Goal: Navigation & Orientation: Find specific page/section

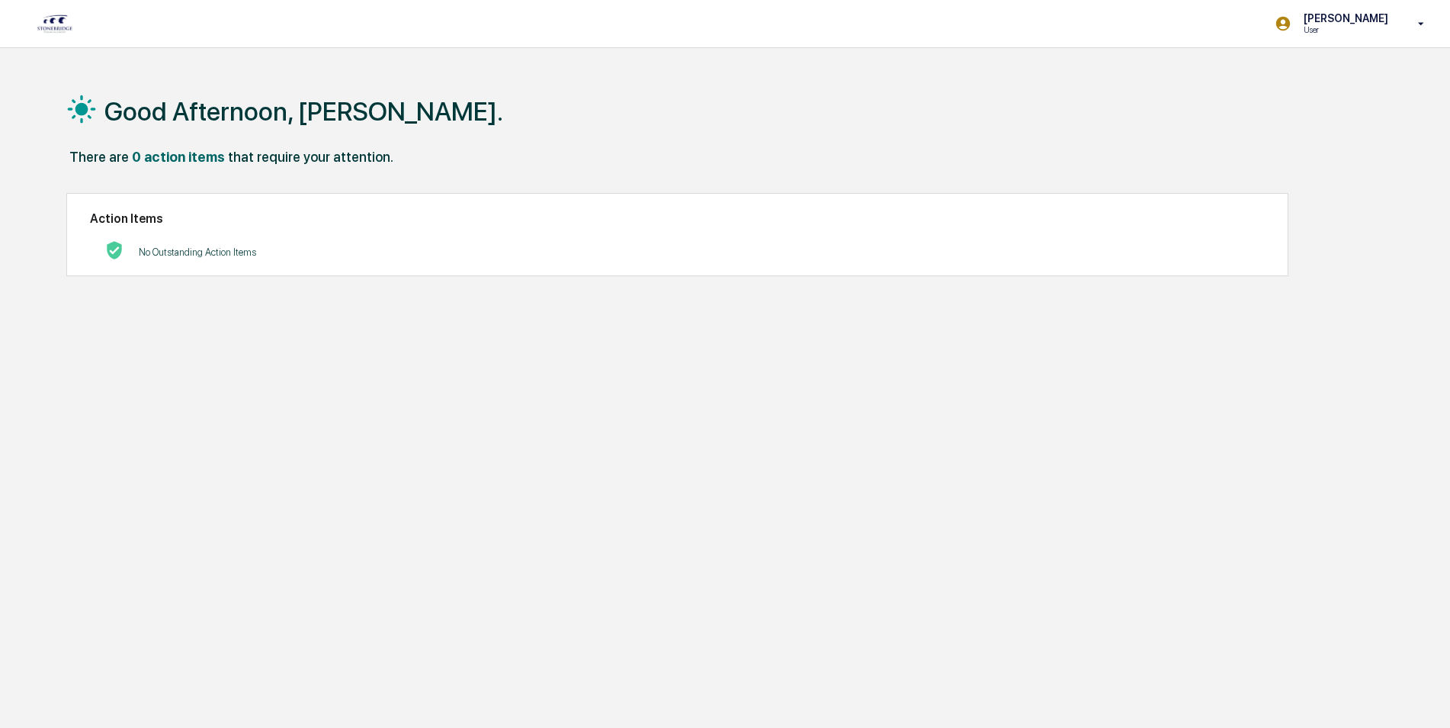
click at [233, 211] on h2 "Action Items" at bounding box center [677, 218] width 1175 height 14
click at [40, 31] on img at bounding box center [55, 24] width 37 height 20
click at [159, 226] on div "Action Items No Outstanding Action Items" at bounding box center [677, 234] width 1222 height 83
click at [1348, 32] on p "User" at bounding box center [1344, 29] width 104 height 11
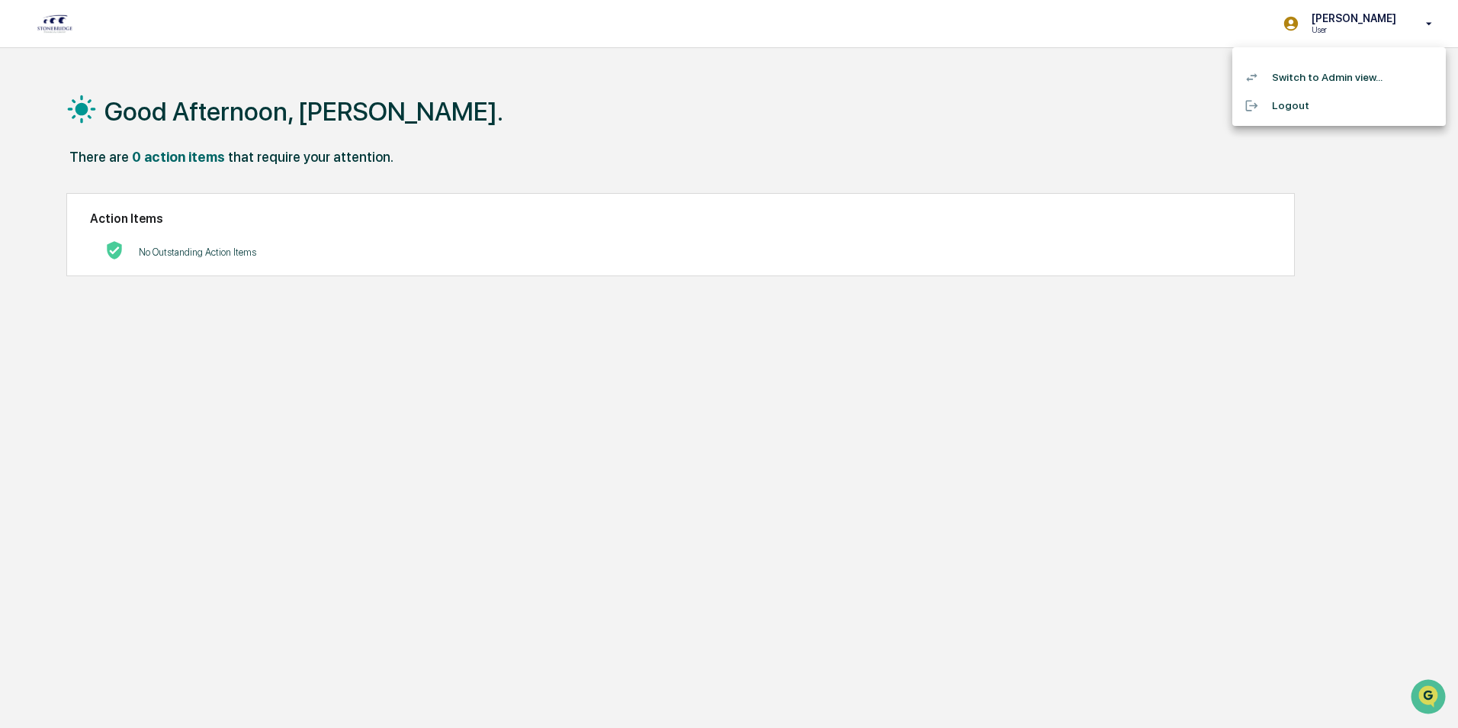
click at [50, 24] on div at bounding box center [729, 364] width 1458 height 728
click at [68, 22] on img at bounding box center [55, 24] width 37 height 20
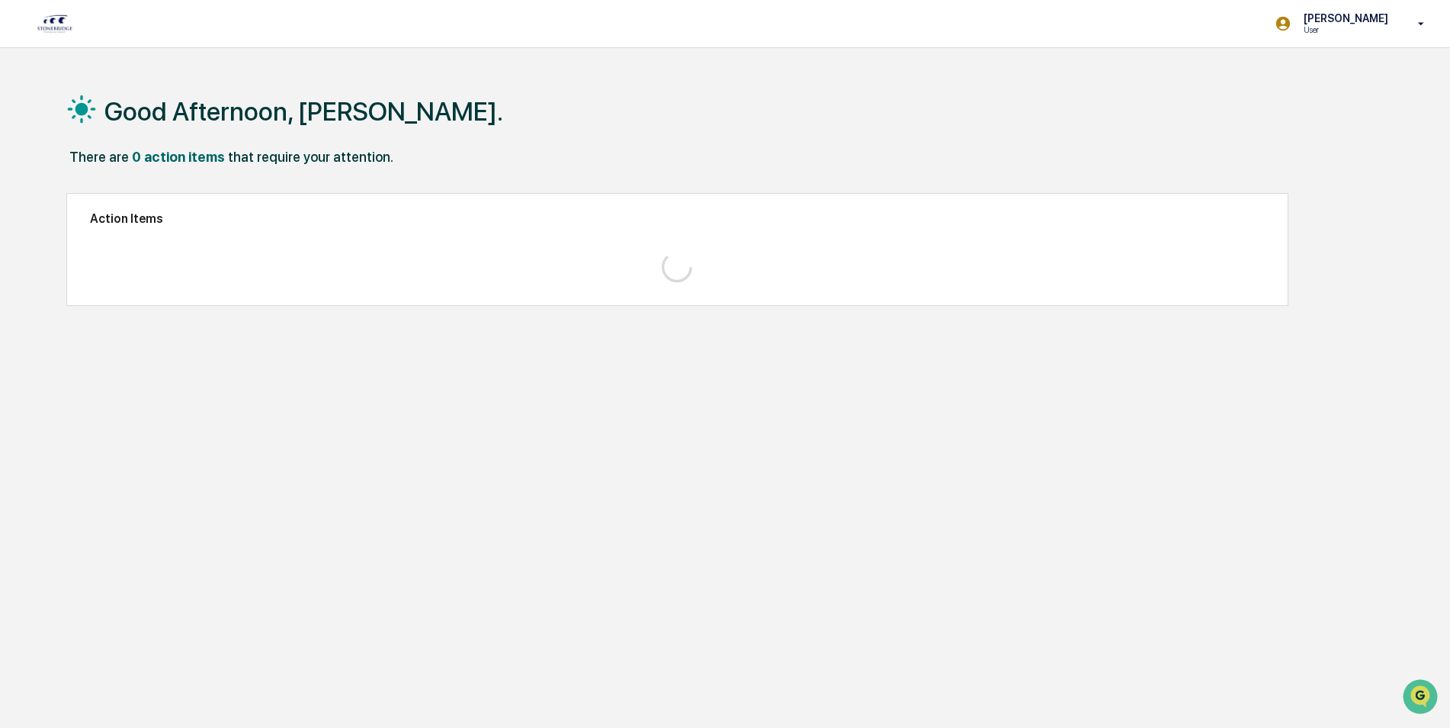
click at [164, 114] on h1 "Good Afternoon, [PERSON_NAME]." at bounding box center [303, 111] width 399 height 31
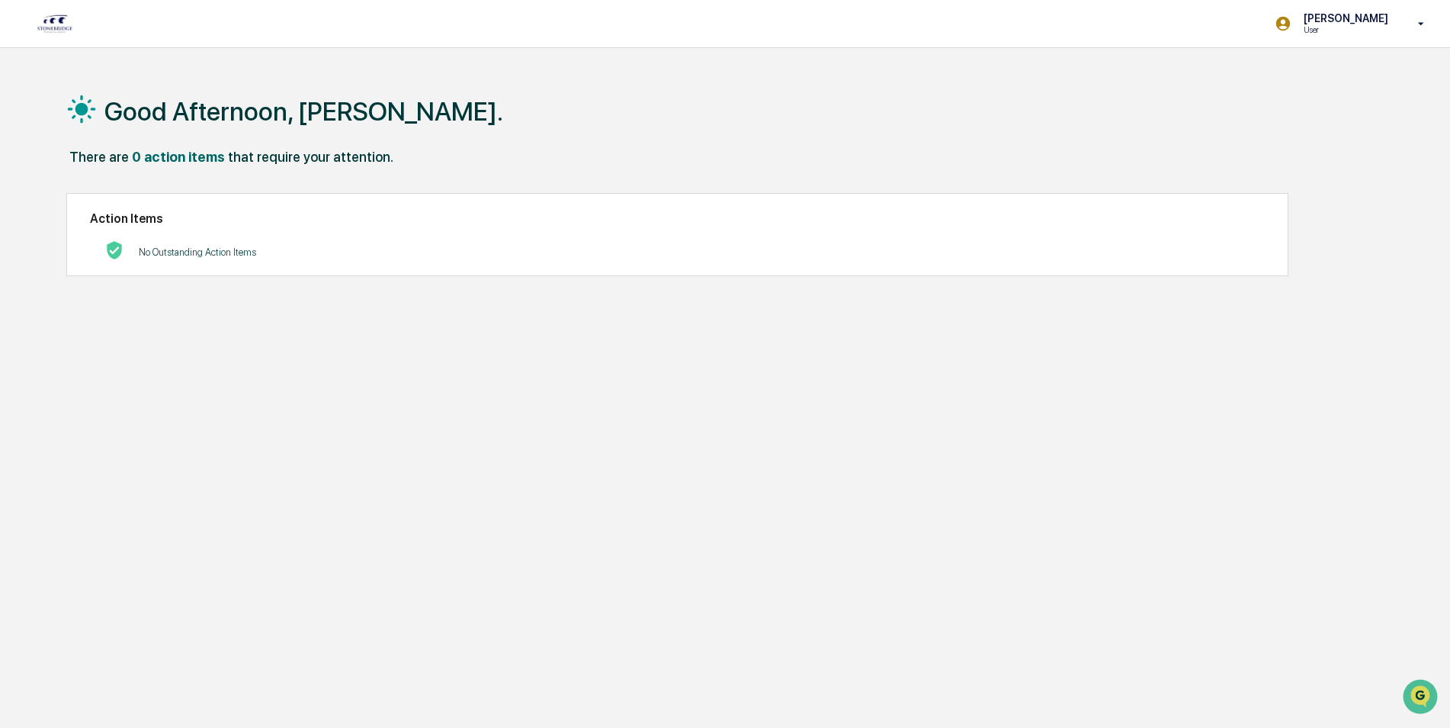
click at [39, 22] on img at bounding box center [55, 24] width 37 height 20
click at [140, 226] on h2 "Action Items" at bounding box center [677, 218] width 1175 height 14
click at [85, 25] on link at bounding box center [64, 23] width 55 height 47
click at [1319, 14] on p "[PERSON_NAME]" at bounding box center [1344, 18] width 104 height 12
click at [1311, 79] on li "Switch to Admin view..." at bounding box center [1339, 77] width 214 height 28
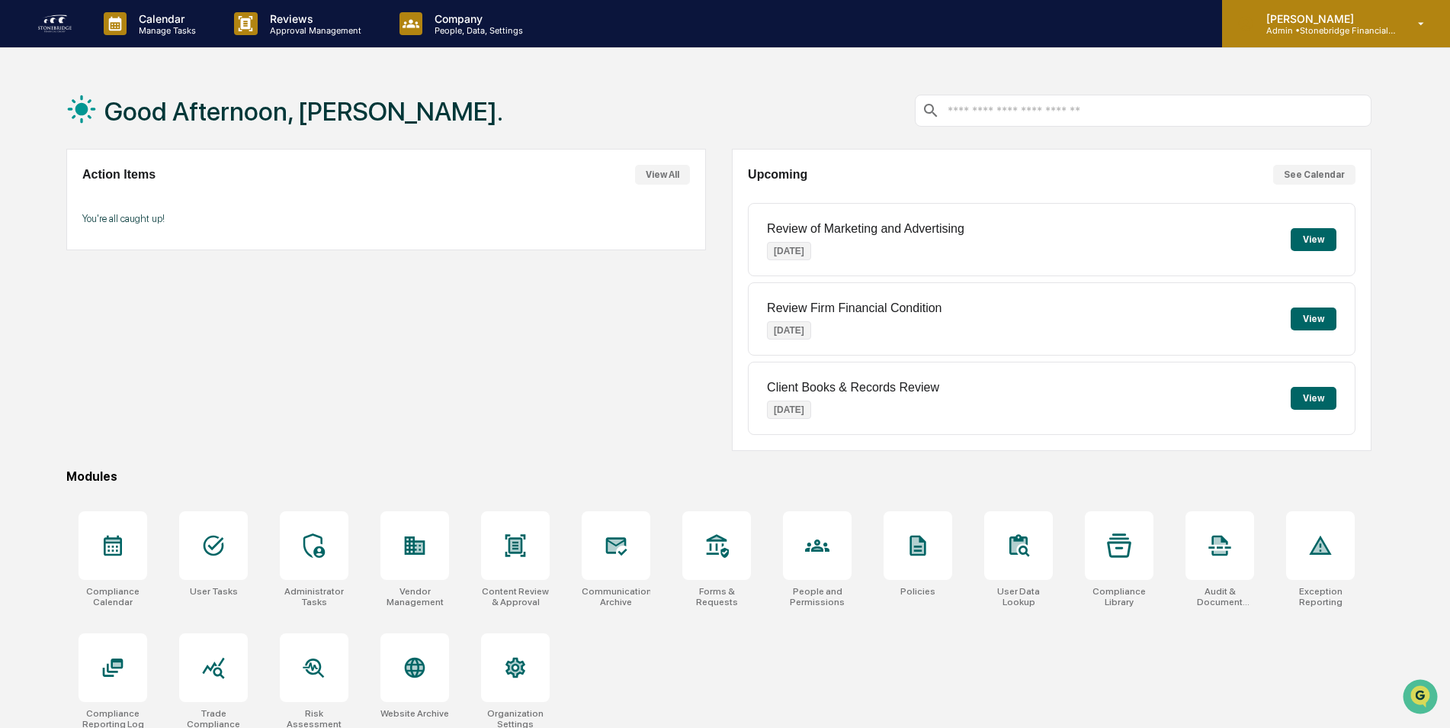
click at [1331, 29] on p "Admin • Stonebridge Financial Group" at bounding box center [1326, 30] width 142 height 11
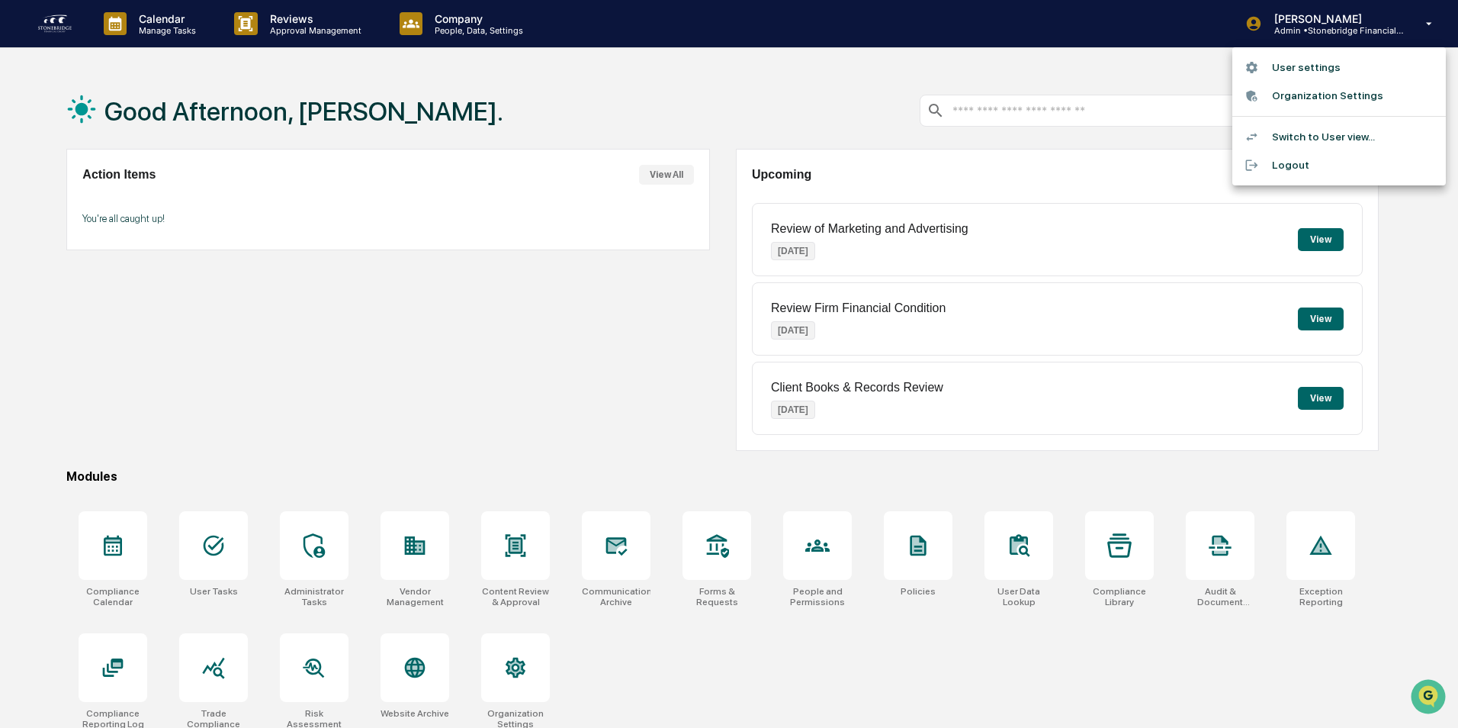
drag, startPoint x: 564, startPoint y: 394, endPoint x: 549, endPoint y: 395, distance: 14.5
click at [561, 394] on div at bounding box center [729, 364] width 1458 height 728
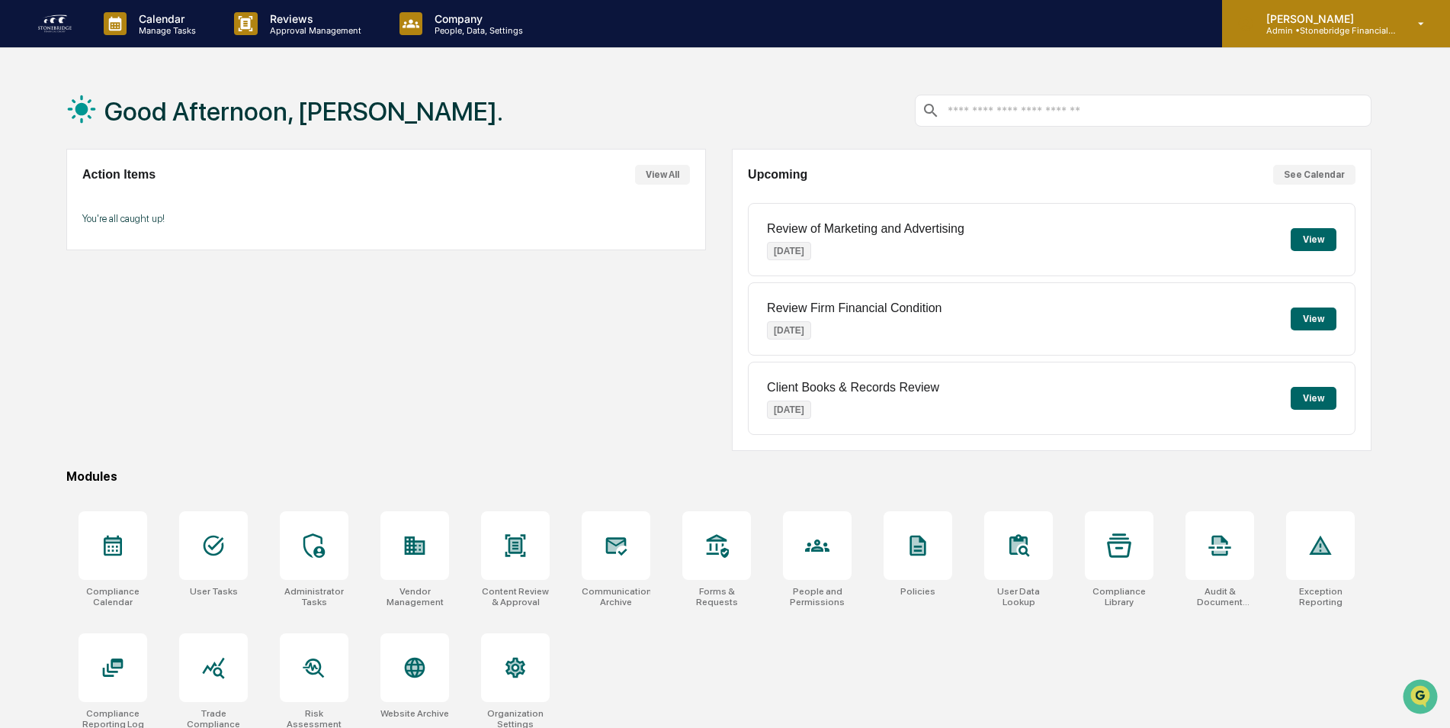
click at [1351, 25] on p "Admin • Stonebridge Financial Group" at bounding box center [1326, 30] width 142 height 11
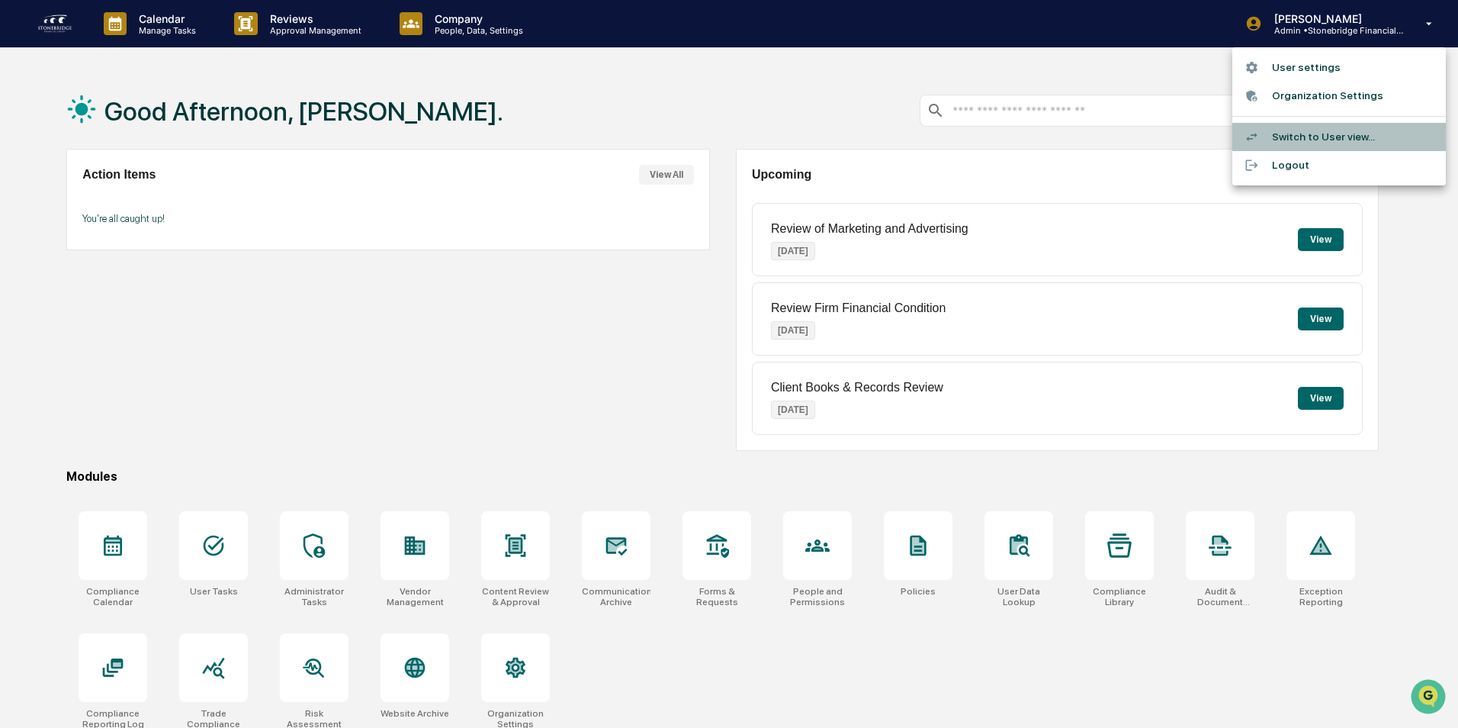
click at [1316, 143] on li "Switch to User view..." at bounding box center [1339, 137] width 214 height 28
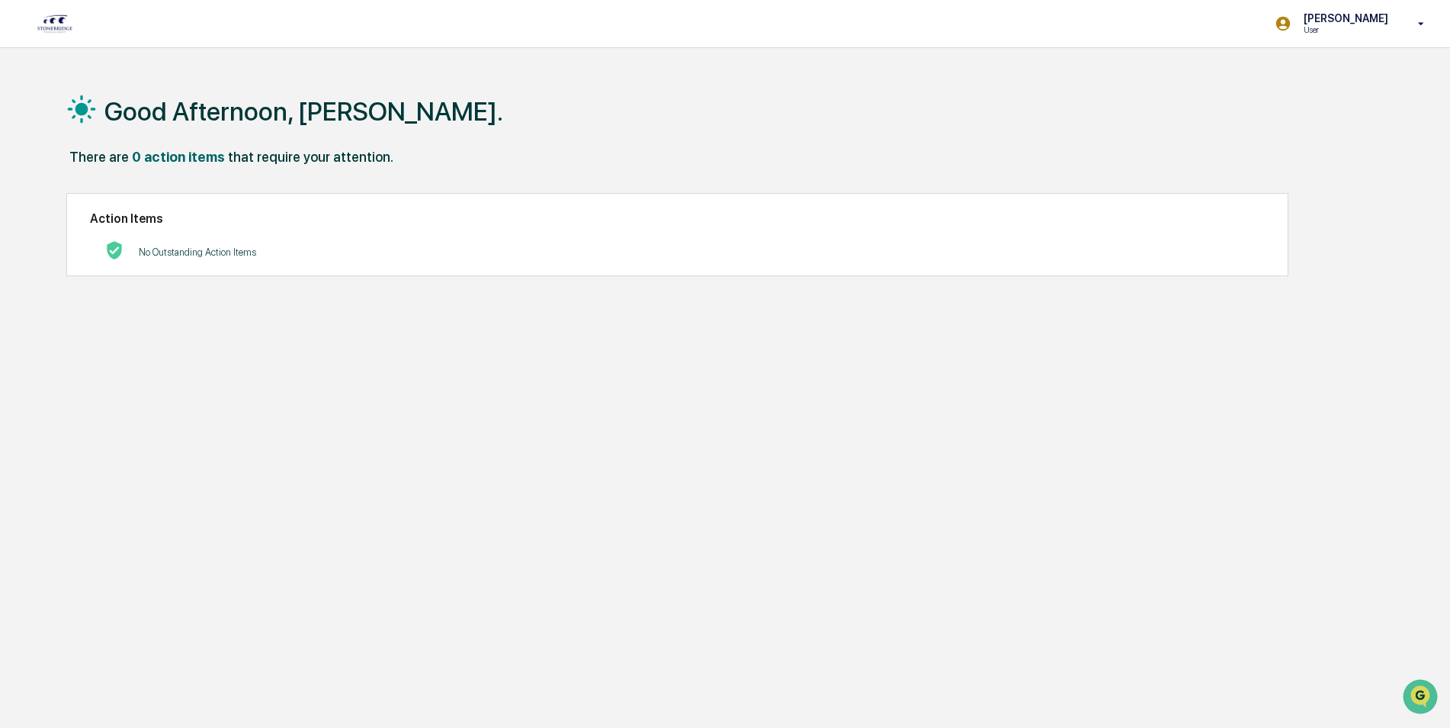
click at [101, 254] on div at bounding box center [107, 251] width 34 height 21
click at [1404, 28] on div "Gabriella Kupiec User" at bounding box center [1355, 23] width 191 height 47
click at [1321, 82] on li "Switch to Admin view..." at bounding box center [1339, 77] width 214 height 28
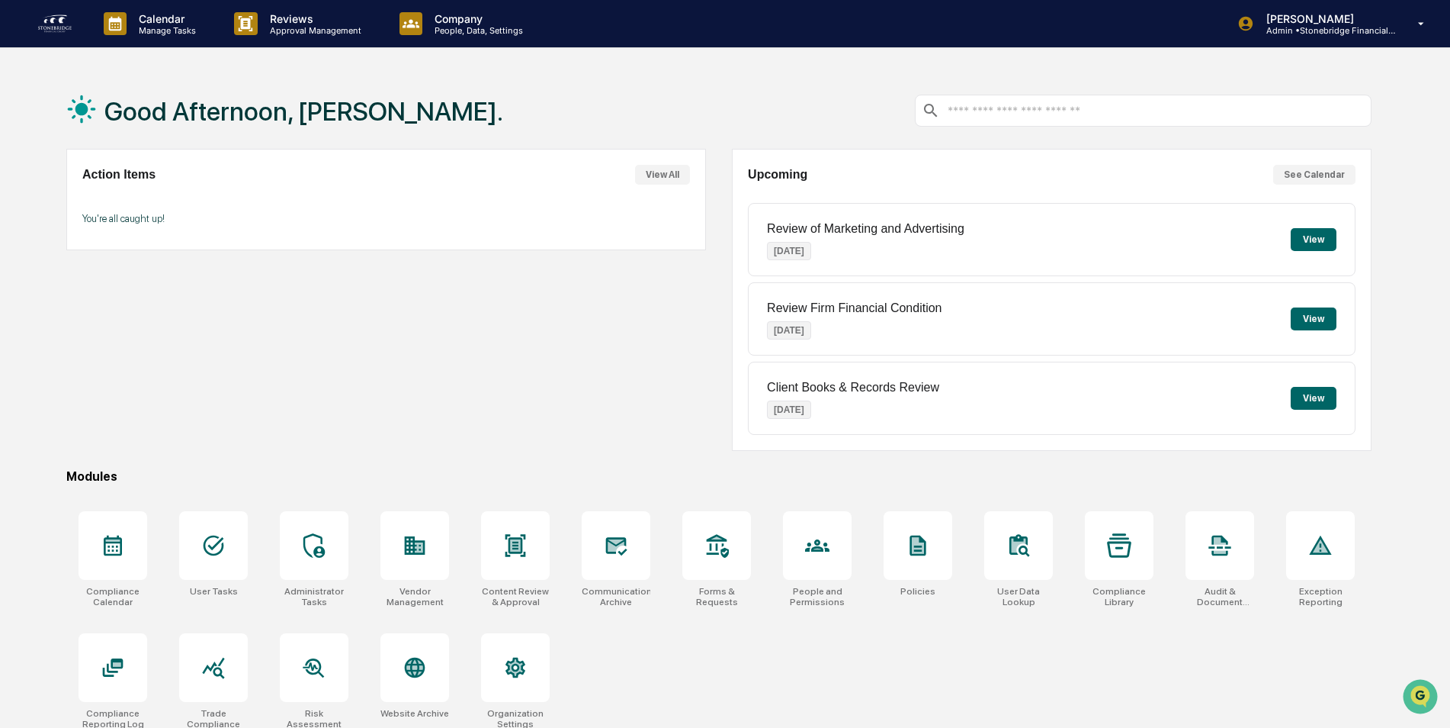
drag, startPoint x: 245, startPoint y: 222, endPoint x: 201, endPoint y: 206, distance: 47.0
click at [245, 222] on p "You're all caught up!" at bounding box center [386, 218] width 608 height 11
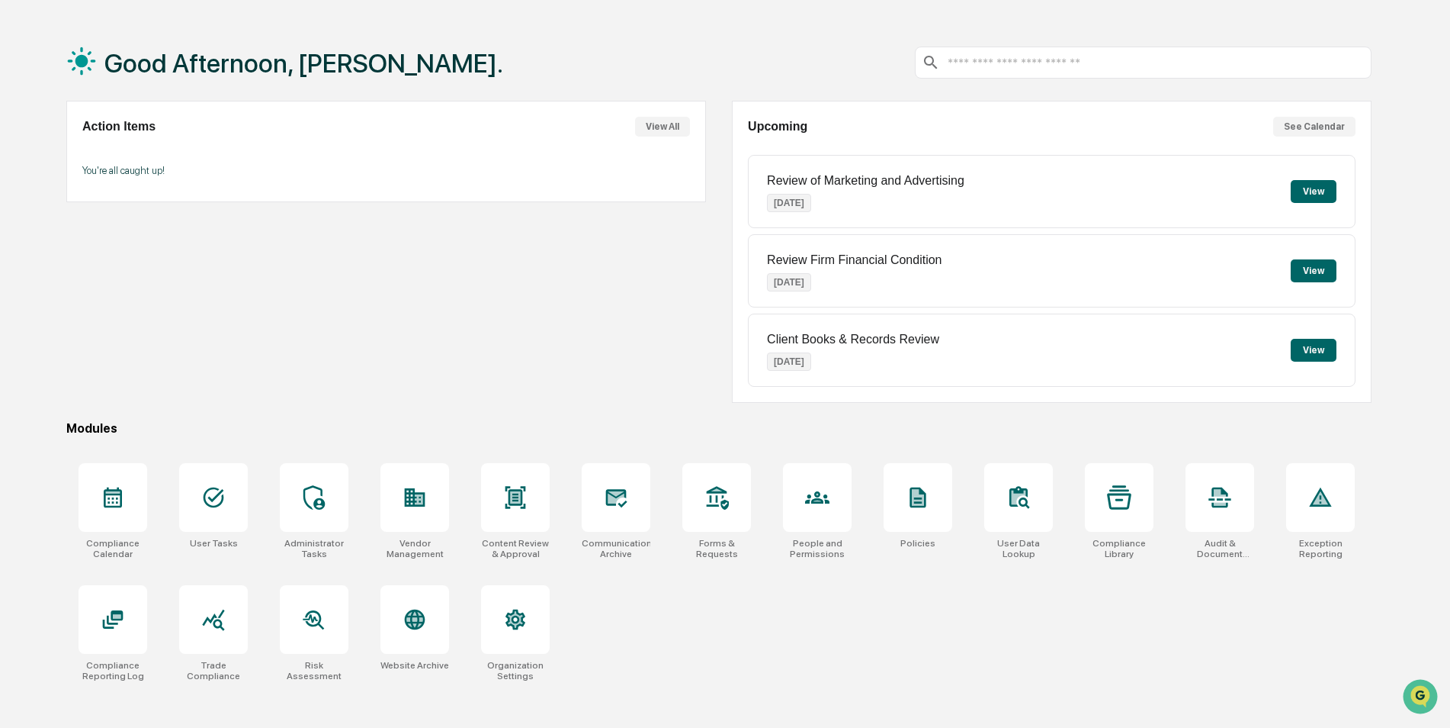
scroll to position [72, 0]
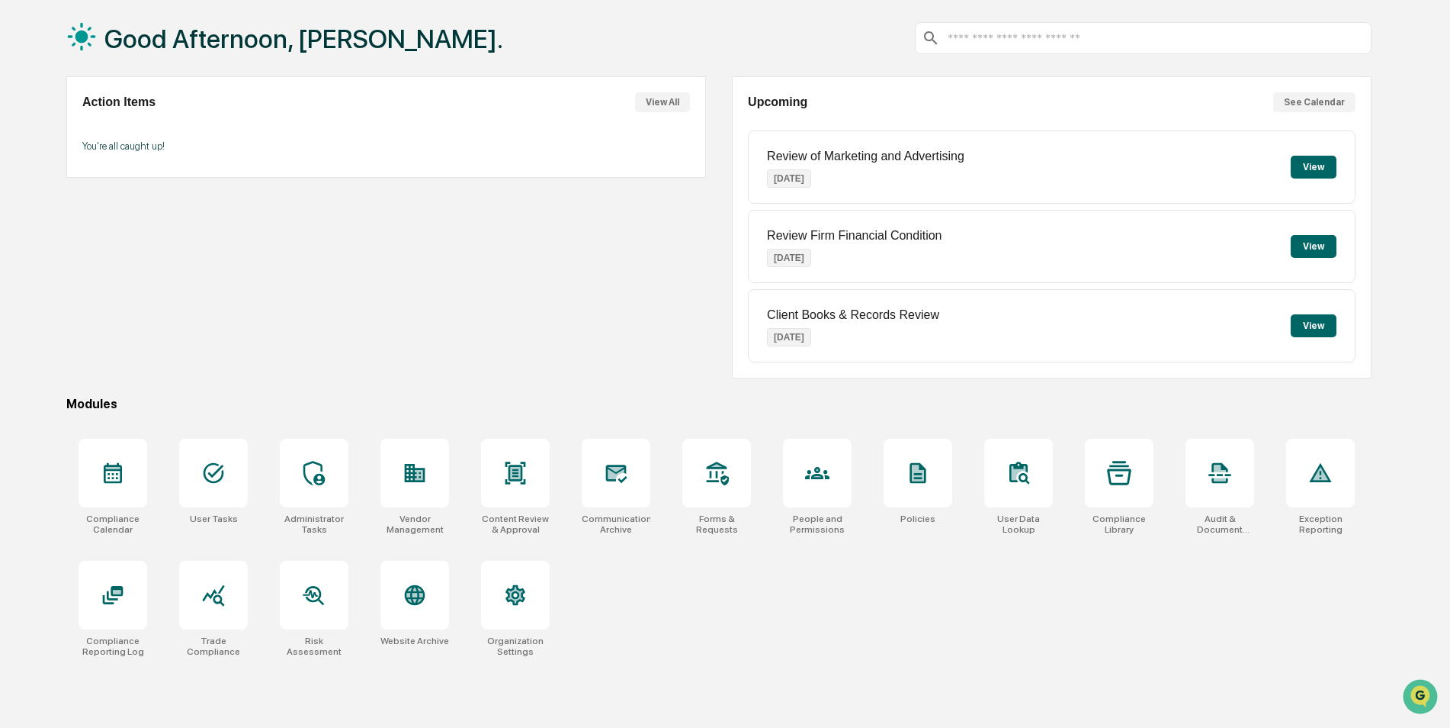
click at [540, 380] on div "Good Afternoon, Gabriella. Action Items View All You're all caught up! Upcoming…" at bounding box center [718, 364] width 1351 height 728
click at [446, 465] on div at bounding box center [415, 473] width 69 height 69
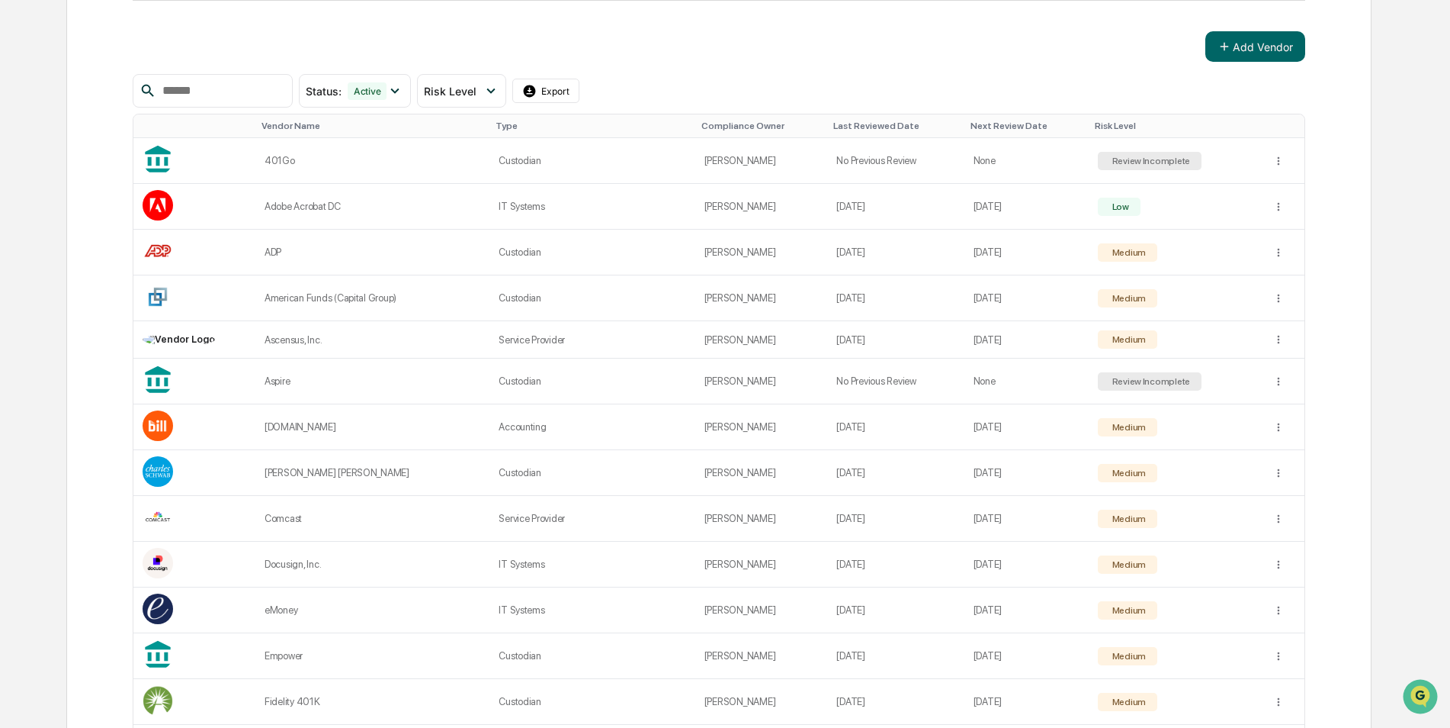
scroll to position [153, 0]
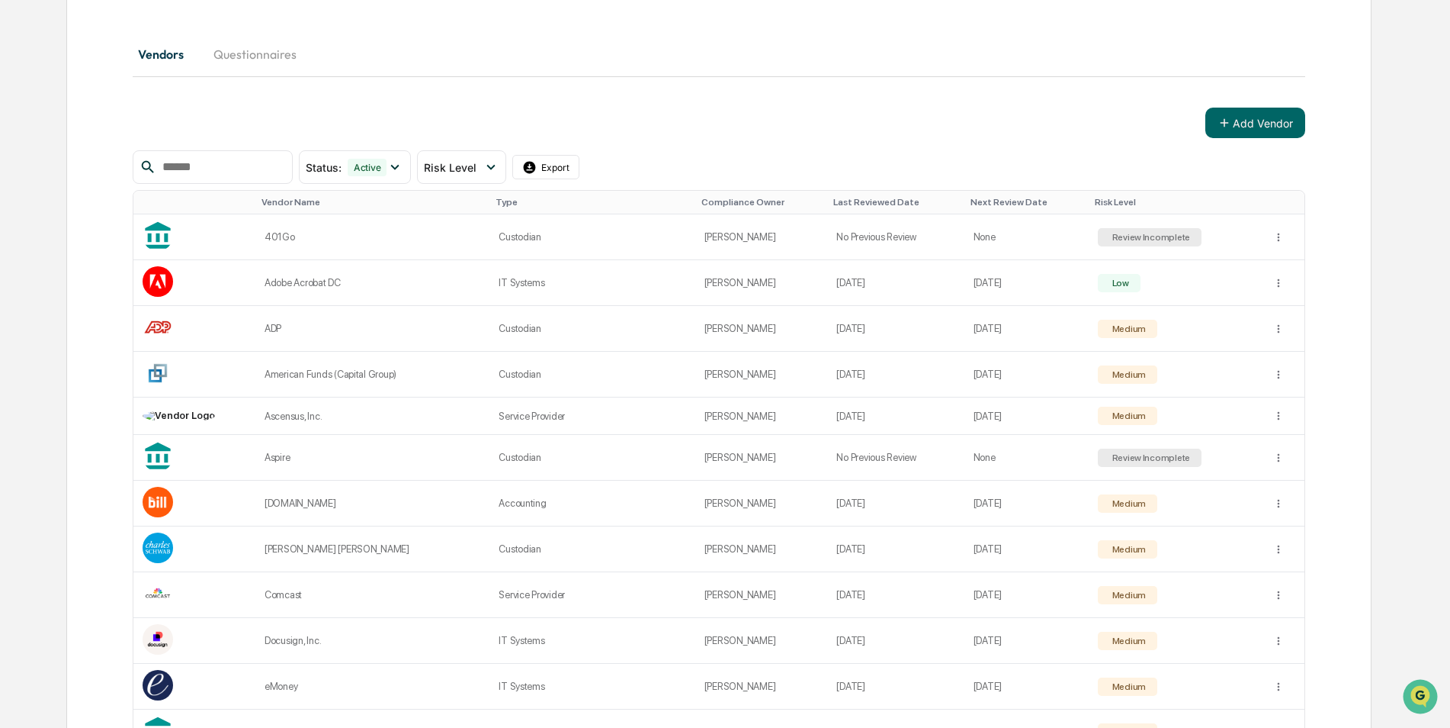
click at [252, 52] on button "Questionnaires" at bounding box center [255, 54] width 108 height 37
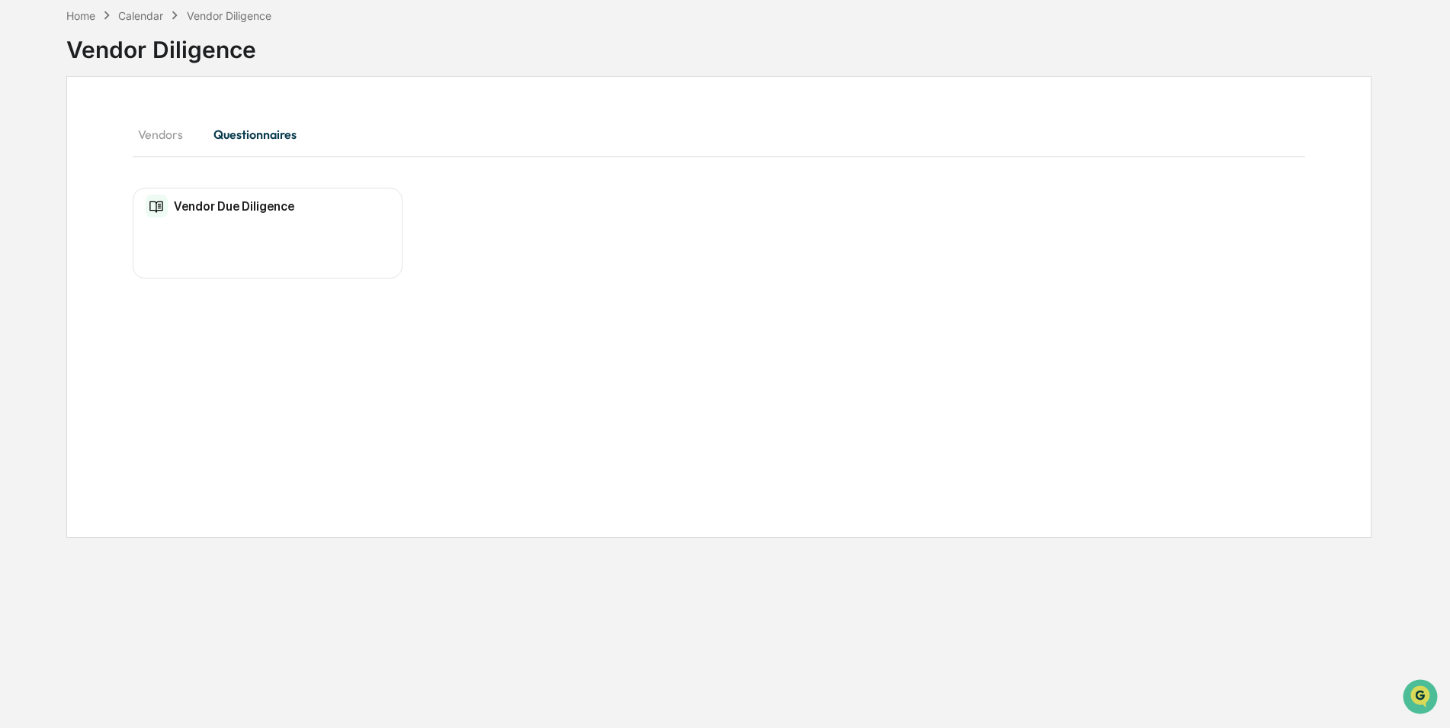
click at [236, 204] on h2 "Vendor Due Diligence" at bounding box center [234, 206] width 120 height 14
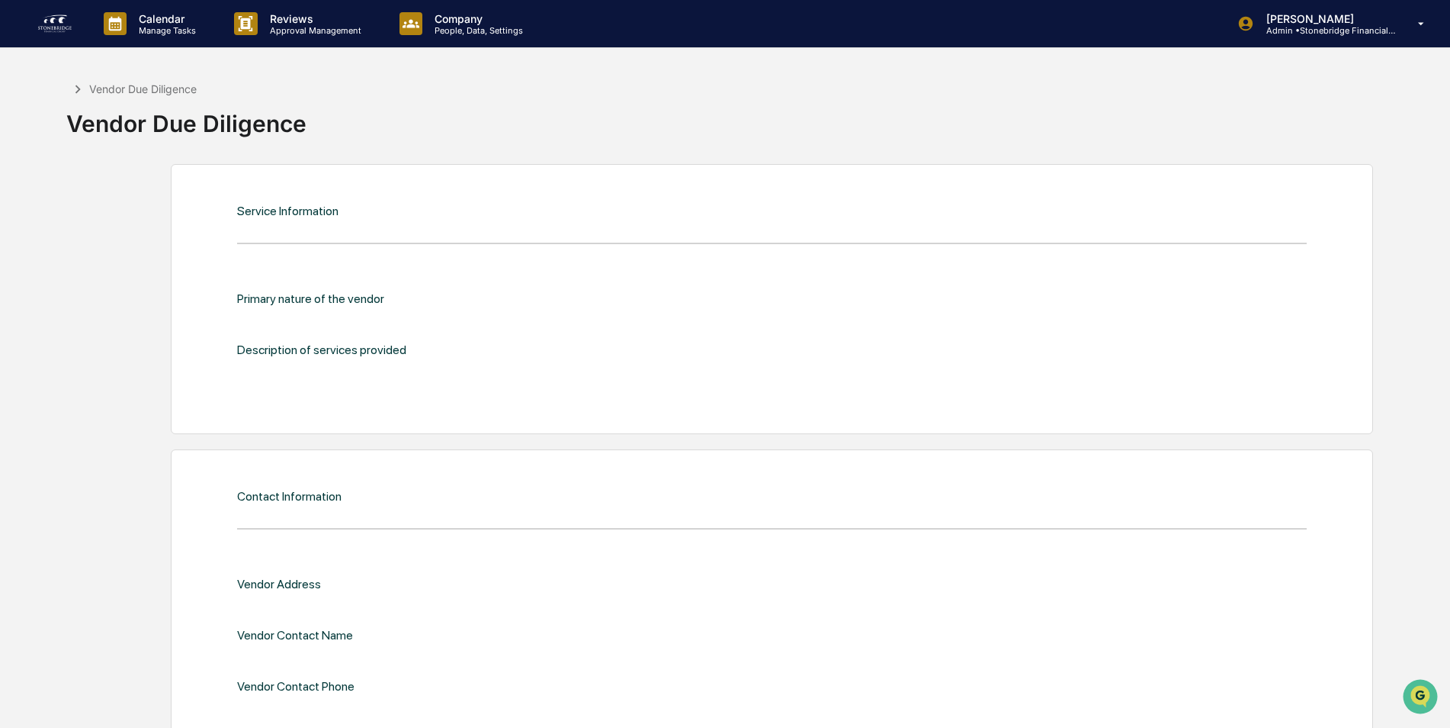
scroll to position [72, 0]
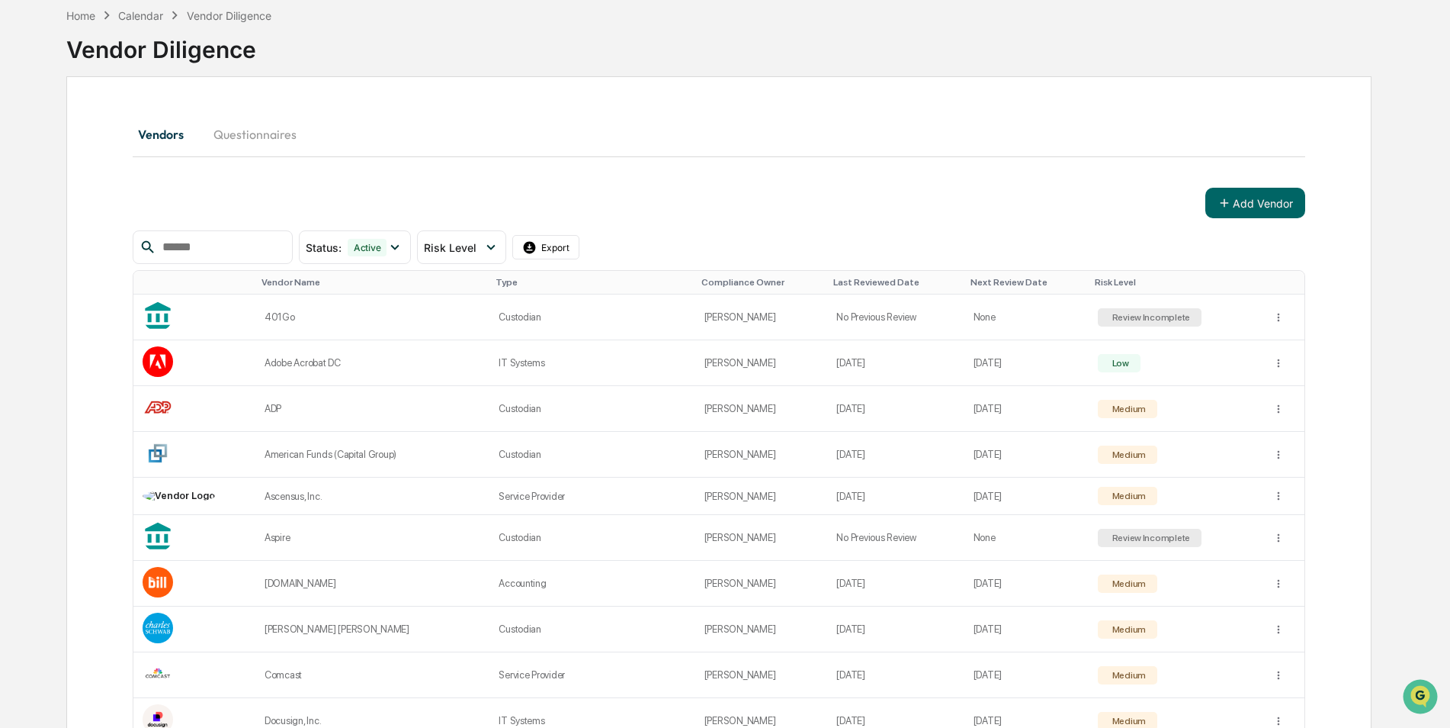
click at [155, 142] on button "Vendors" at bounding box center [167, 134] width 69 height 37
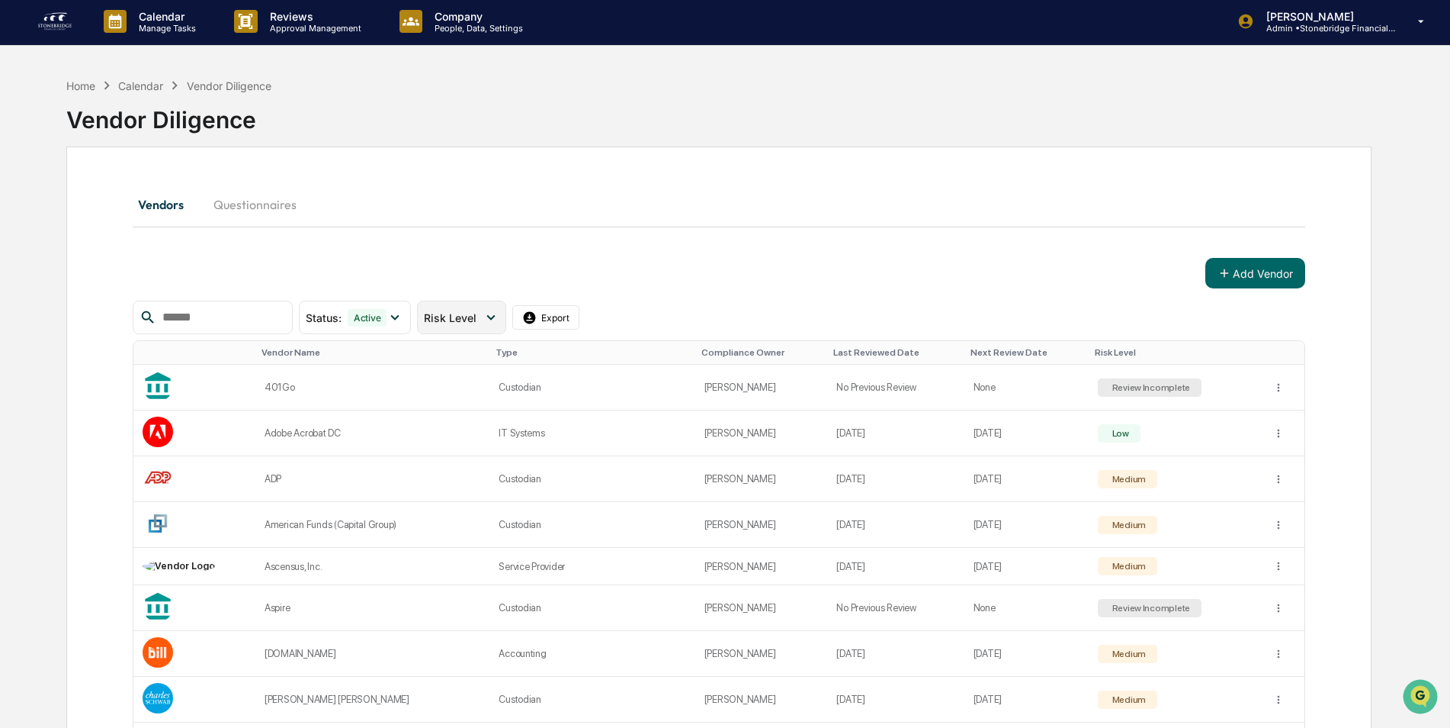
scroll to position [0, 0]
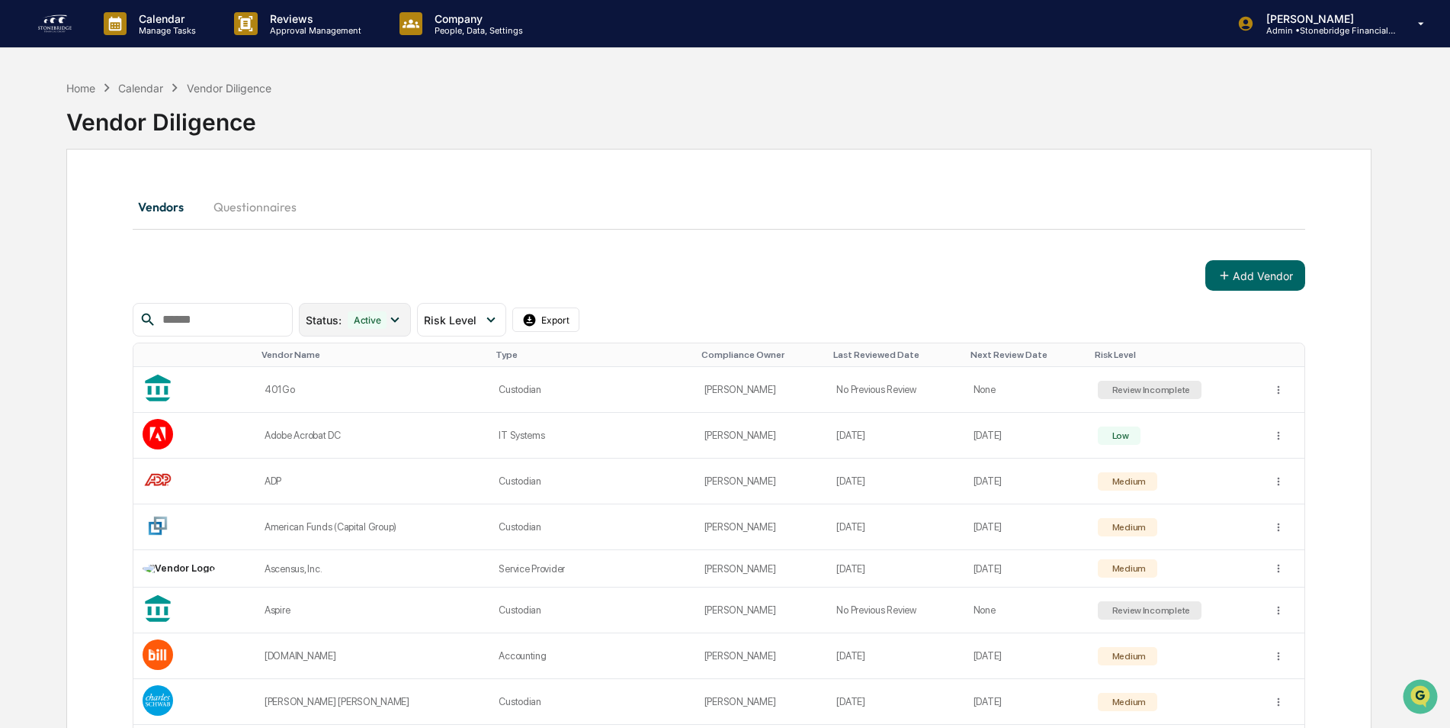
click at [411, 317] on div "Status : Active" at bounding box center [355, 320] width 112 height 34
click at [301, 28] on p "Approval Management" at bounding box center [313, 30] width 111 height 11
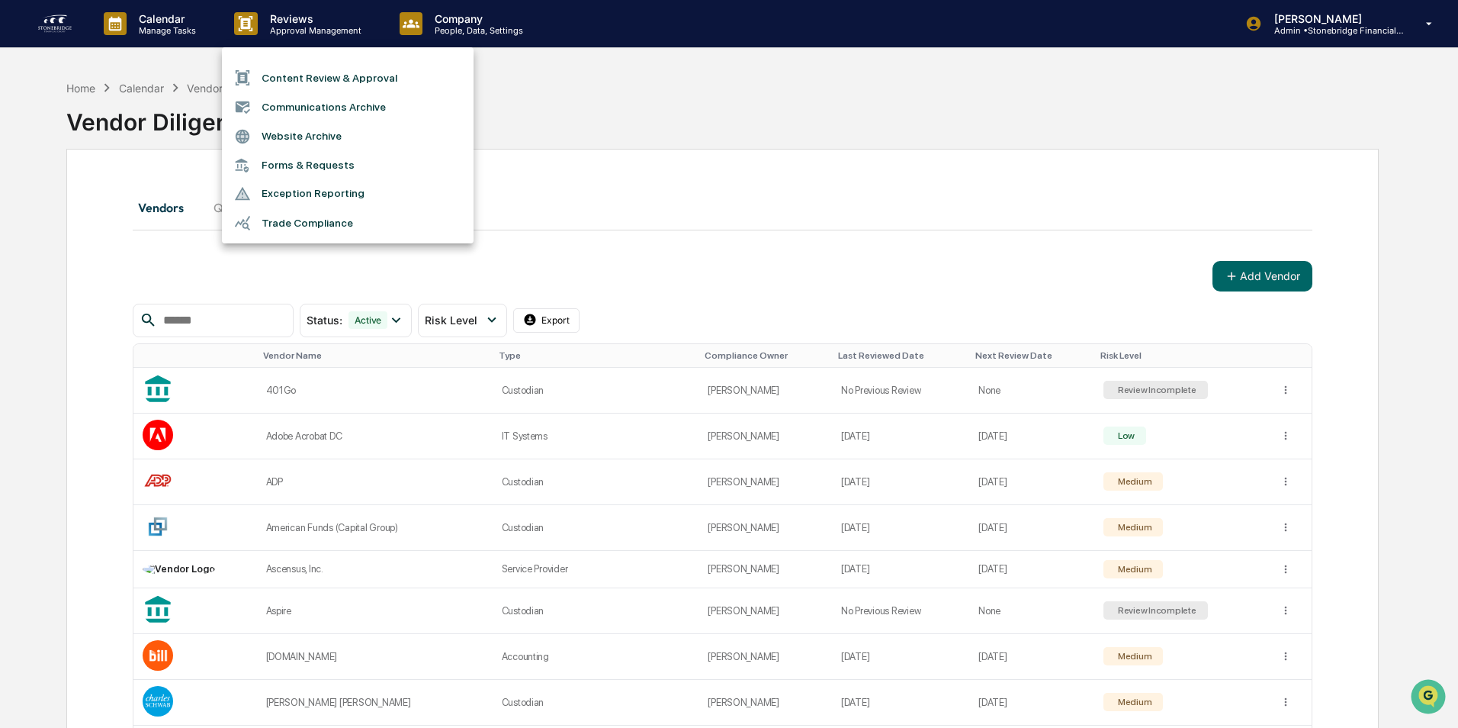
click at [334, 166] on li "Forms & Requests" at bounding box center [348, 165] width 252 height 28
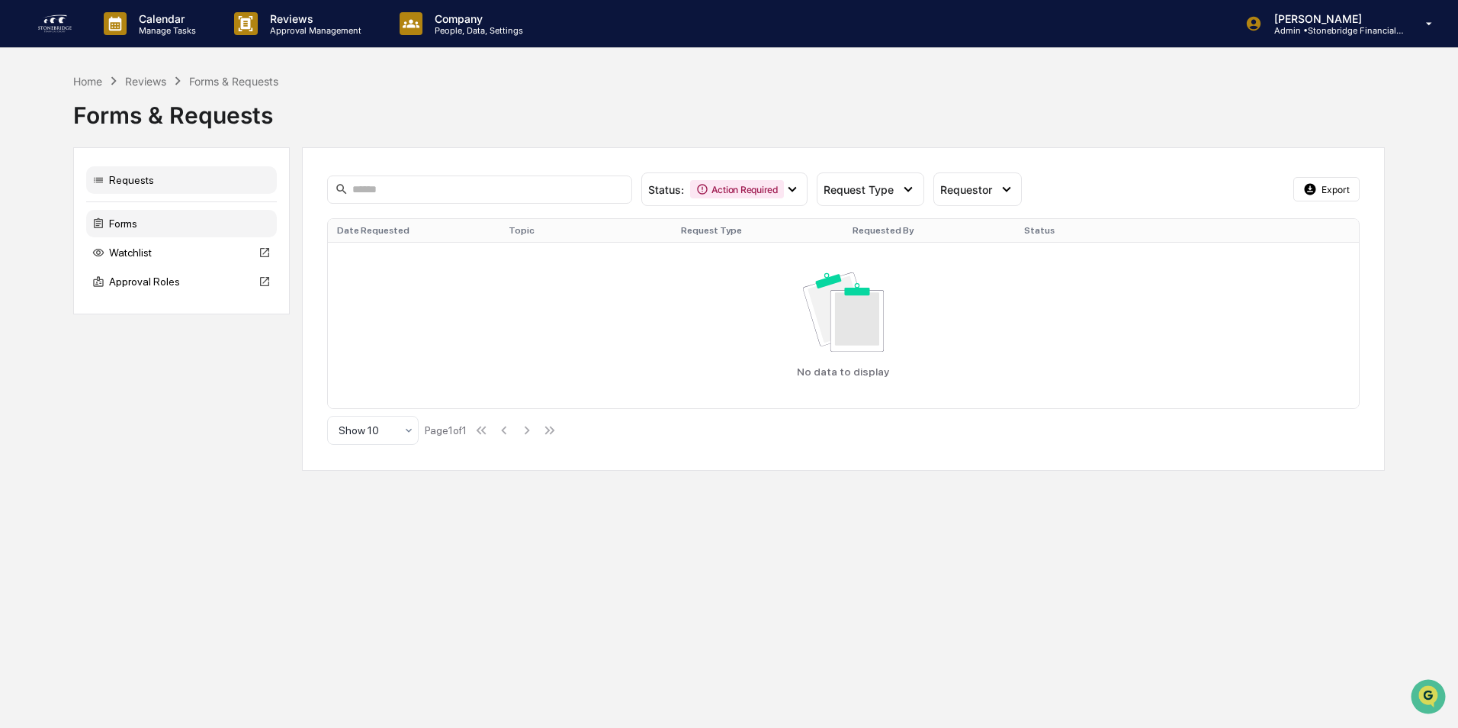
click at [125, 225] on div "Forms" at bounding box center [181, 223] width 191 height 27
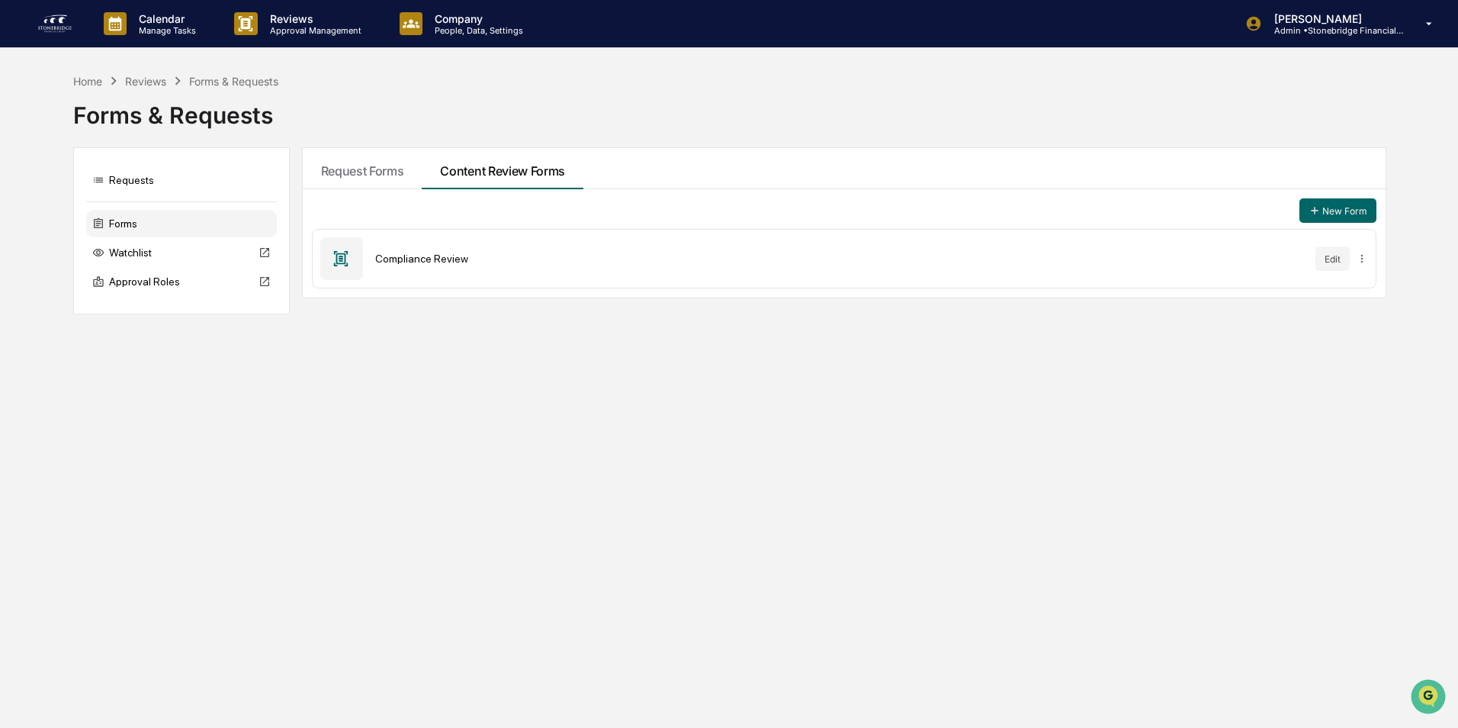
click at [366, 242] on div "Compliance Review Edit" at bounding box center [844, 258] width 1065 height 59
click at [397, 255] on div "Compliance Review Edit" at bounding box center [844, 258] width 1065 height 59
click at [338, 261] on icon at bounding box center [341, 258] width 17 height 17
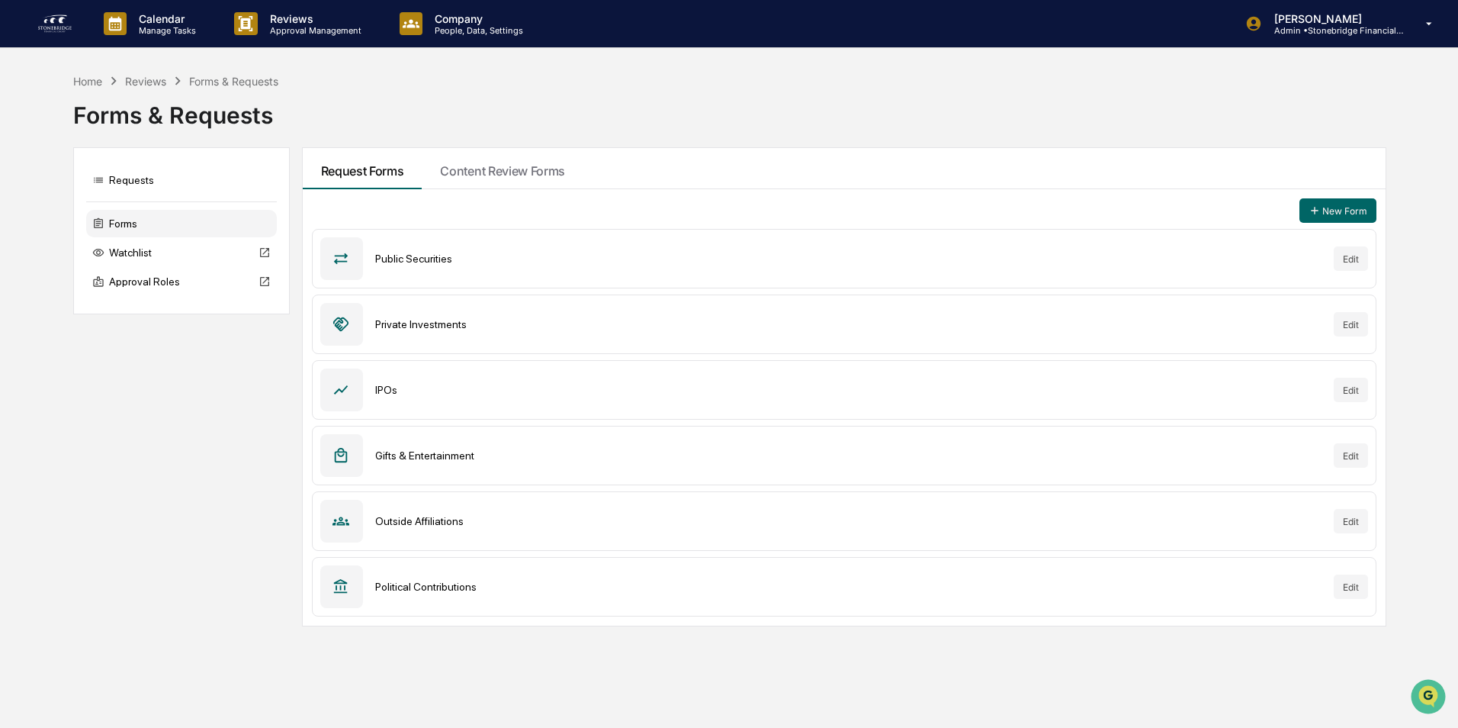
click at [541, 110] on div "Forms & Requests" at bounding box center [729, 109] width 1312 height 40
click at [55, 20] on img at bounding box center [55, 23] width 37 height 24
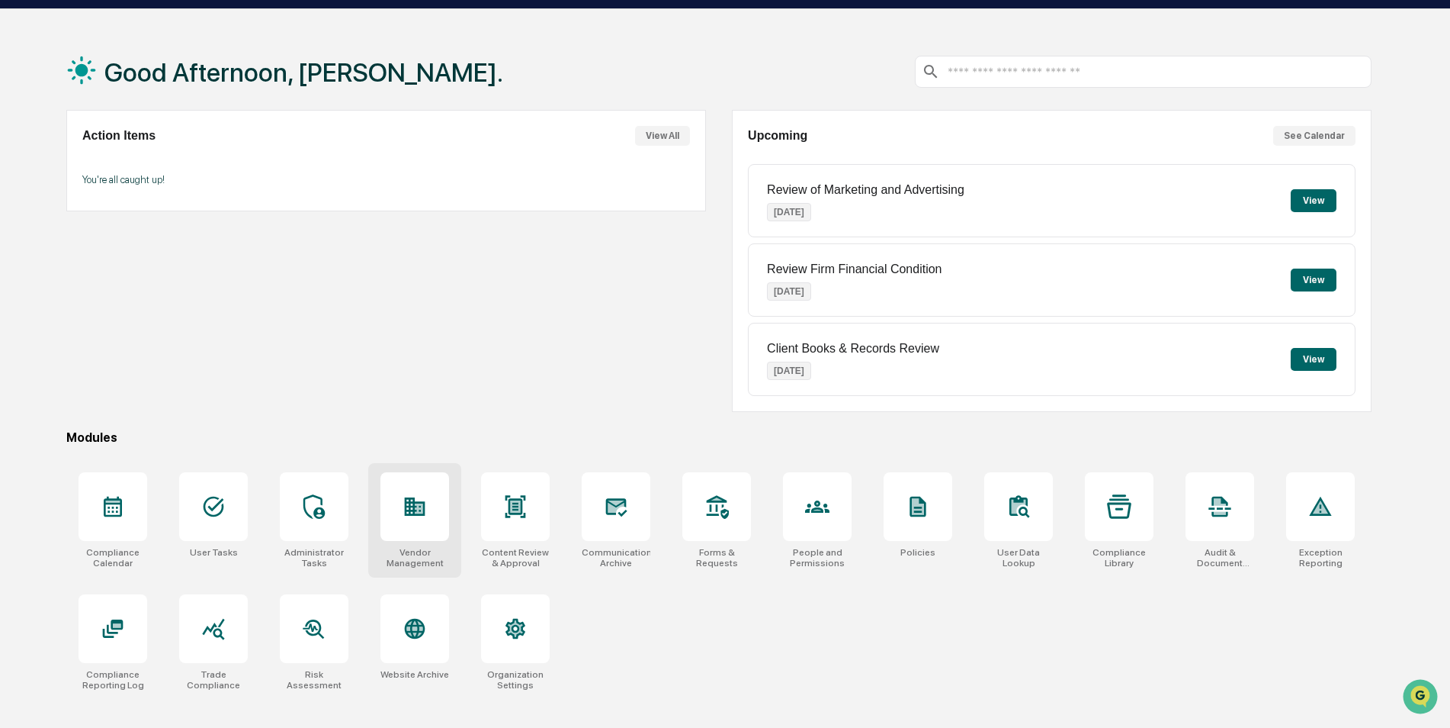
scroll to position [72, 0]
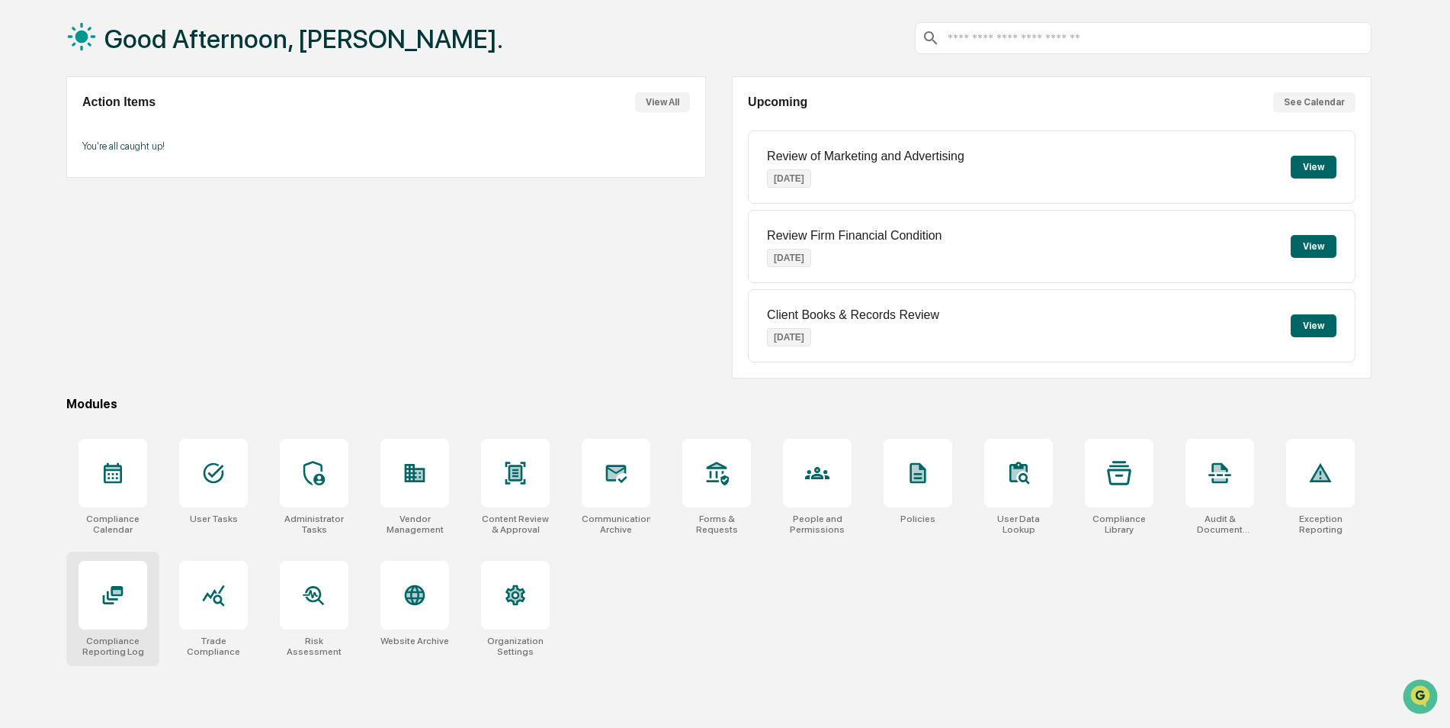
click at [112, 599] on icon at bounding box center [112, 595] width 11 height 9
click at [834, 481] on div at bounding box center [817, 473] width 69 height 69
click at [1127, 489] on div at bounding box center [1119, 473] width 69 height 69
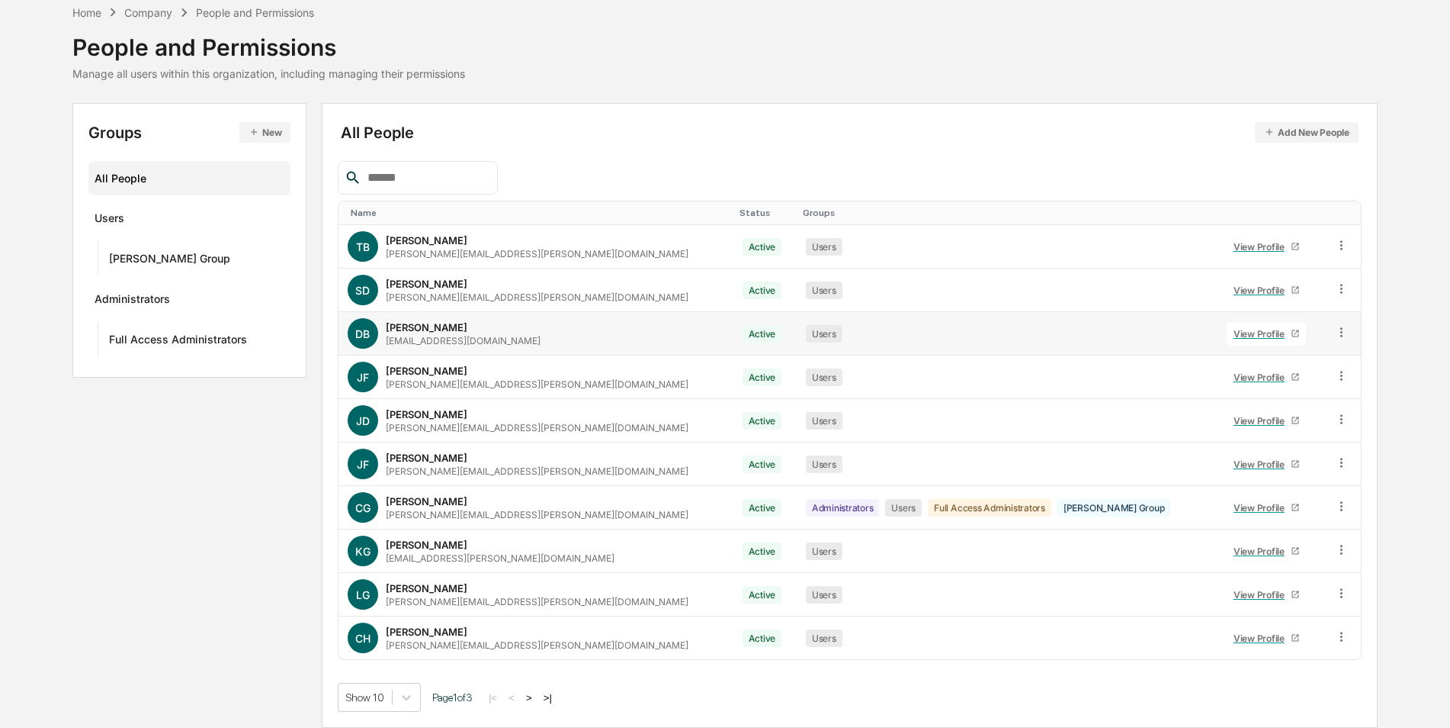
scroll to position [69, 0]
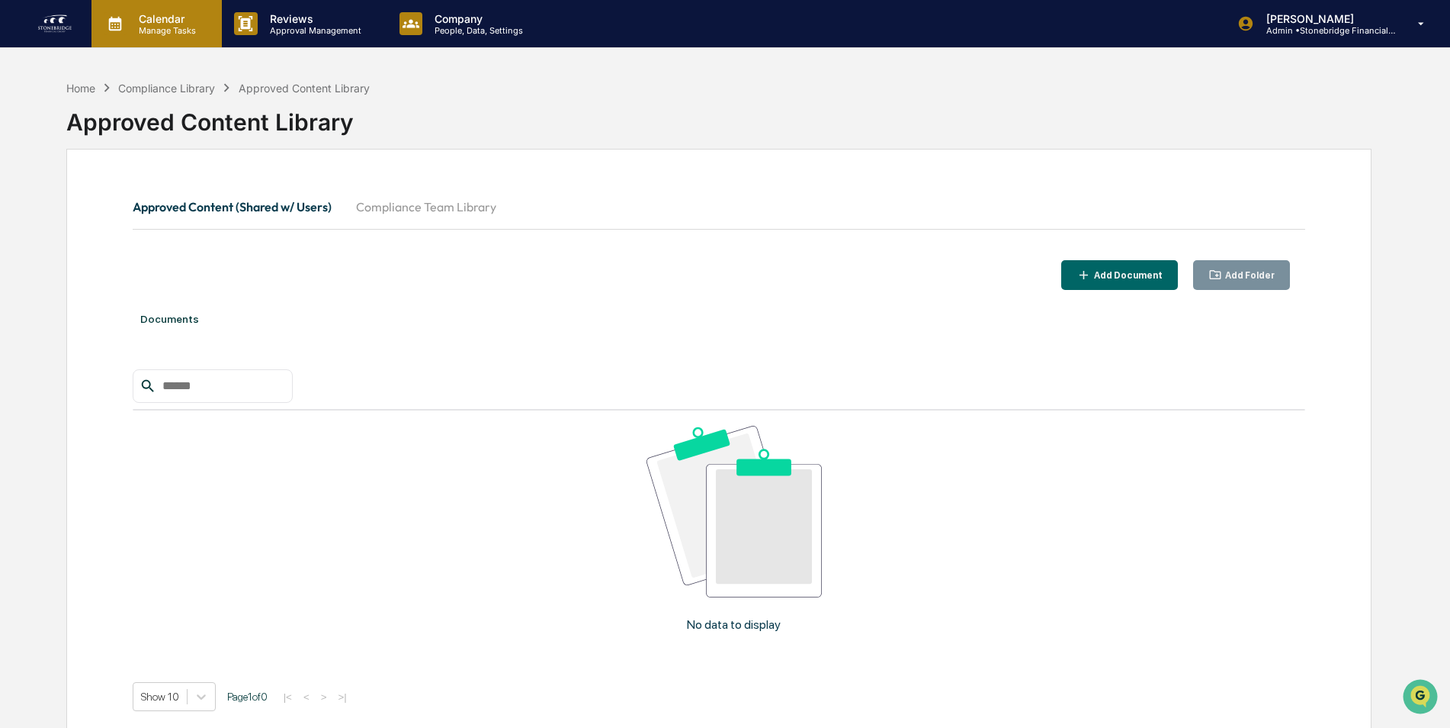
click at [167, 36] on div "Calendar Manage Tasks" at bounding box center [157, 23] width 130 height 47
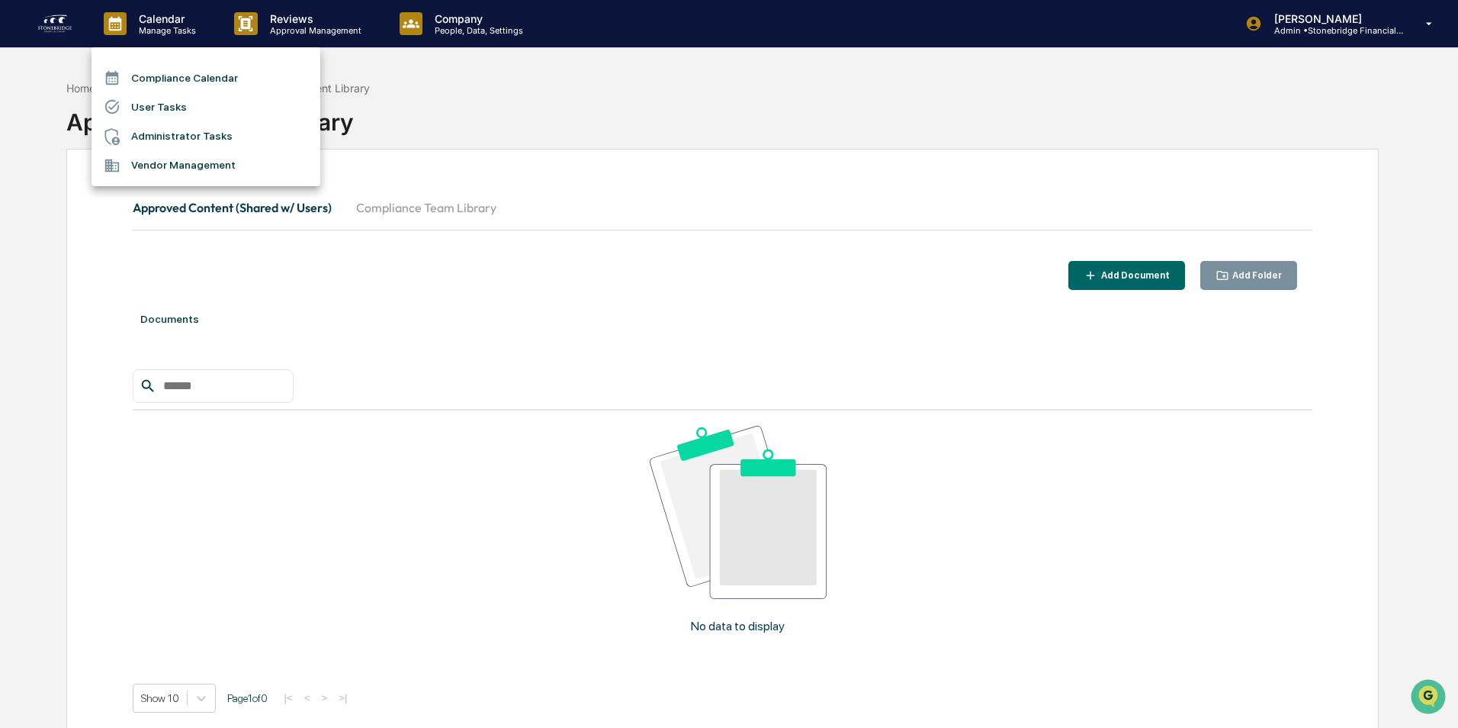
click at [310, 32] on div at bounding box center [729, 364] width 1458 height 728
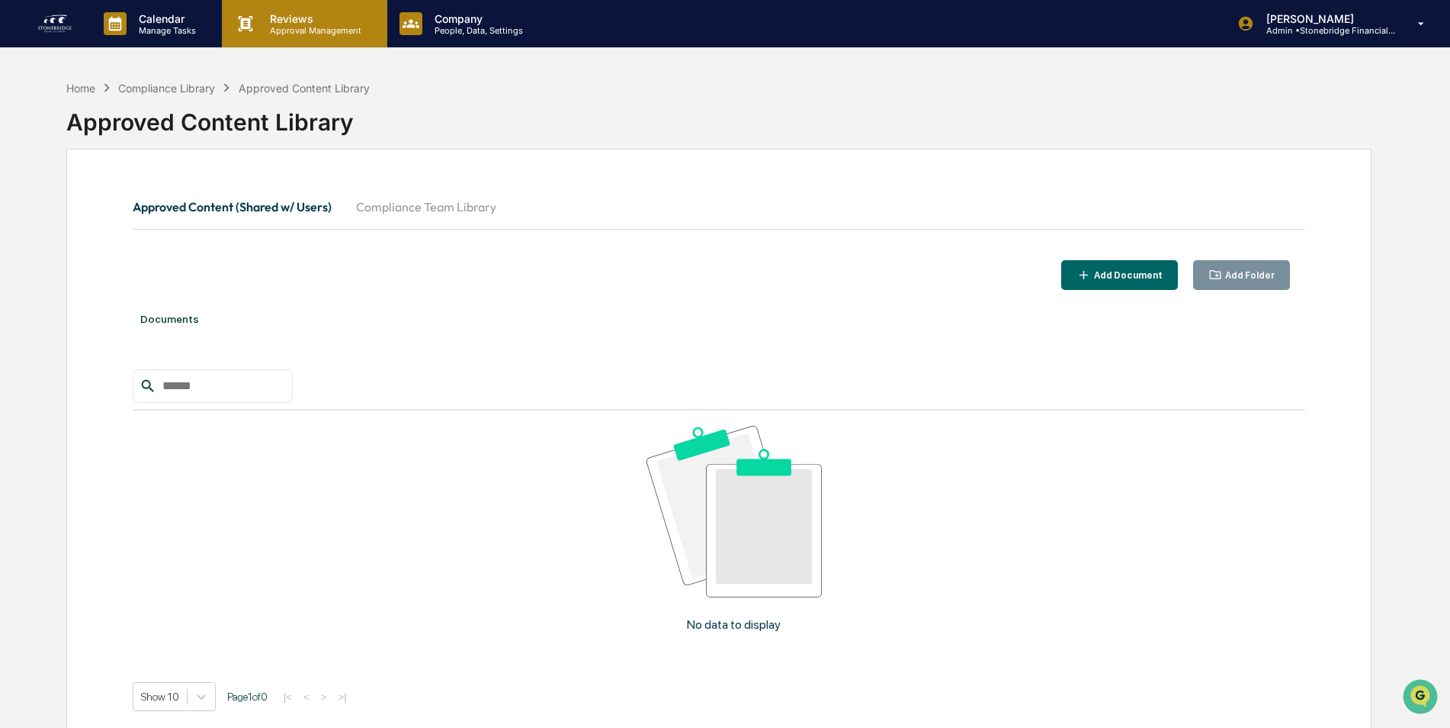
click at [307, 17] on p "Reviews" at bounding box center [313, 18] width 111 height 13
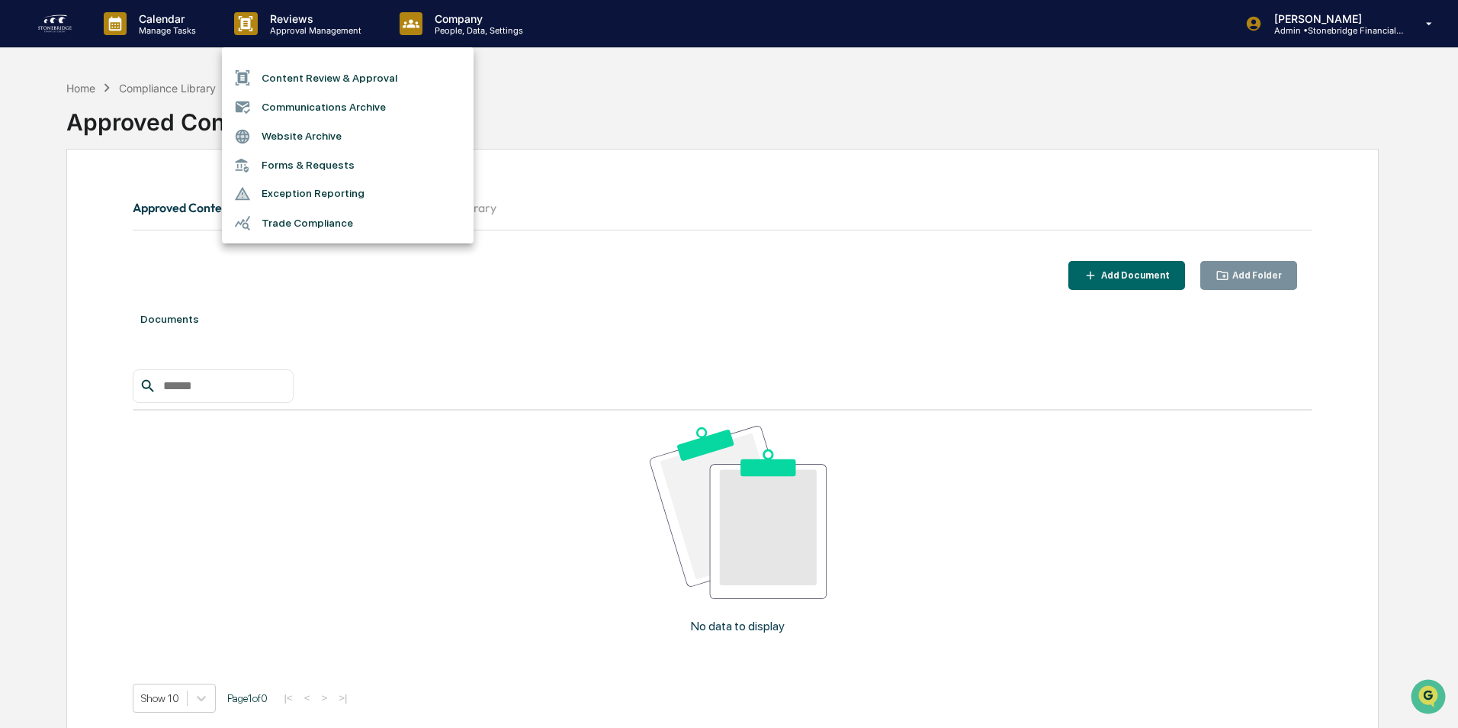
click at [445, 37] on div at bounding box center [729, 364] width 1458 height 728
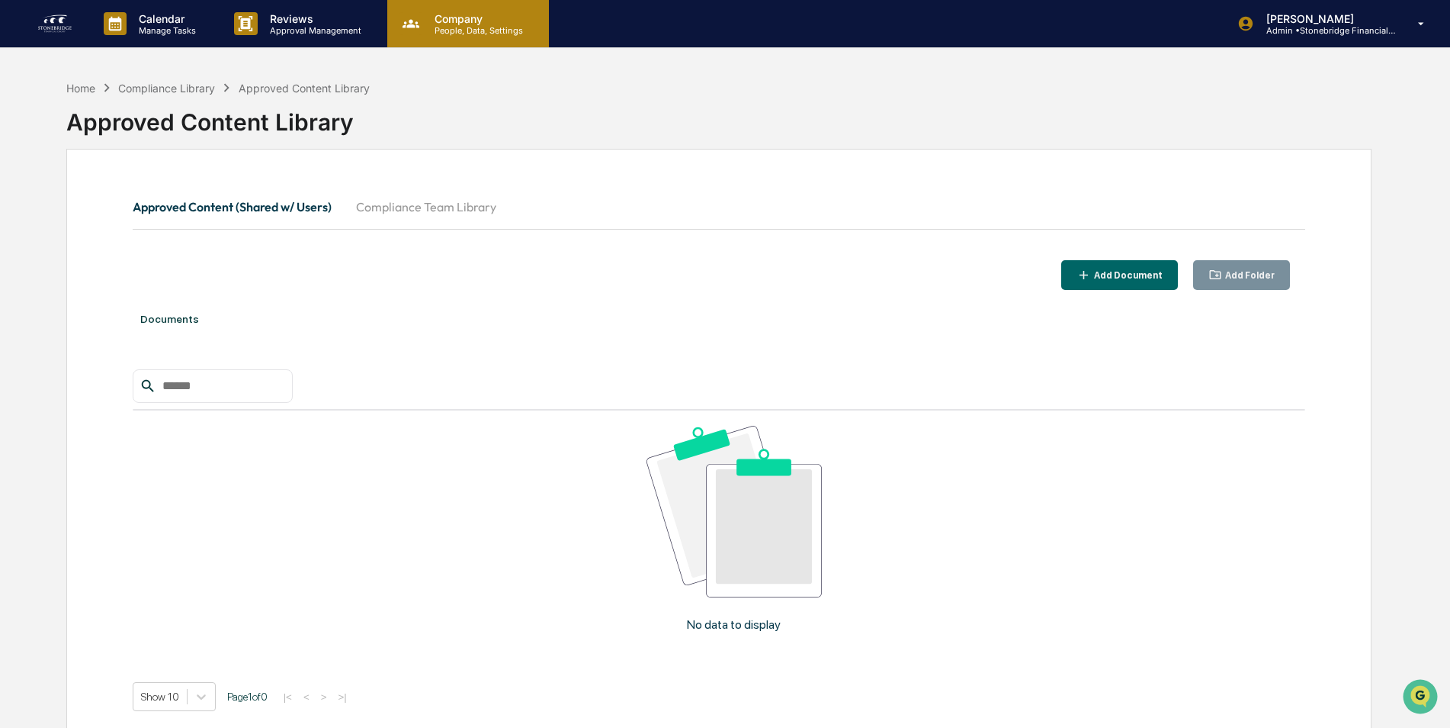
click at [500, 19] on p "Company" at bounding box center [476, 18] width 108 height 13
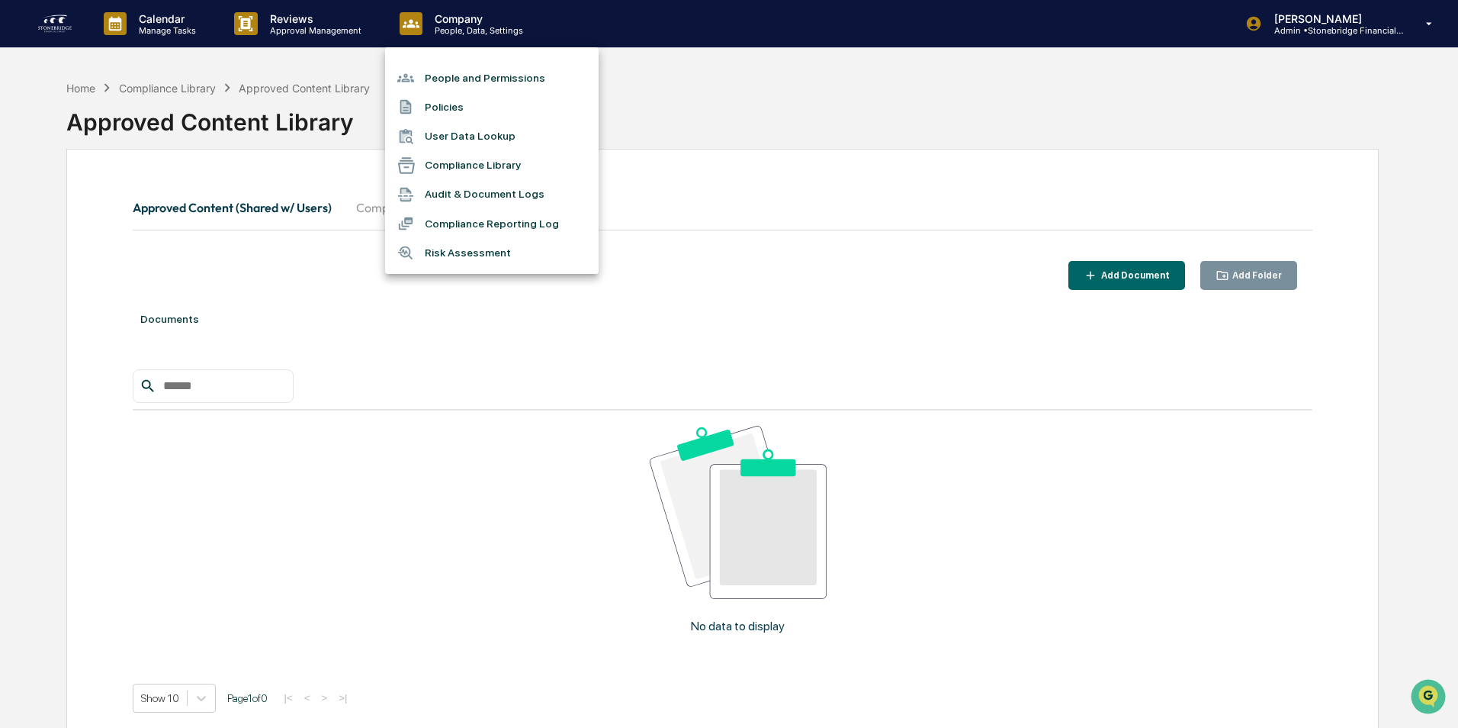
click at [733, 252] on div at bounding box center [729, 364] width 1458 height 728
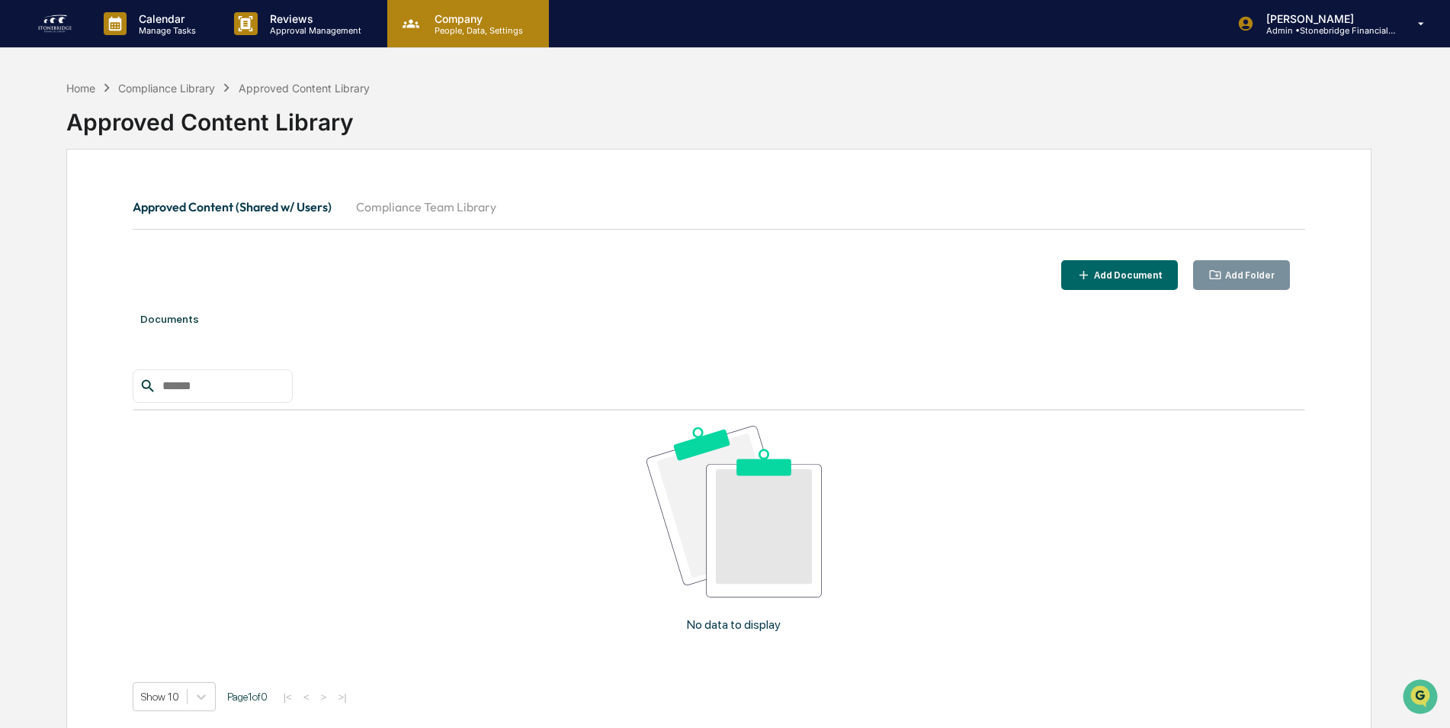
click at [459, 47] on div "Company People, Data, Settings" at bounding box center [468, 23] width 162 height 47
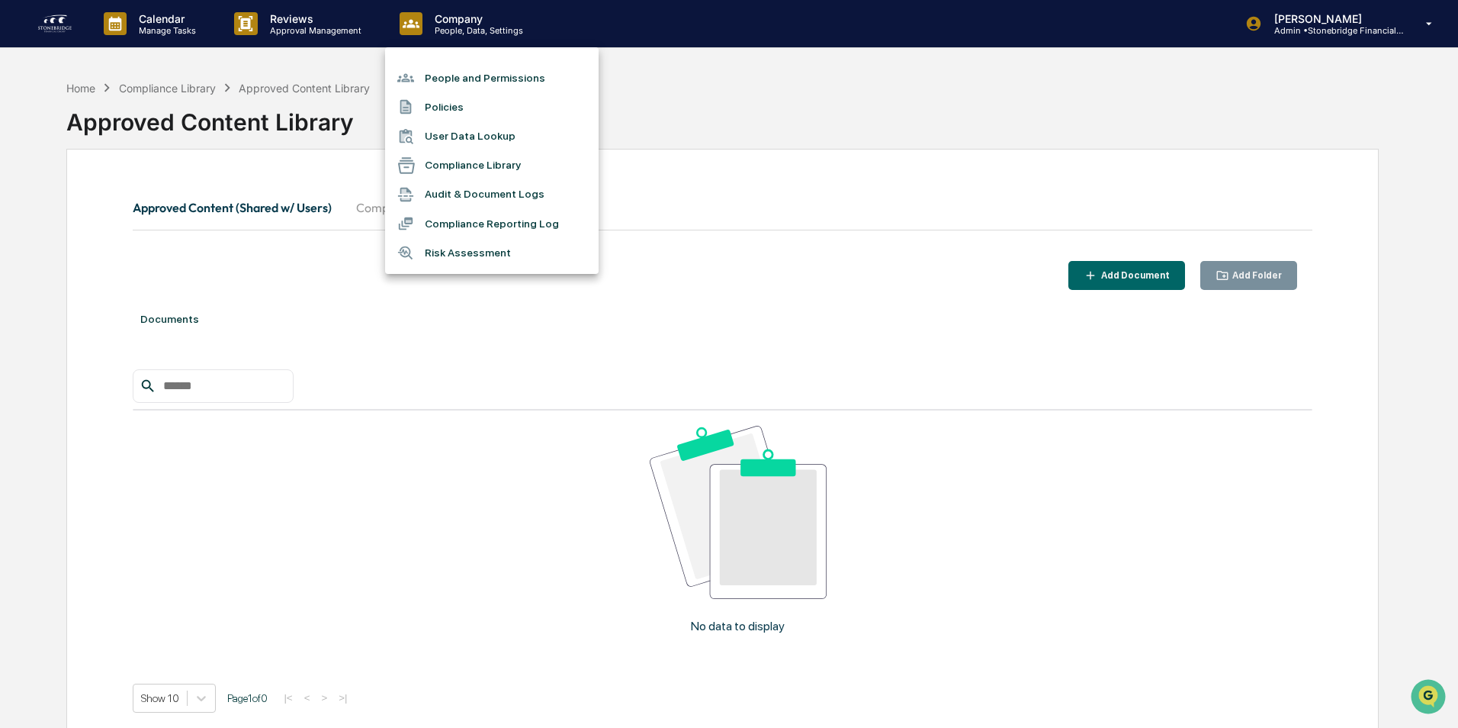
click at [40, 29] on div at bounding box center [729, 364] width 1458 height 728
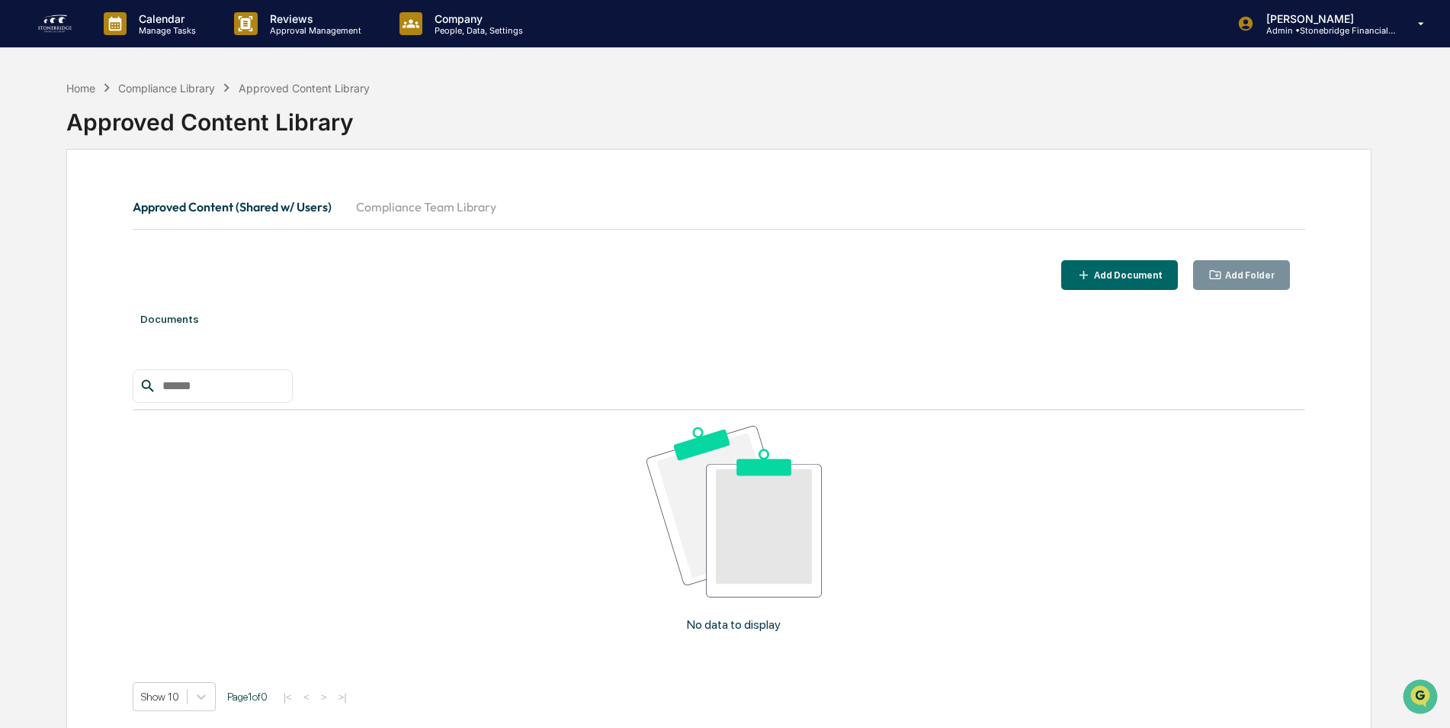
click at [51, 25] on img at bounding box center [55, 23] width 37 height 24
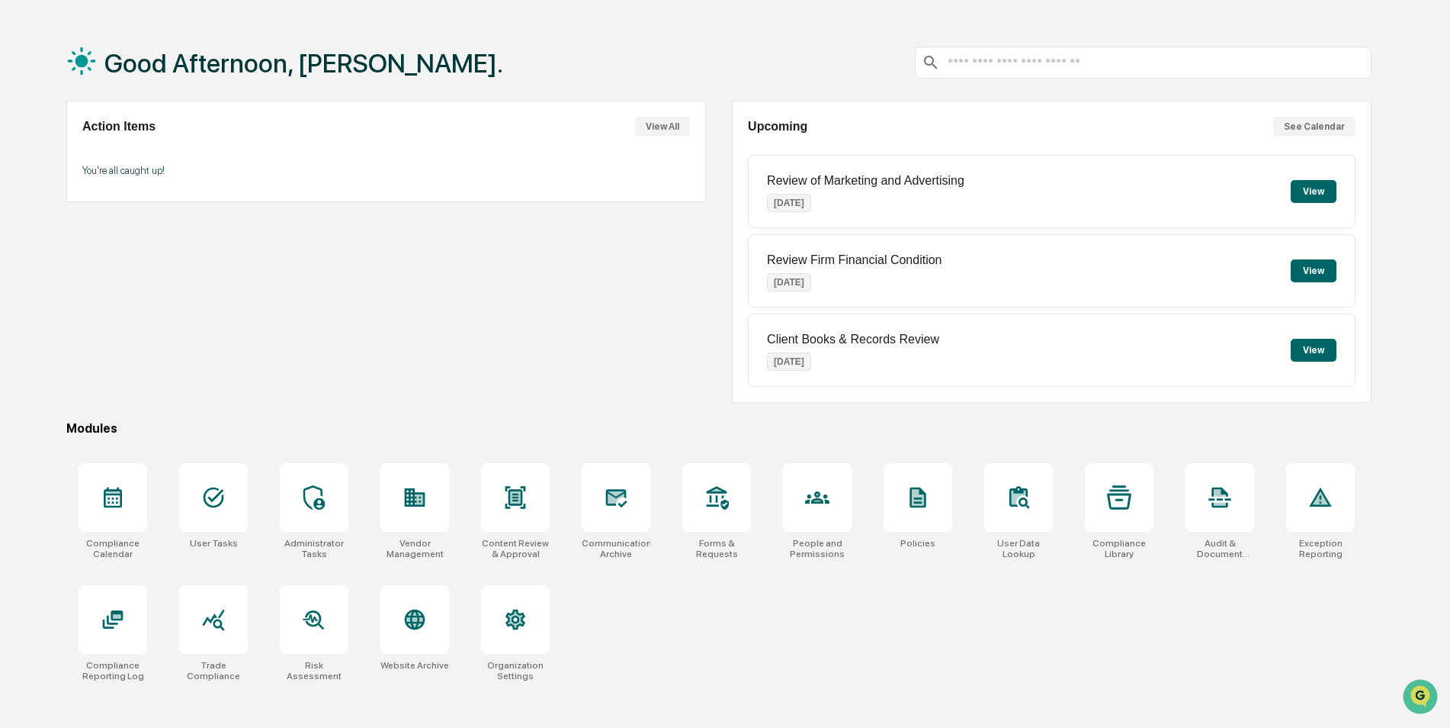
scroll to position [72, 0]
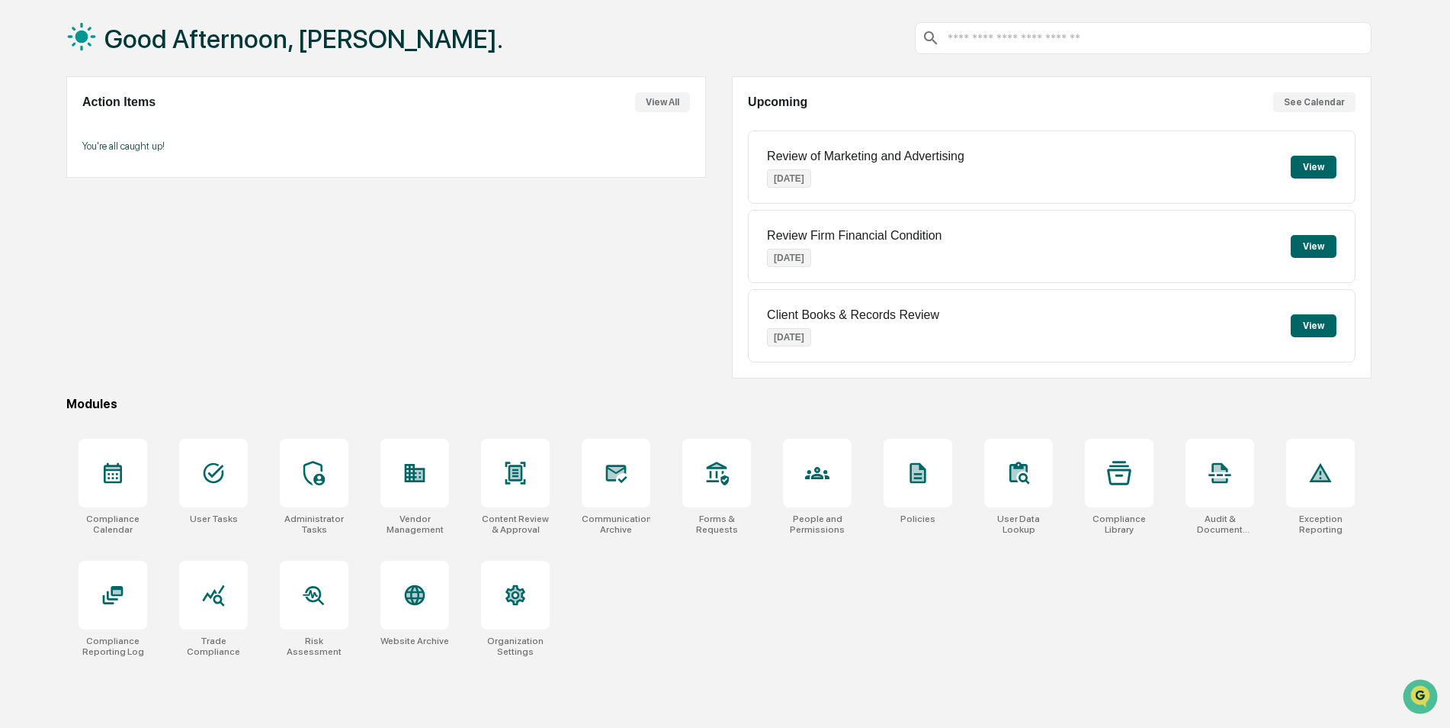
click at [1040, 36] on input "text" at bounding box center [1155, 38] width 419 height 14
click at [1042, 488] on div at bounding box center [1019, 473] width 69 height 69
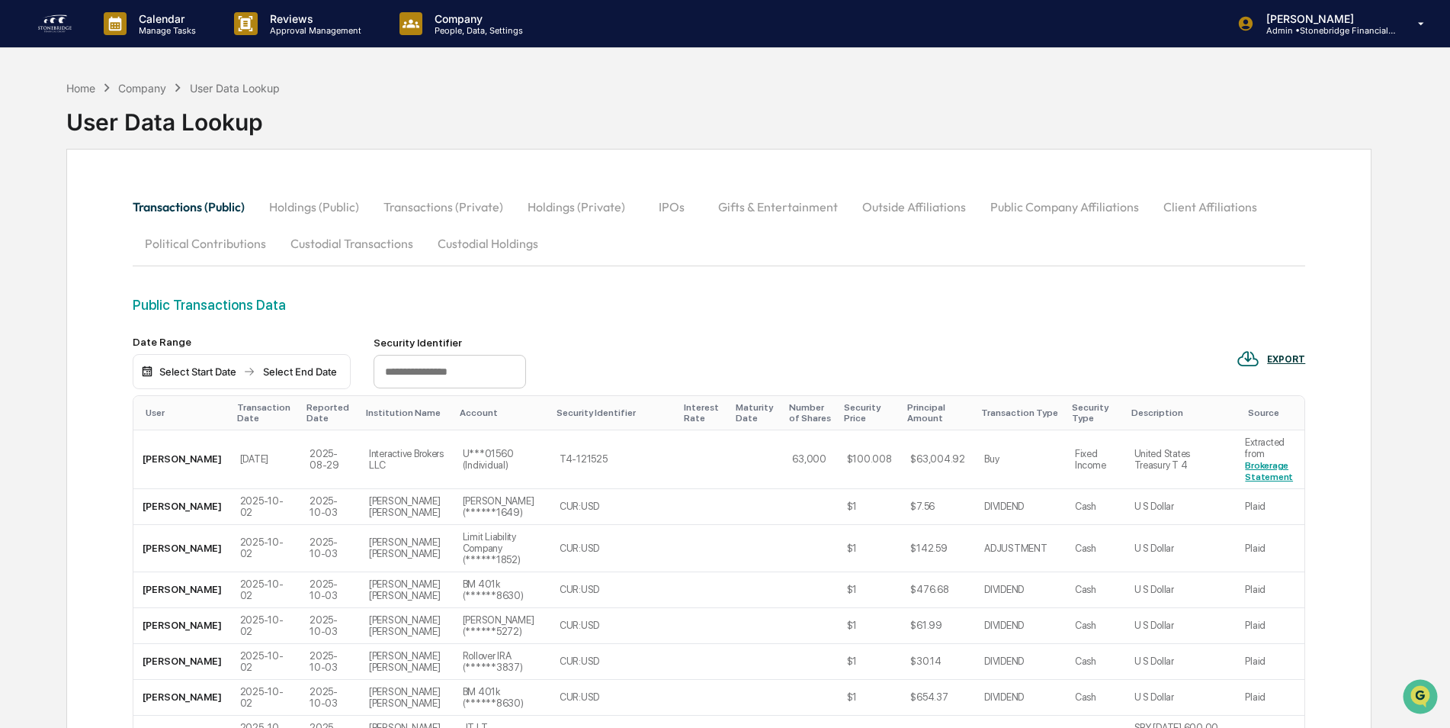
click at [328, 209] on button "Holdings (Public)" at bounding box center [314, 206] width 114 height 37
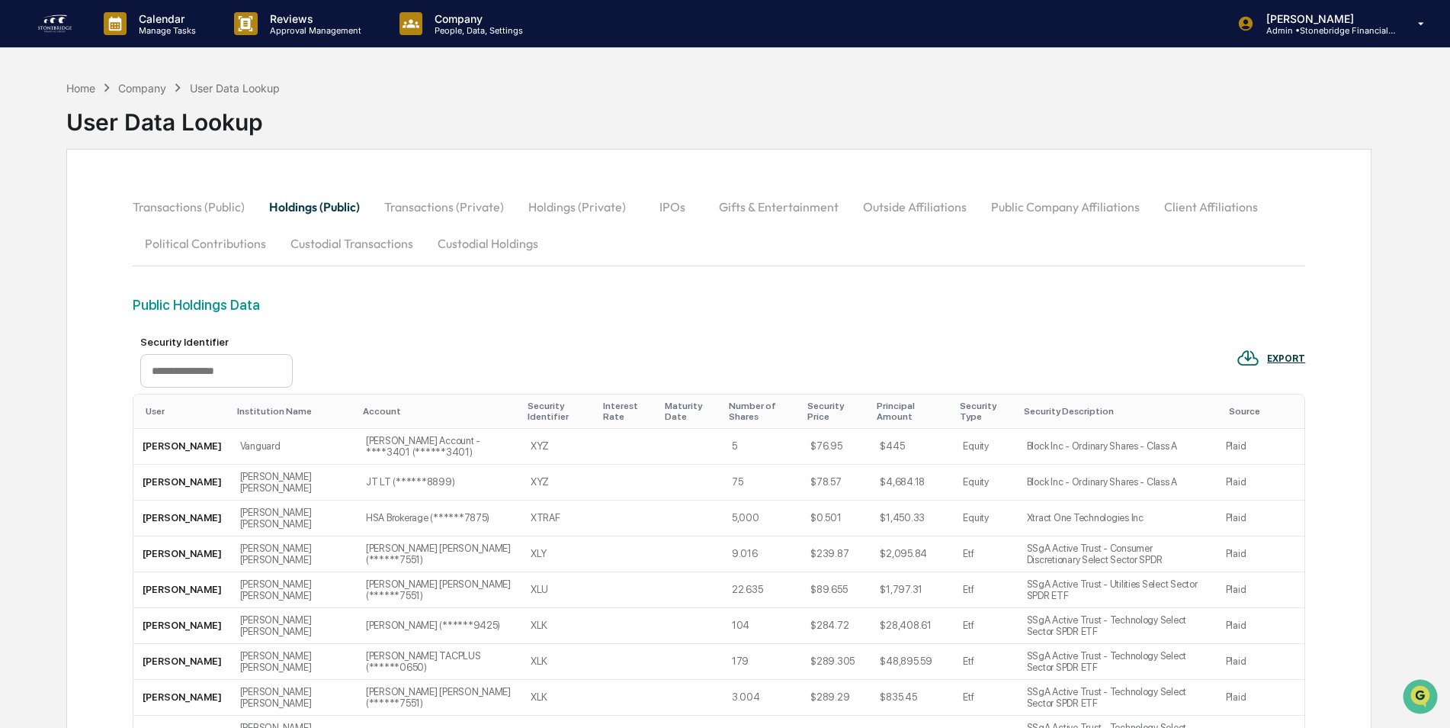
click at [488, 213] on button "Transactions (Private)" at bounding box center [444, 206] width 144 height 37
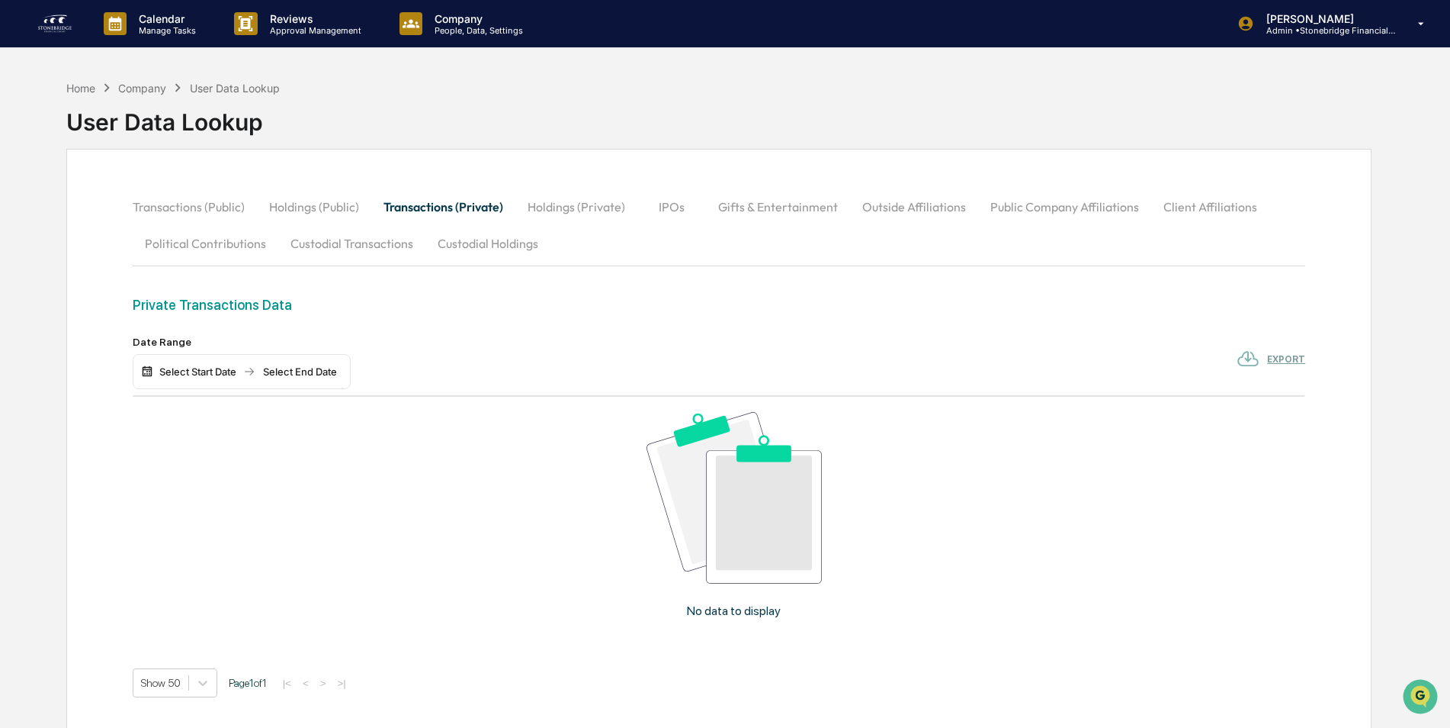
click at [570, 201] on button "Holdings (Private)" at bounding box center [577, 206] width 122 height 37
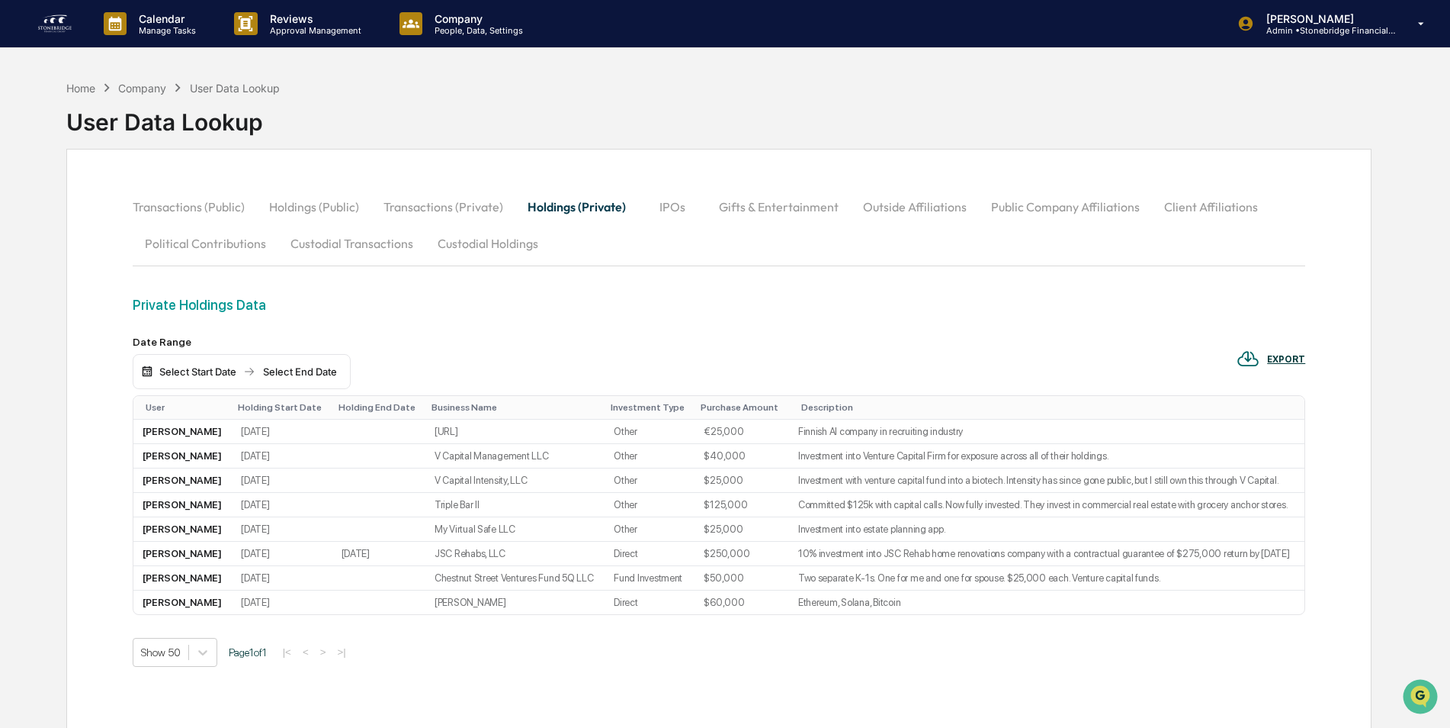
click at [668, 209] on button "IPOs" at bounding box center [672, 206] width 69 height 37
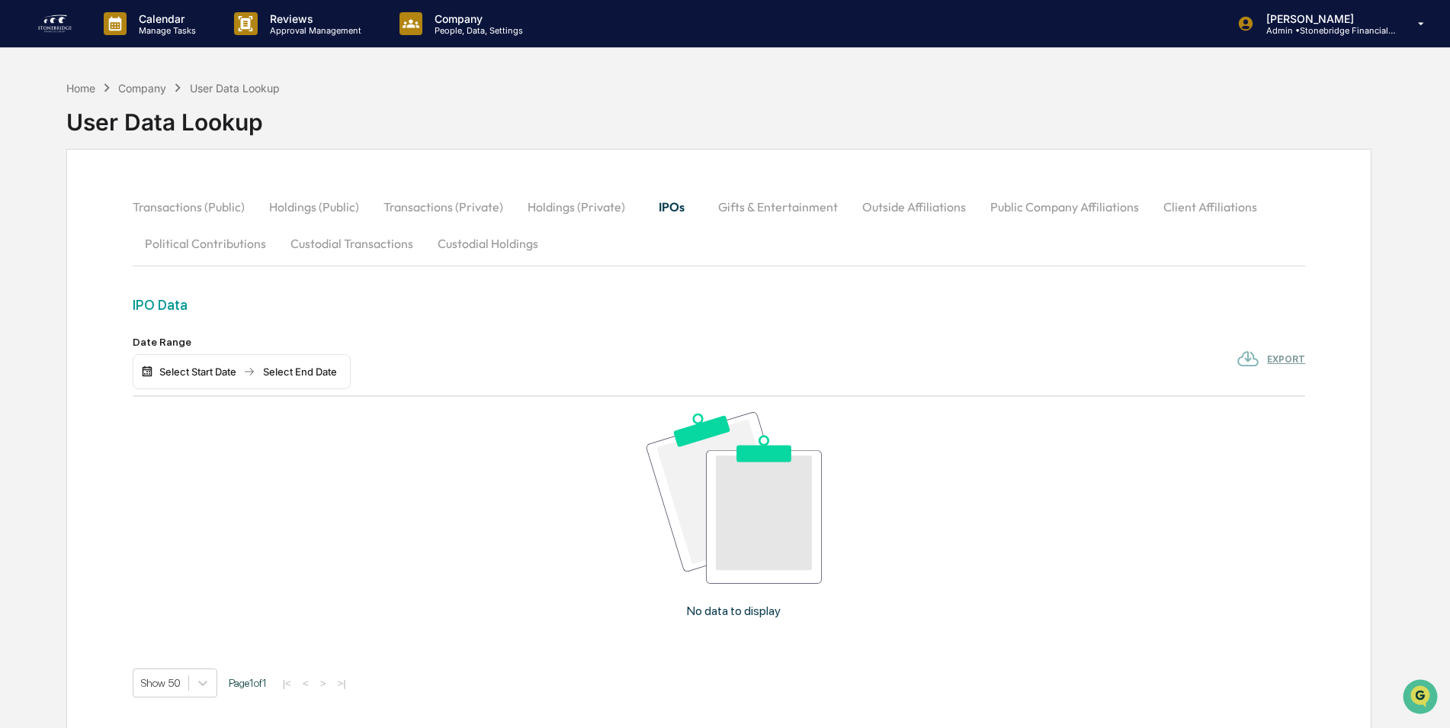
click at [746, 204] on button "Gifts & Entertainment" at bounding box center [778, 206] width 144 height 37
click at [899, 201] on button "Outside Affiliations" at bounding box center [916, 206] width 128 height 37
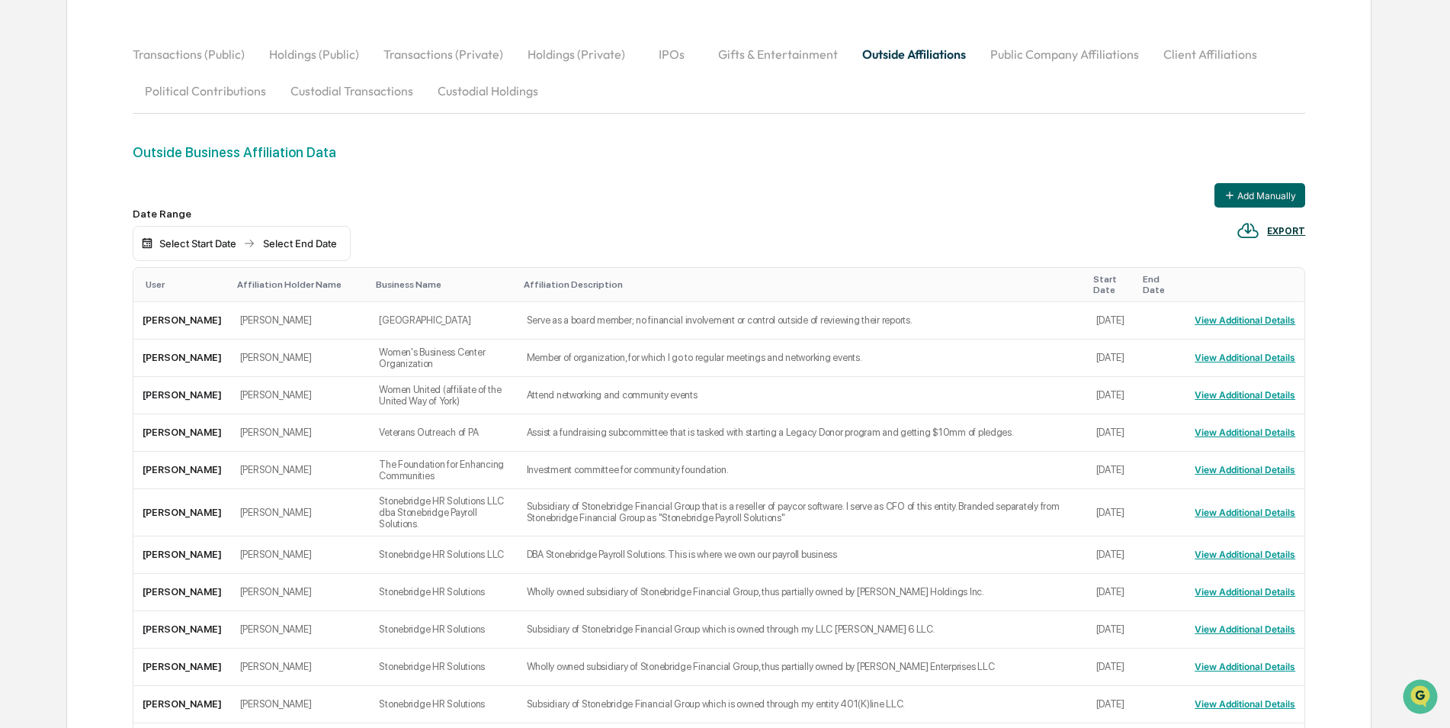
click at [1065, 40] on button "Public Company Affiliations" at bounding box center [1064, 54] width 173 height 37
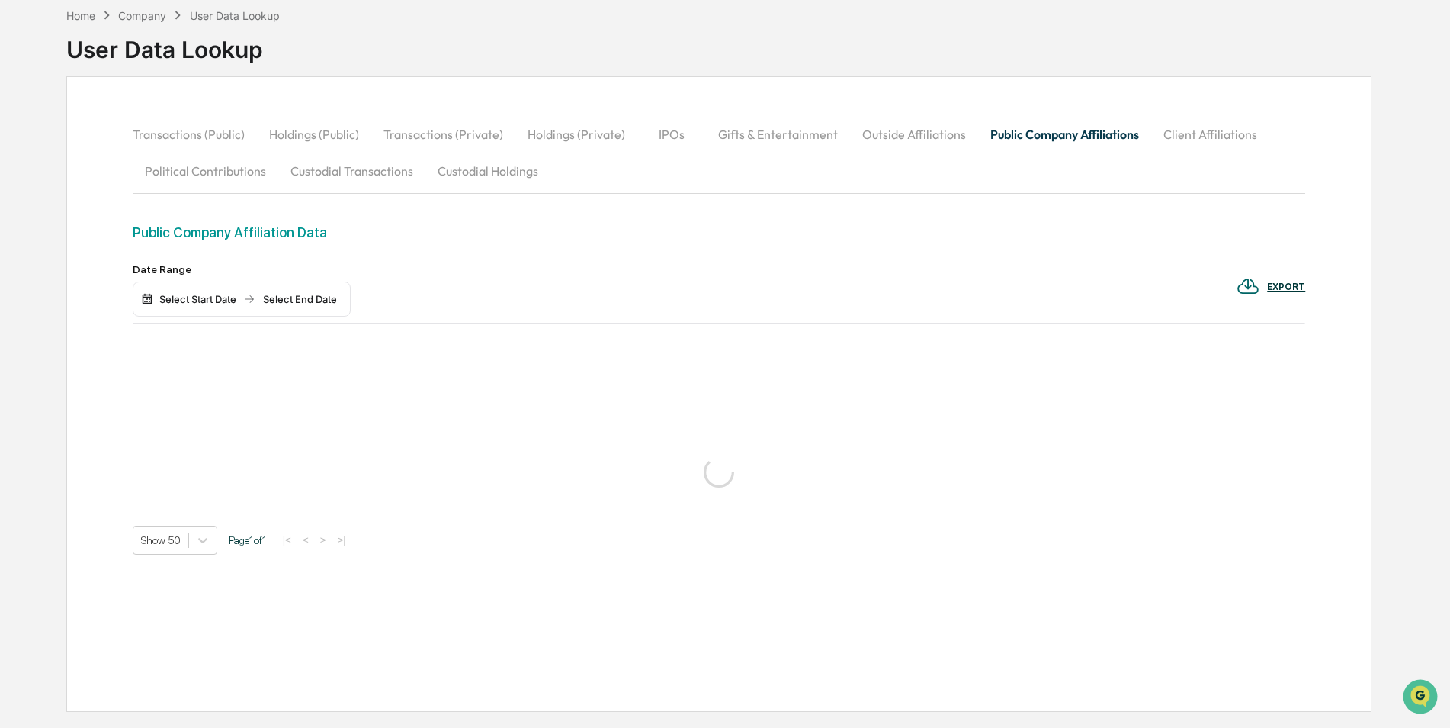
scroll to position [127, 0]
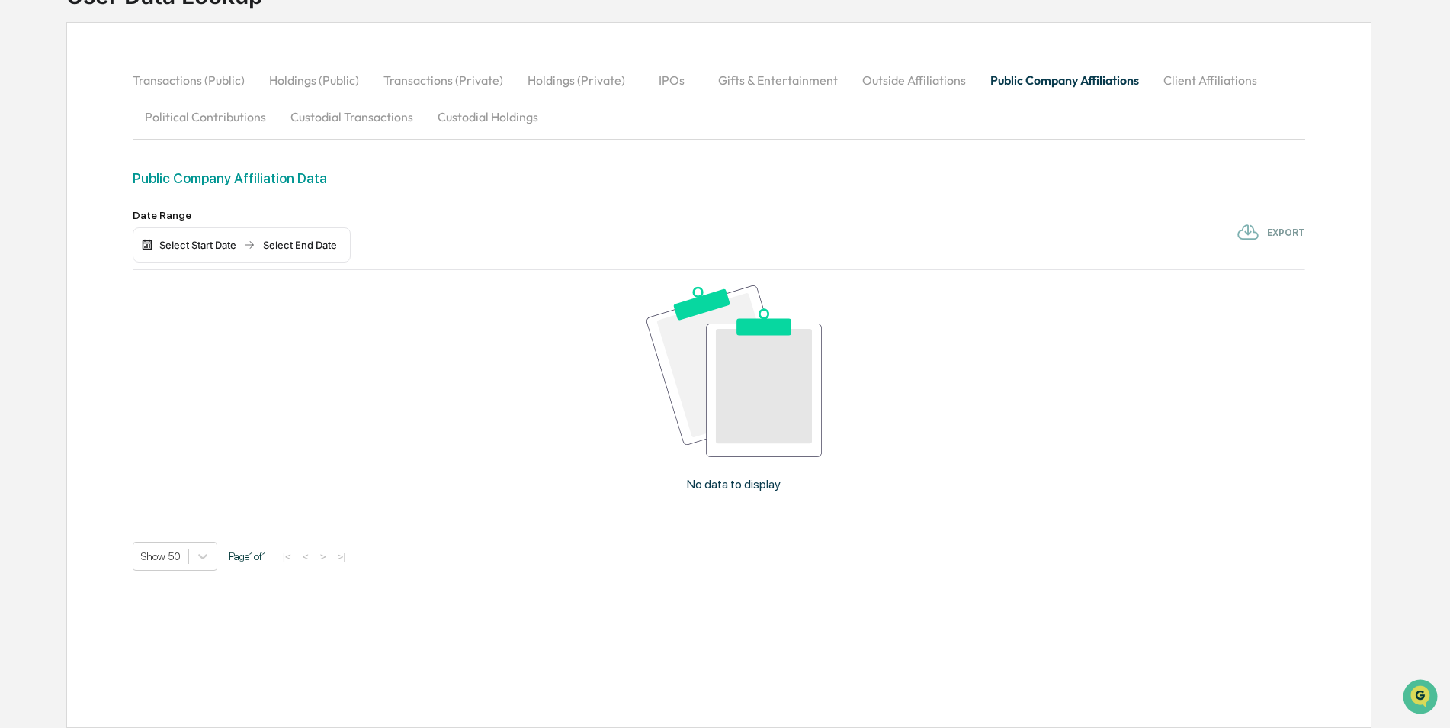
click at [1181, 85] on button "Client Affiliations" at bounding box center [1211, 80] width 118 height 37
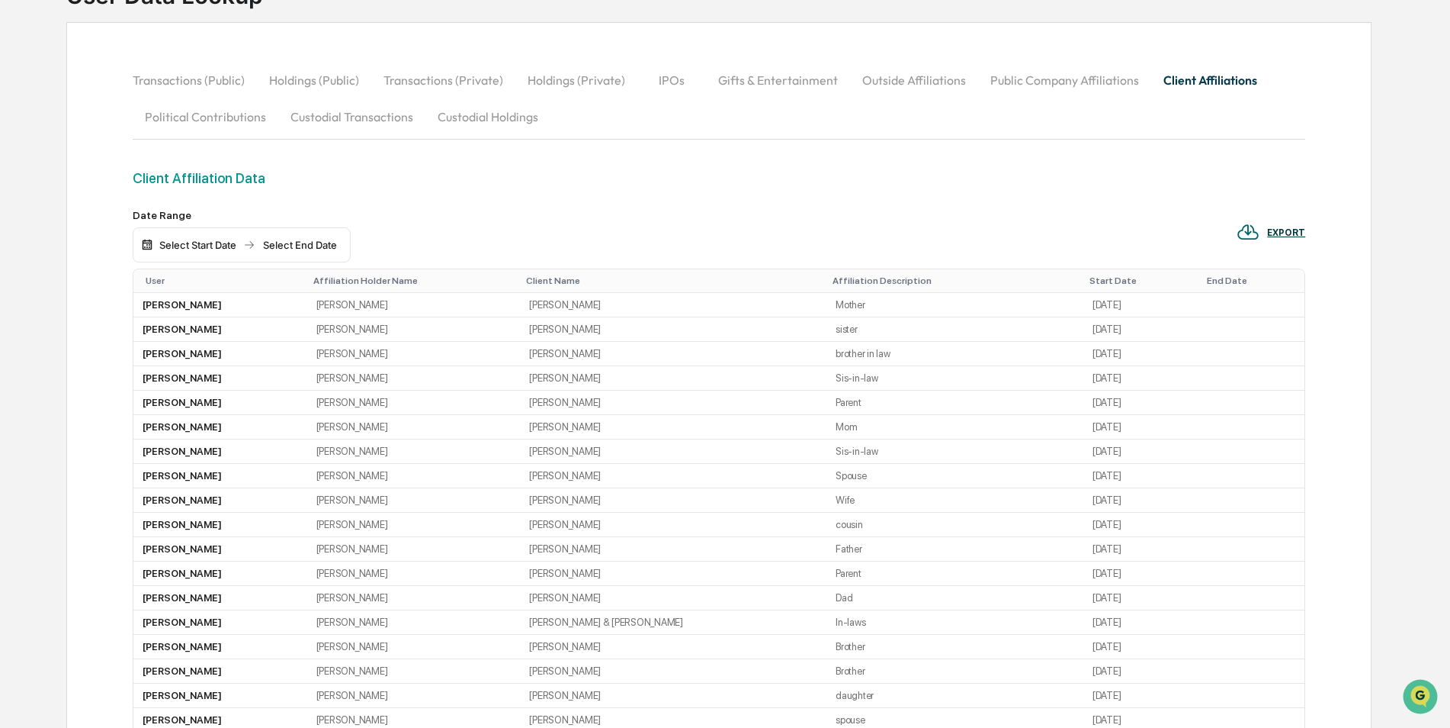
click at [223, 116] on button "Political Contributions" at bounding box center [206, 116] width 146 height 37
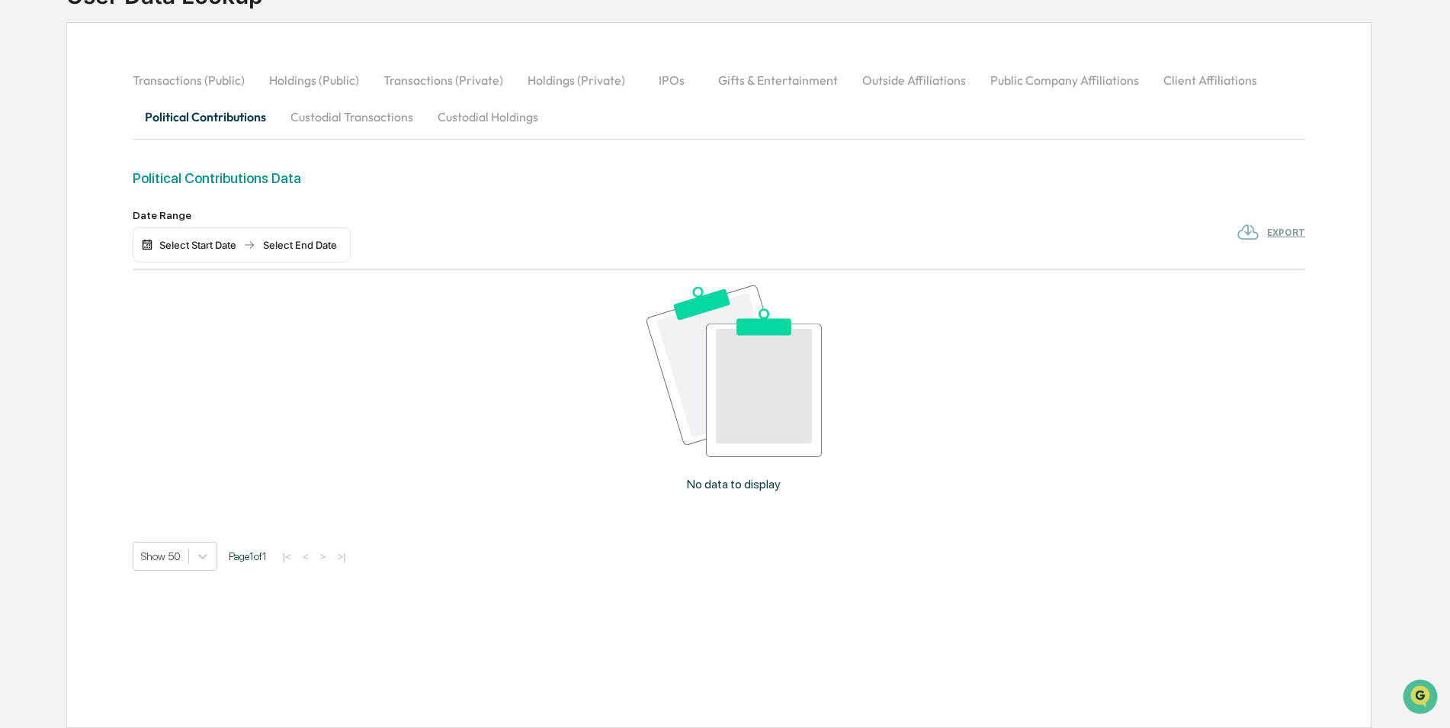
click at [342, 111] on button "Custodial Transactions" at bounding box center [351, 116] width 147 height 37
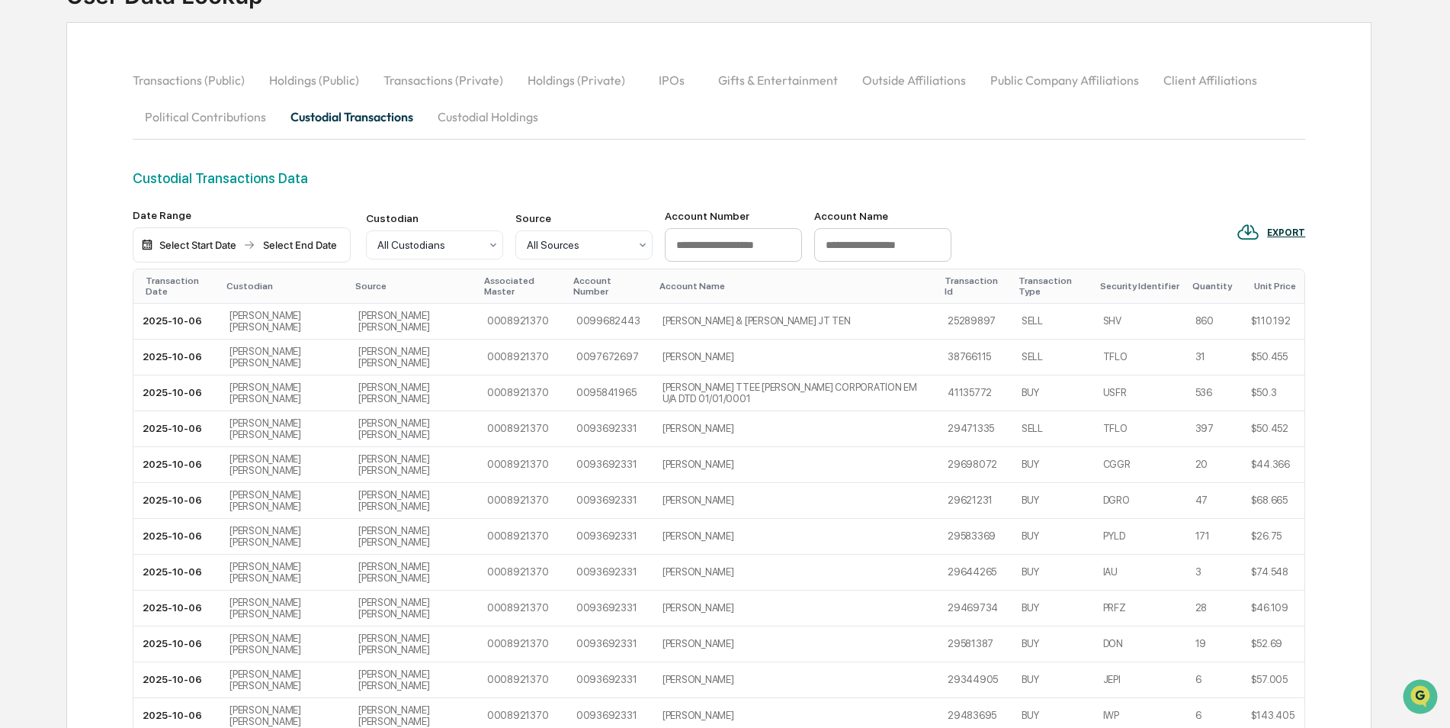
click at [477, 123] on button "Custodial Holdings" at bounding box center [488, 116] width 125 height 37
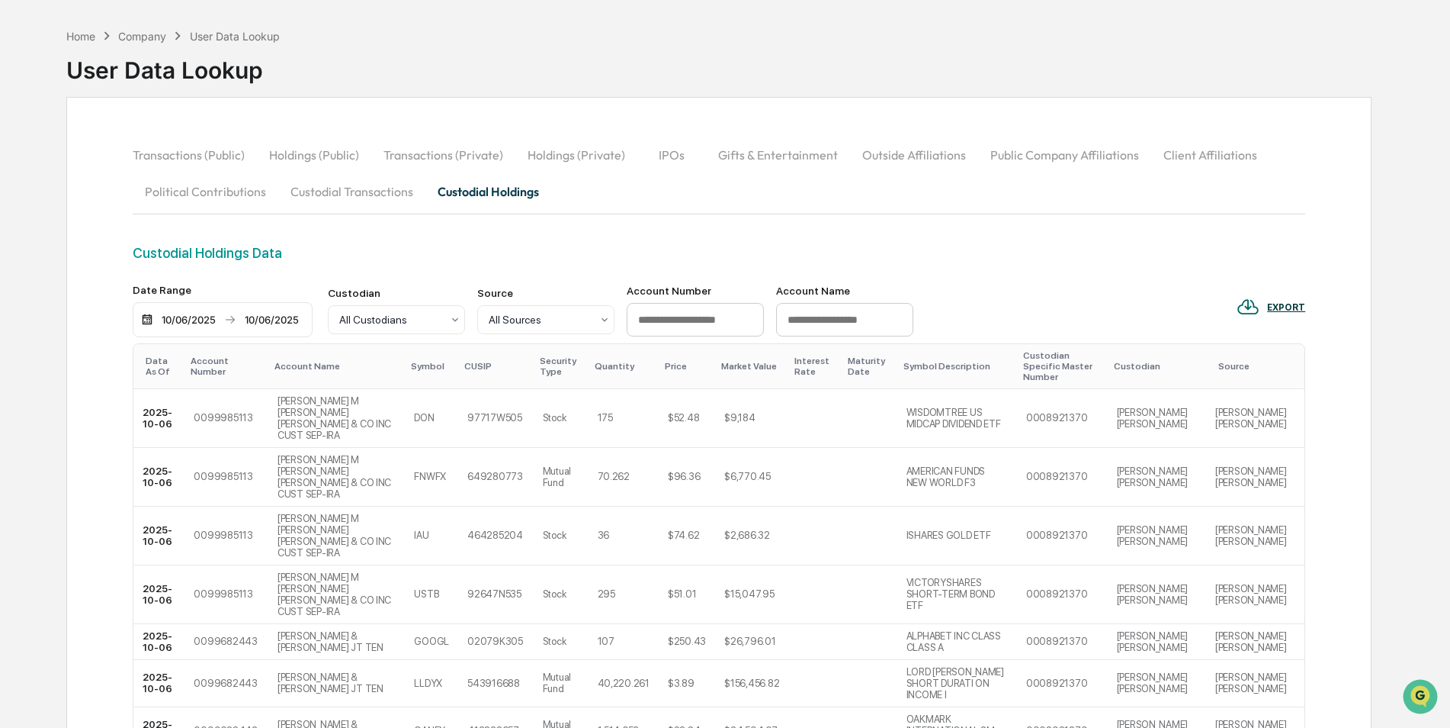
scroll to position [0, 0]
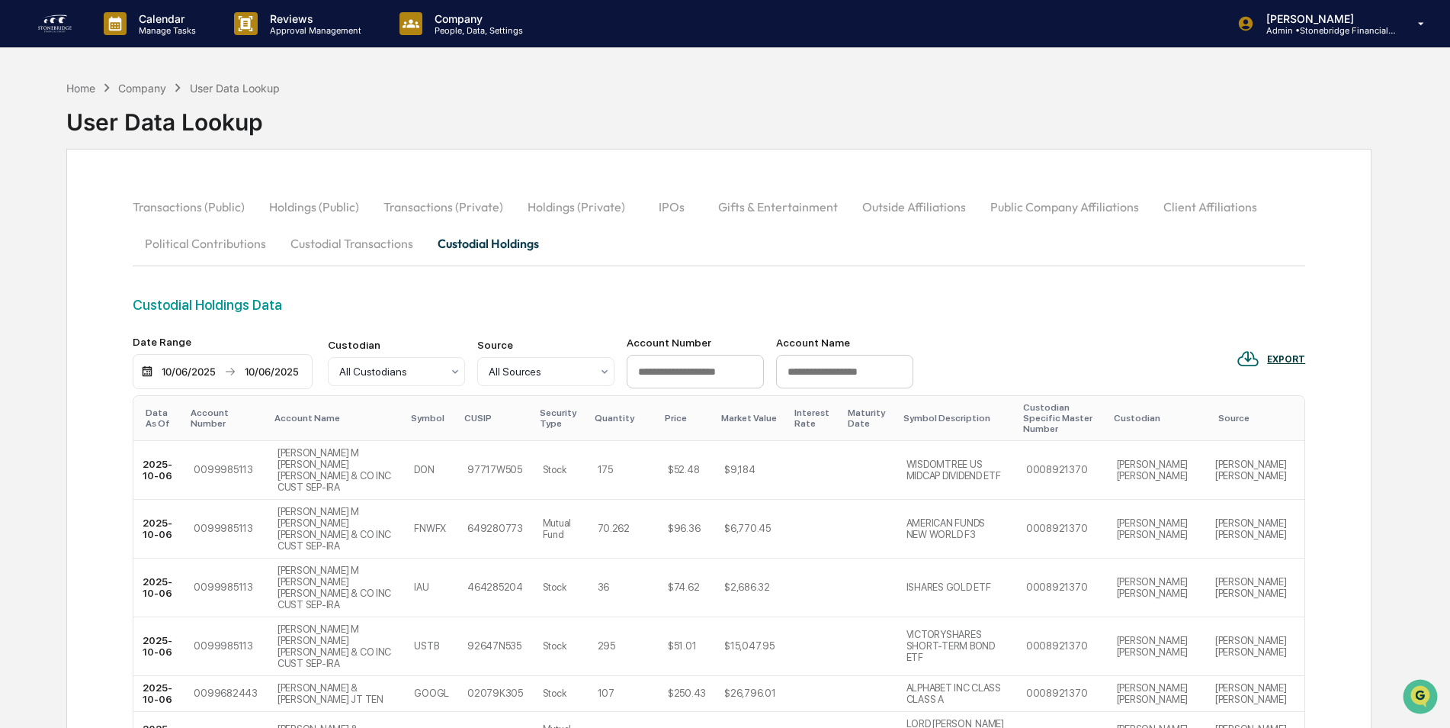
click at [52, 28] on img at bounding box center [55, 23] width 37 height 24
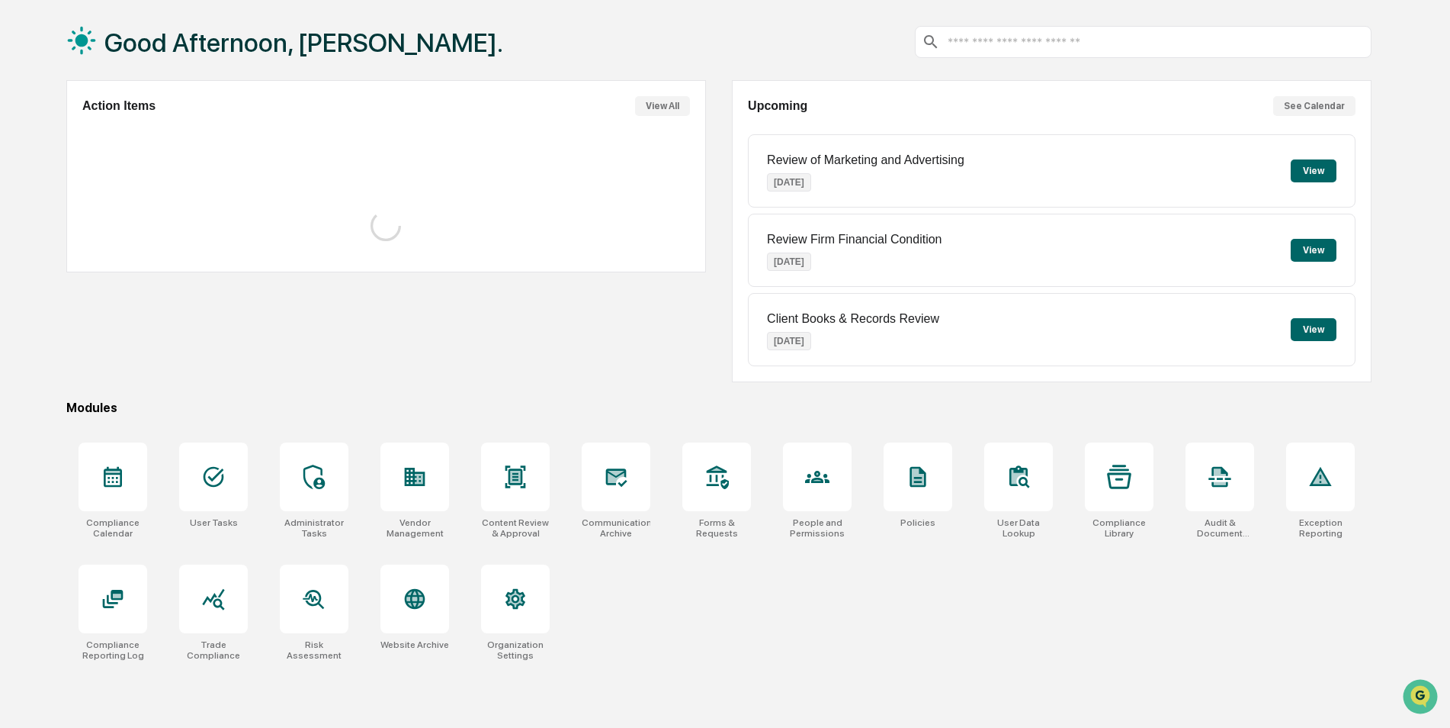
scroll to position [72, 0]
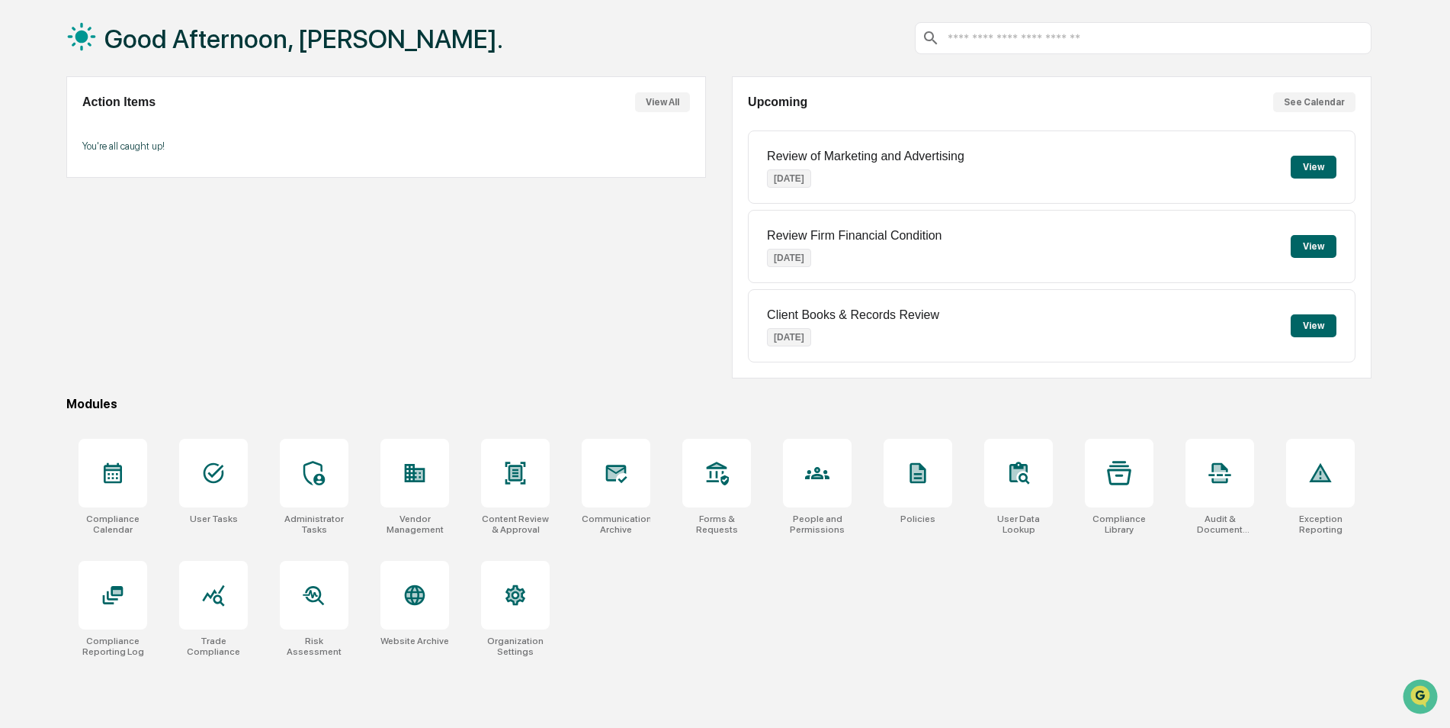
click at [1033, 657] on div "Compliance Calendar User Tasks Administrator Tasks Vendor Management Content Re…" at bounding box center [719, 547] width 1306 height 236
click at [1132, 461] on div at bounding box center [1119, 473] width 69 height 69
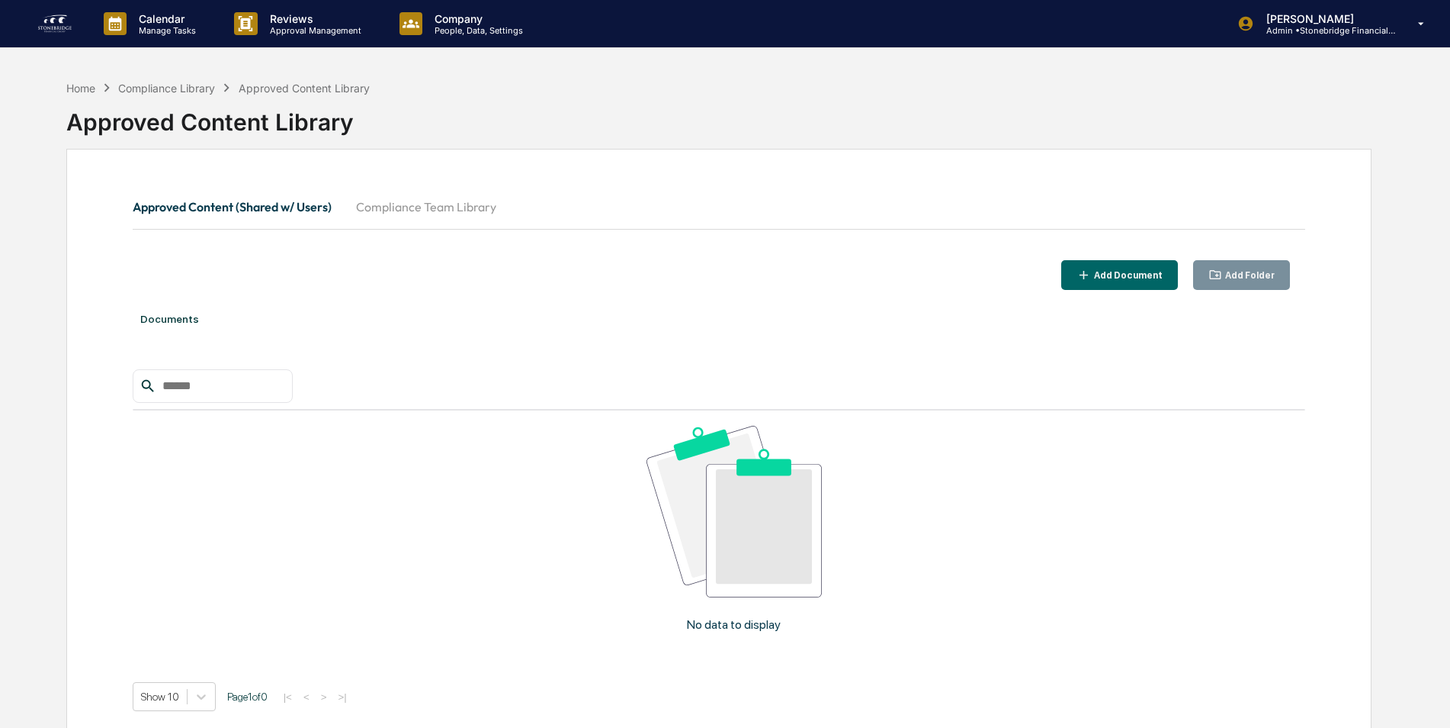
click at [457, 197] on button "Compliance Team Library" at bounding box center [426, 206] width 165 height 37
click at [281, 207] on button "Approved Content (Shared w/ Users)" at bounding box center [238, 206] width 211 height 37
drag, startPoint x: 36, startPoint y: 8, endPoint x: 45, endPoint y: 11, distance: 9.6
click at [36, 8] on div "Calendar Manage Tasks Reviews Approval Management Company People, Data, Setting…" at bounding box center [725, 24] width 1450 height 48
click at [50, 13] on img at bounding box center [55, 23] width 37 height 24
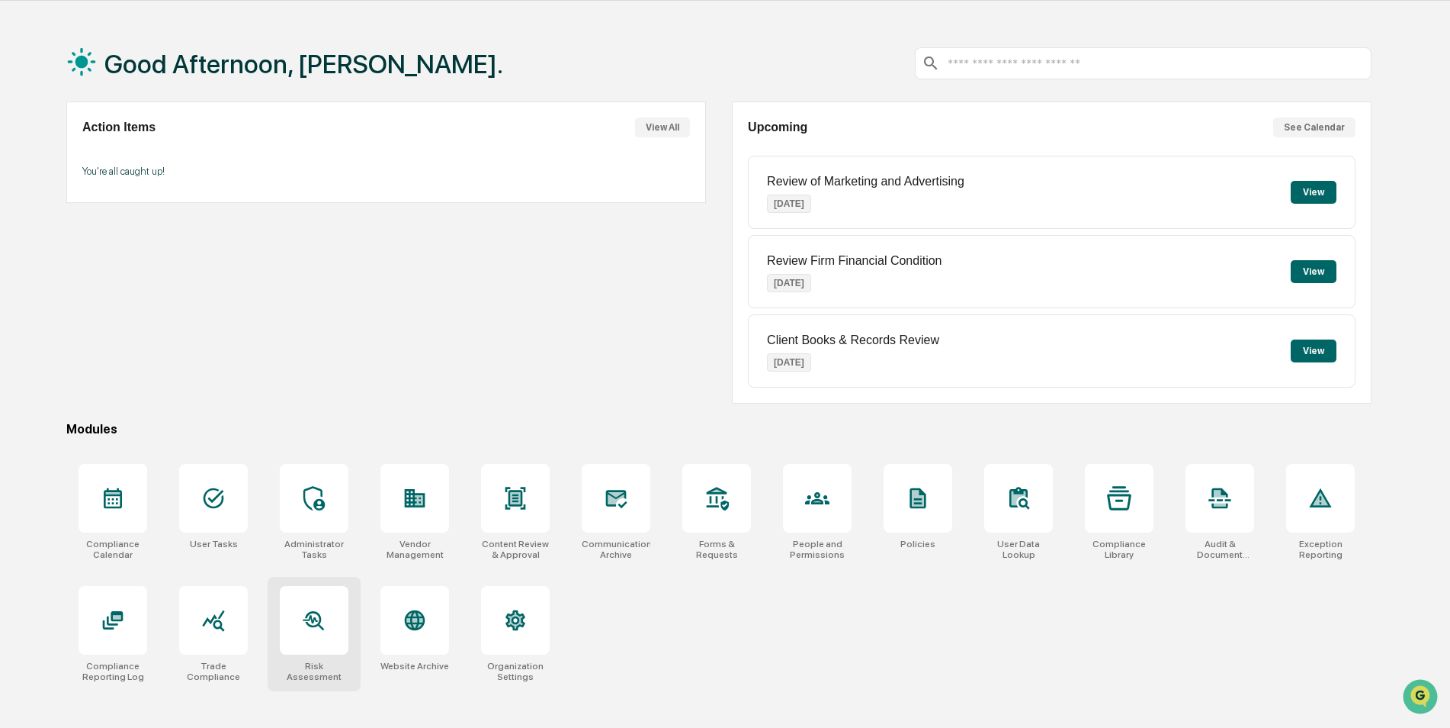
scroll to position [72, 0]
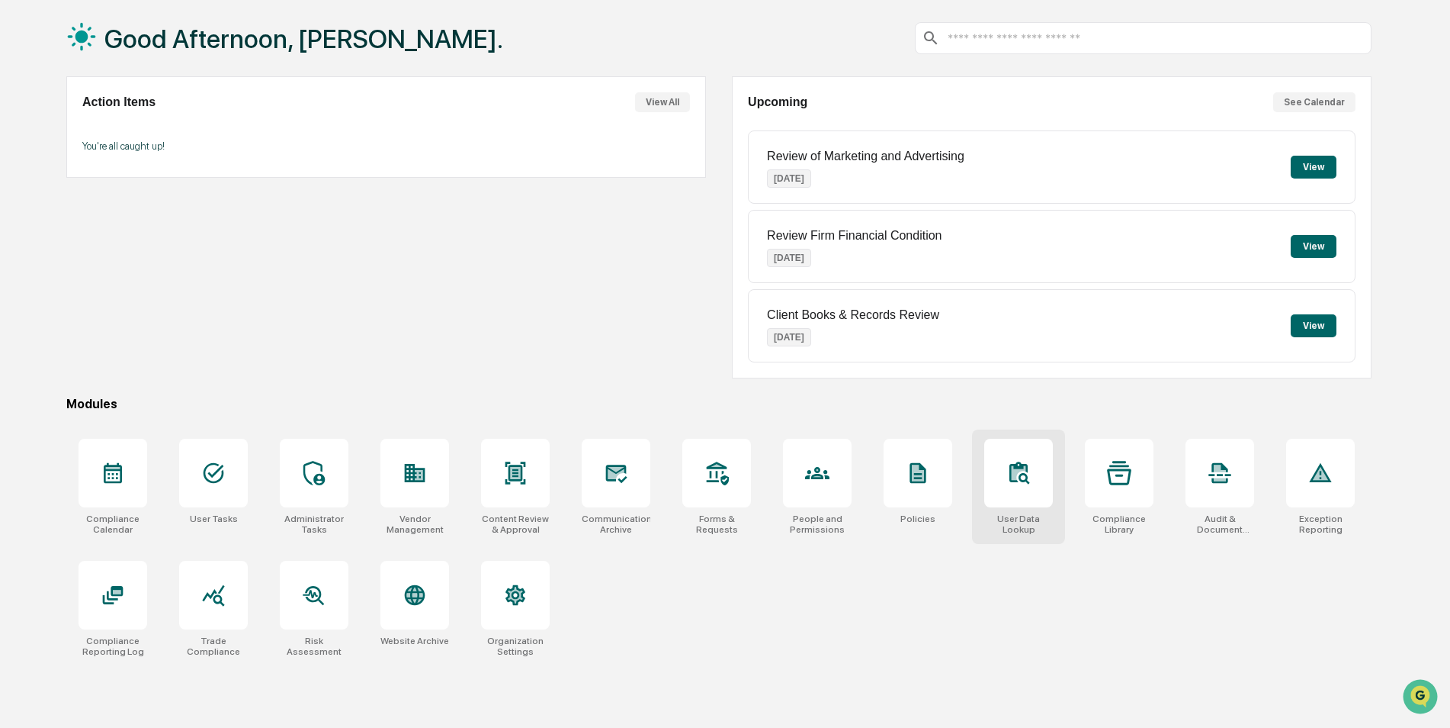
click at [1007, 493] on div at bounding box center [1019, 473] width 69 height 69
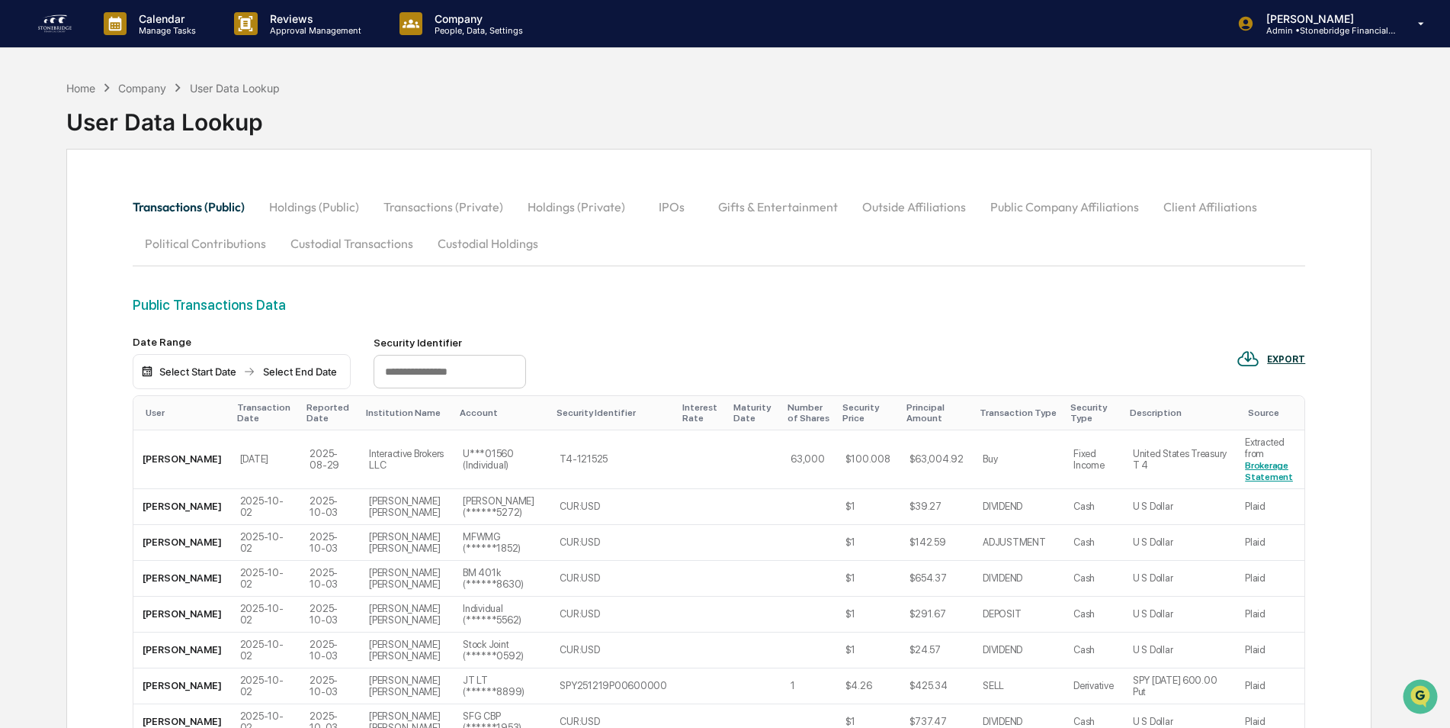
click at [66, 26] on img at bounding box center [55, 23] width 37 height 24
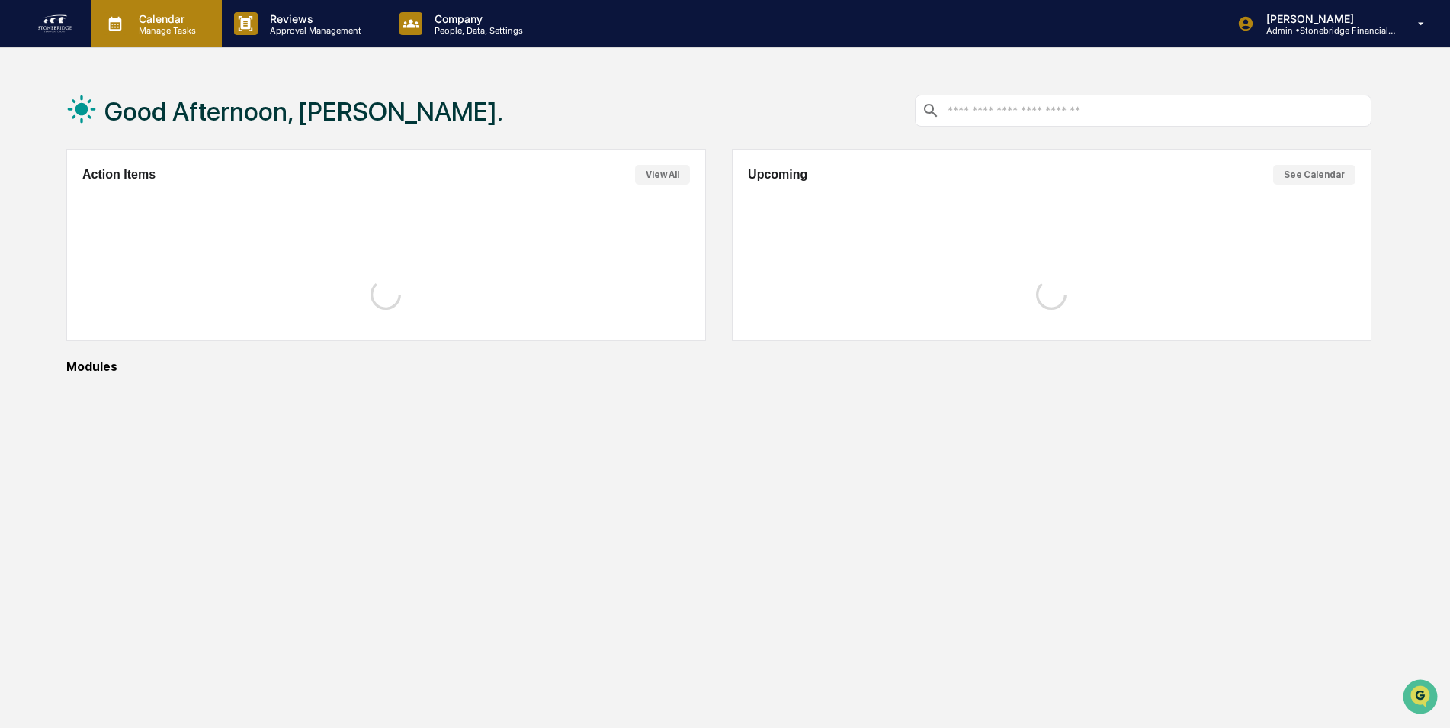
click at [163, 27] on p "Manage Tasks" at bounding box center [165, 30] width 77 height 11
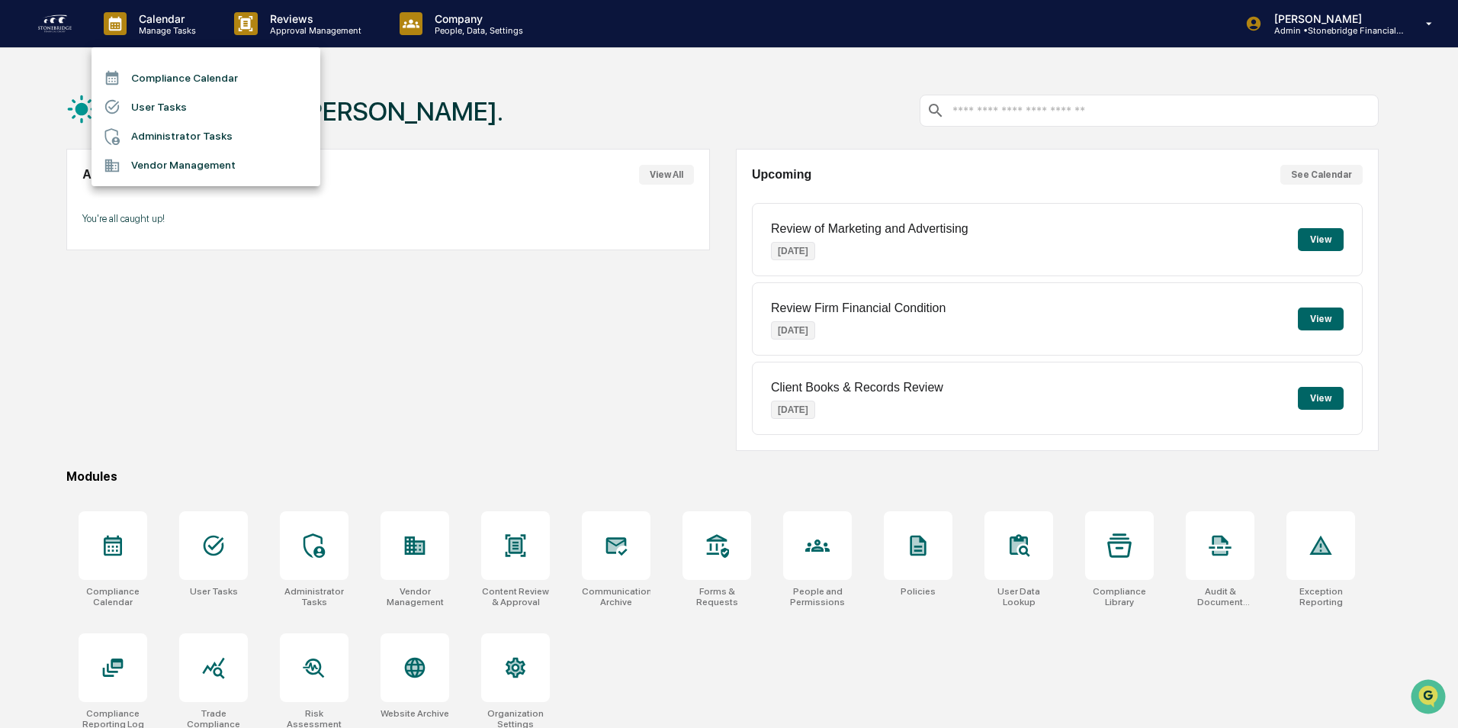
click at [300, 27] on div at bounding box center [729, 364] width 1458 height 728
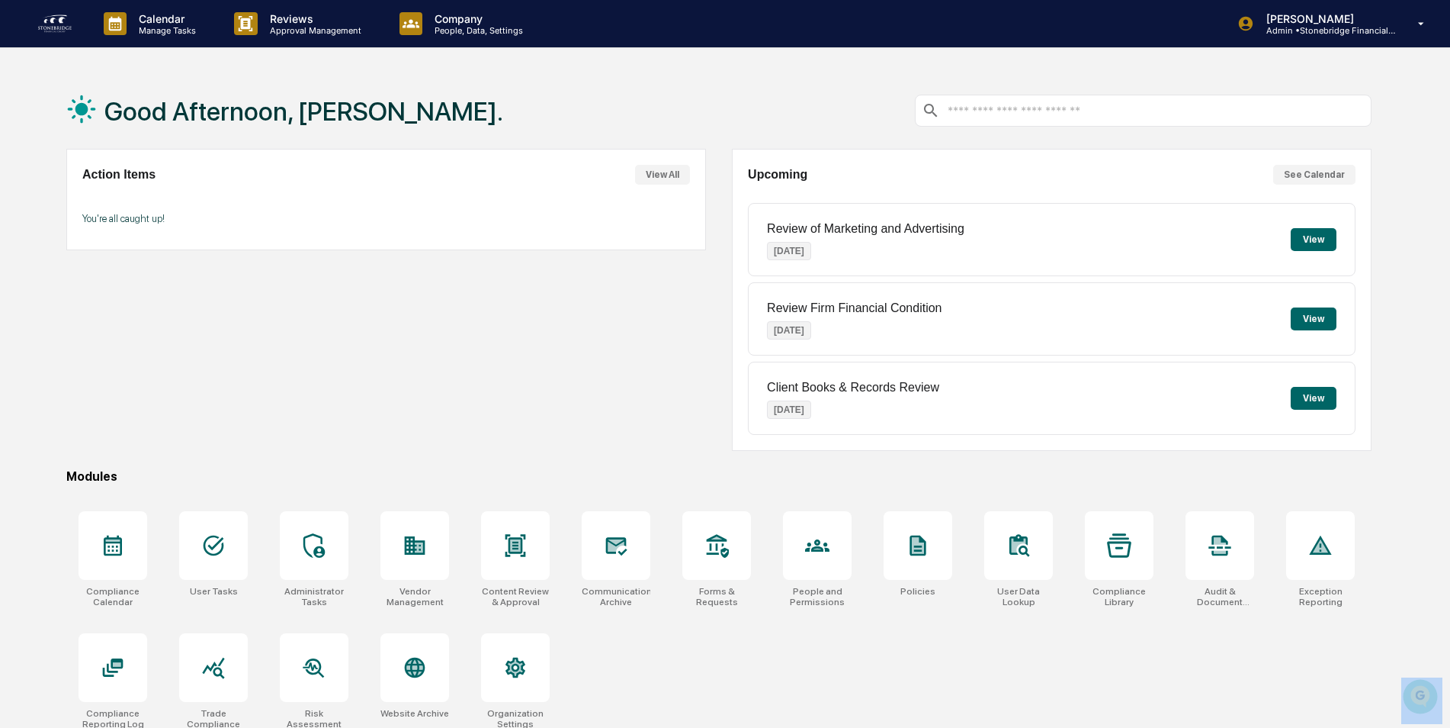
click at [43, 28] on img at bounding box center [55, 23] width 37 height 24
click at [840, 588] on div "People and Permissions" at bounding box center [817, 596] width 69 height 21
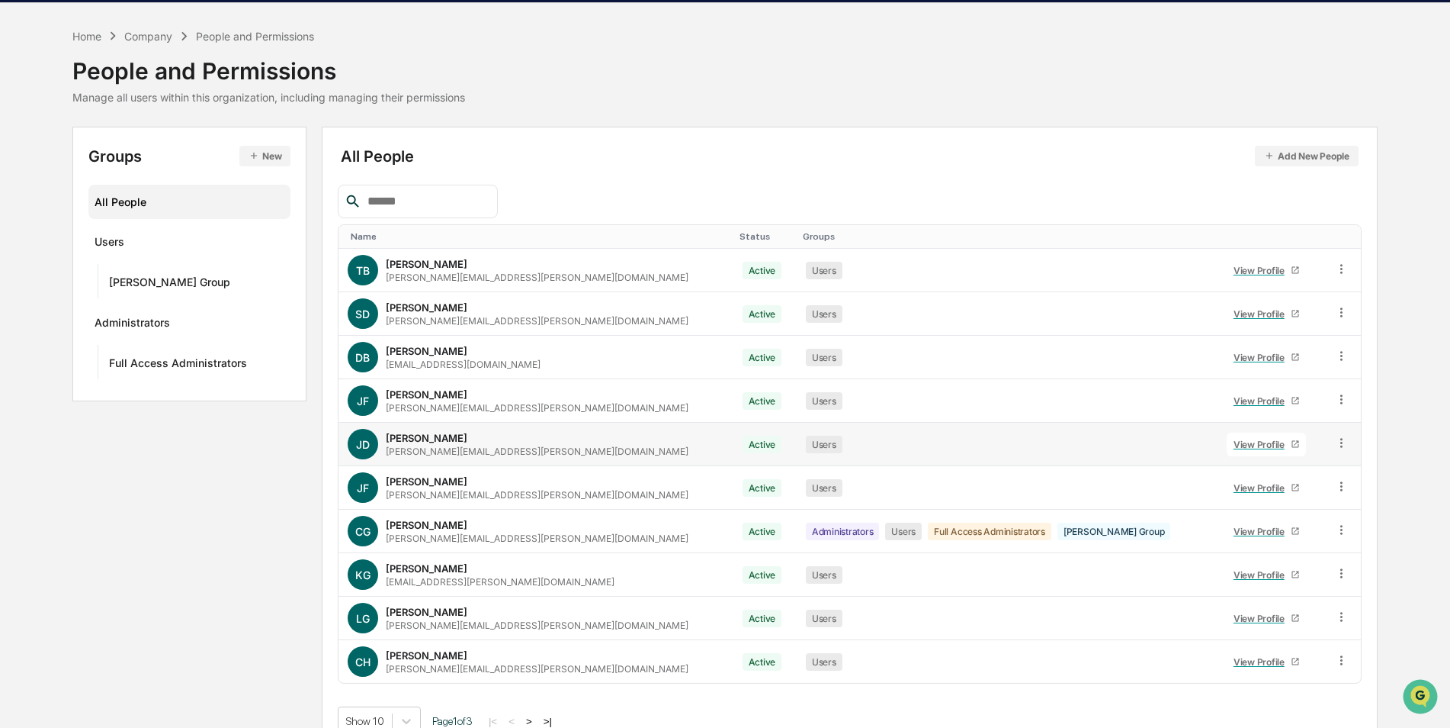
scroll to position [69, 0]
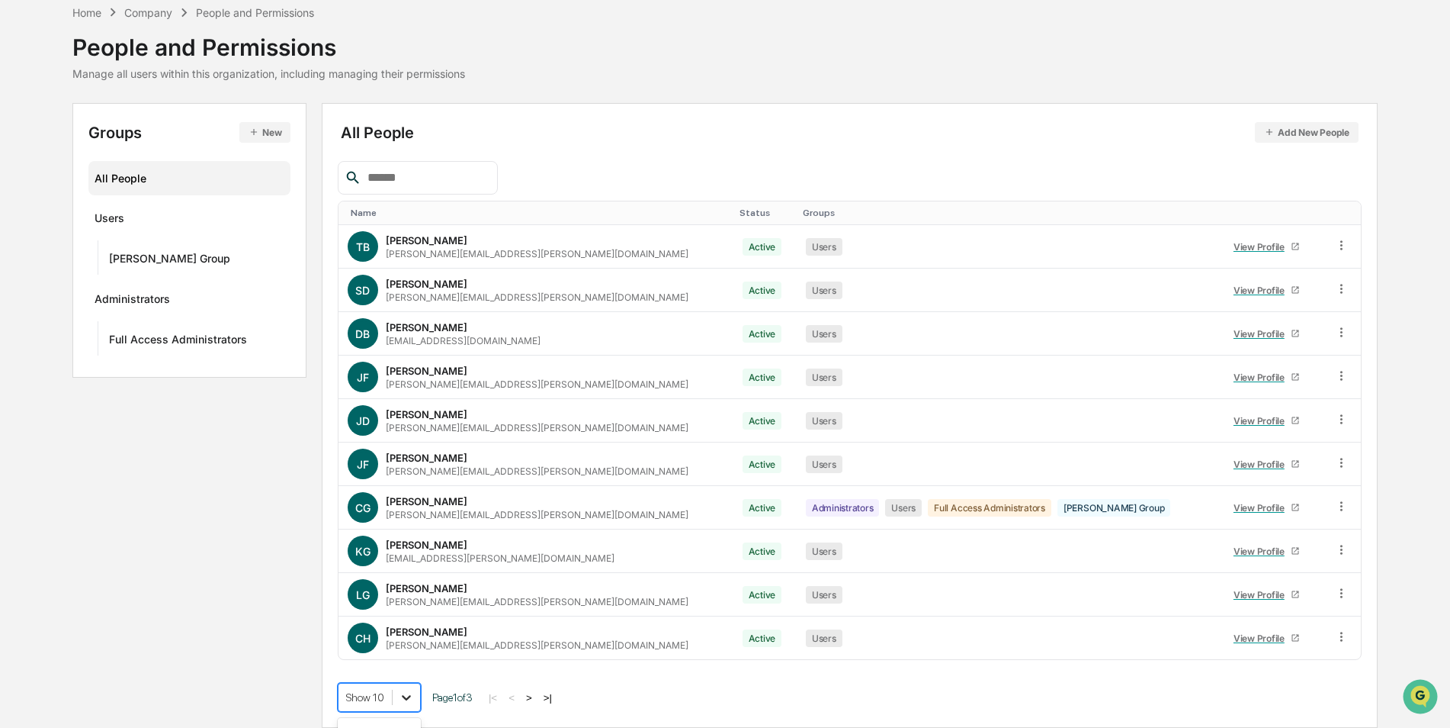
click at [406, 699] on body "Calendar Manage Tasks Reviews Approval Management Company People, Data, Setting…" at bounding box center [725, 329] width 1450 height 796
click at [501, 580] on div "Name Status Groups TB Todd Bogda todd.bogda@stonebridgefg.com Active Users View…" at bounding box center [850, 436] width 1024 height 551
click at [532, 696] on button ">" at bounding box center [529, 697] width 15 height 13
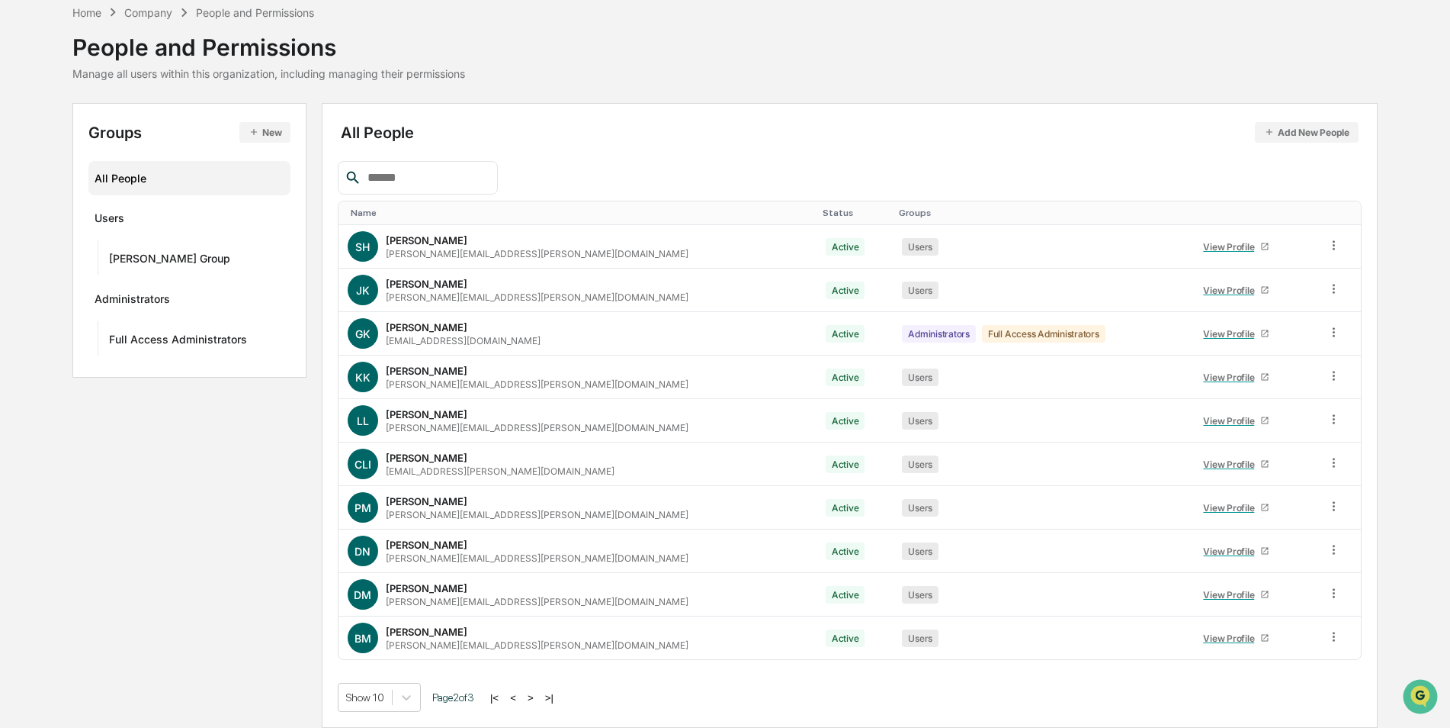
click at [535, 702] on button ">" at bounding box center [530, 697] width 15 height 13
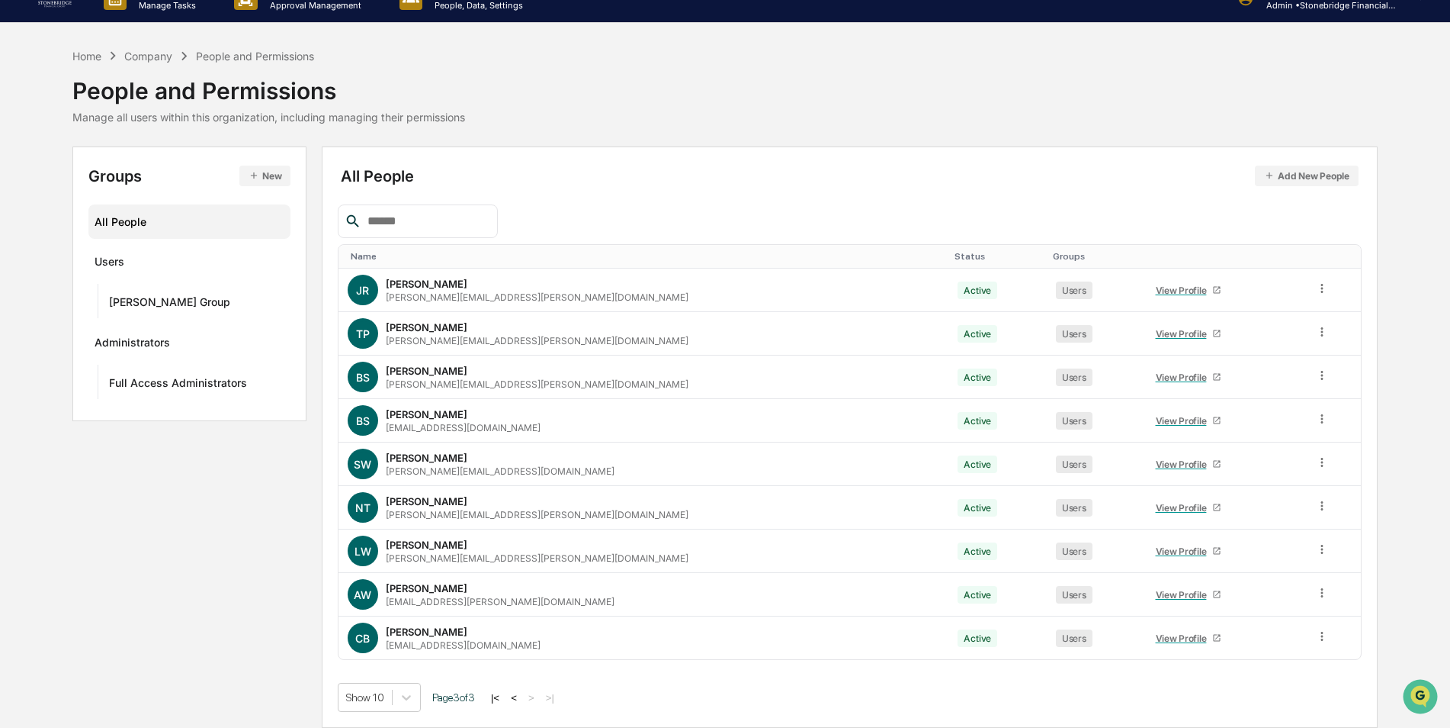
click at [522, 696] on button "<" at bounding box center [513, 697] width 15 height 13
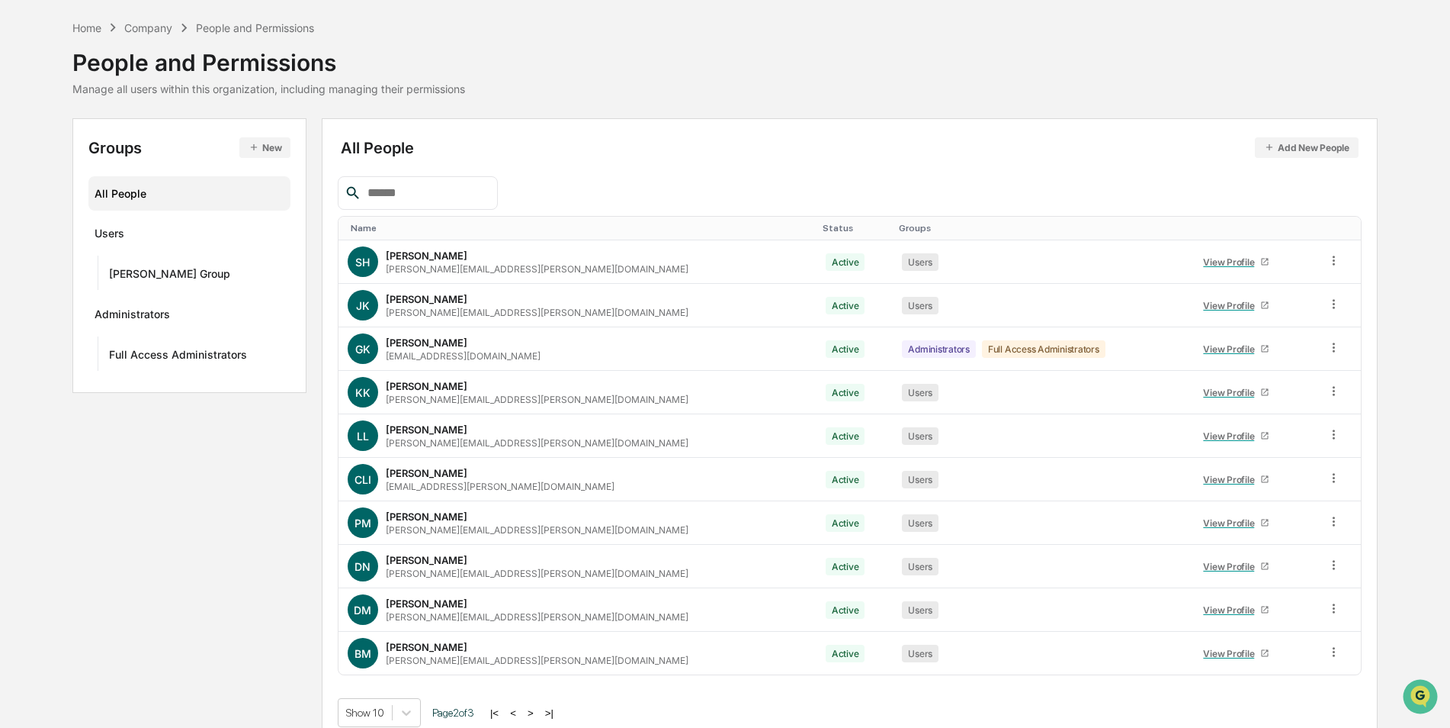
scroll to position [69, 0]
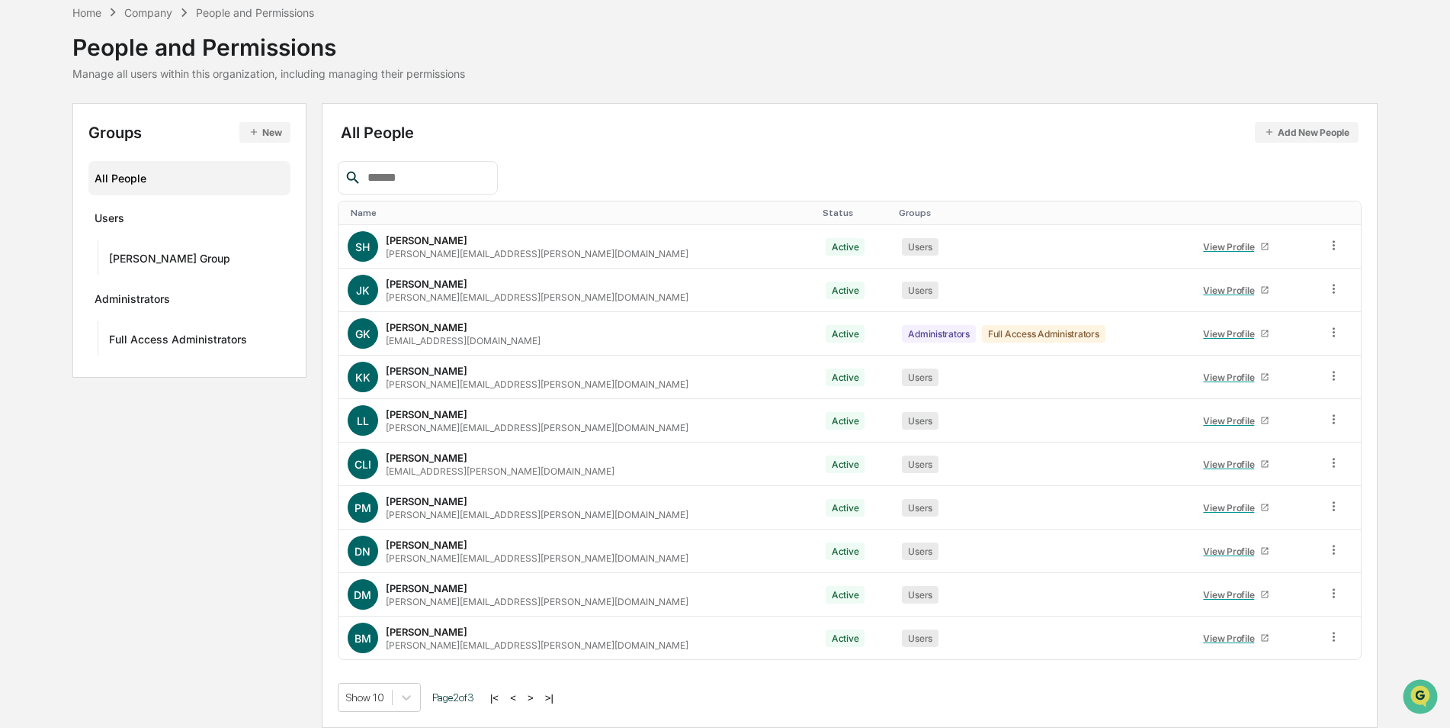
click at [503, 692] on button "|<" at bounding box center [495, 697] width 18 height 13
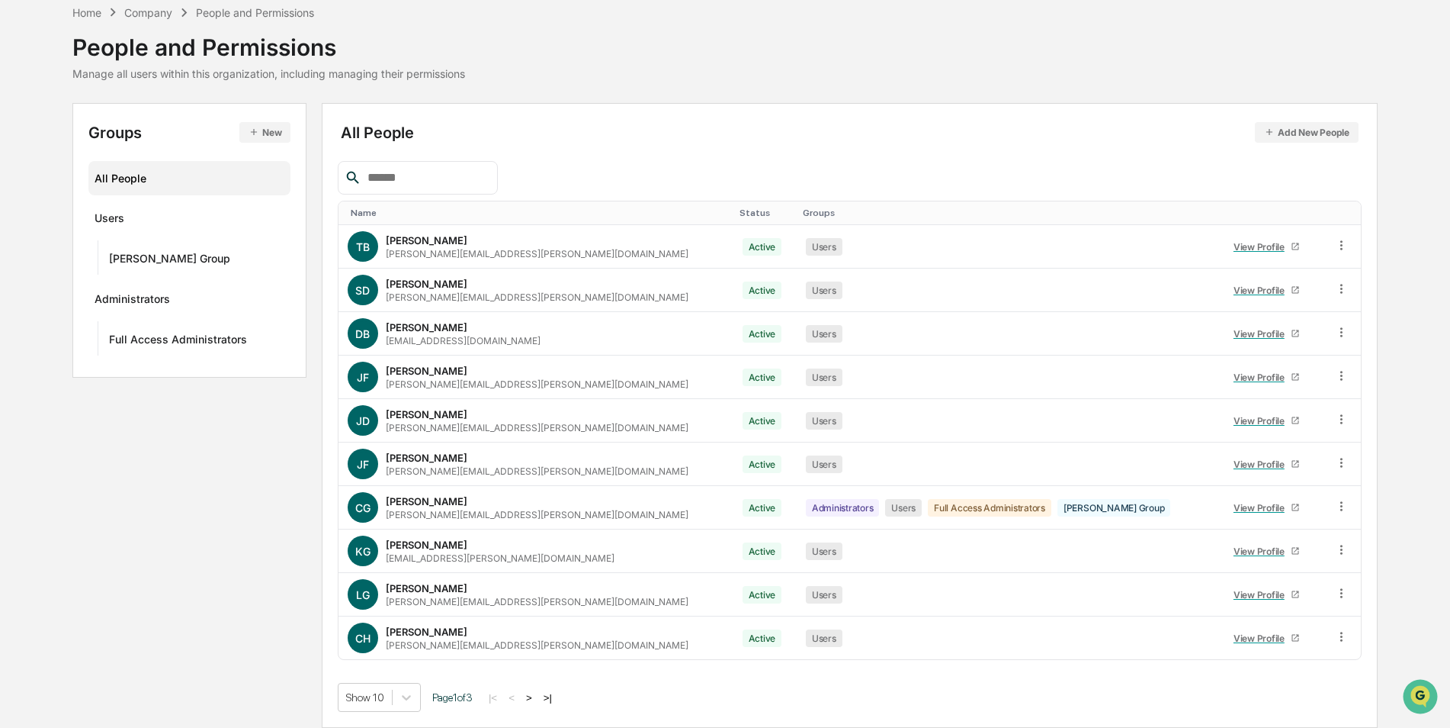
click at [574, 121] on div "All People Add New People Name Status Groups TB Todd Bogda todd.bogda@stonebrid…" at bounding box center [850, 415] width 1024 height 593
click at [983, 147] on div "All People Add New People Name Status Groups TB Todd Bogda todd.bogda@stonebrid…" at bounding box center [850, 415] width 1024 height 593
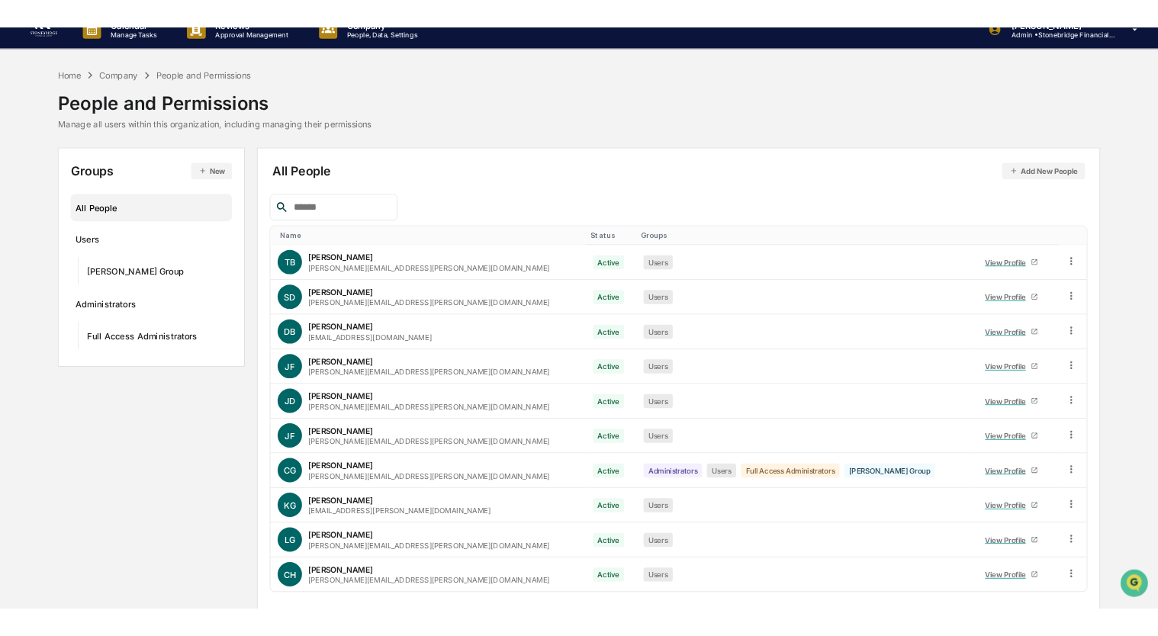
scroll to position [0, 0]
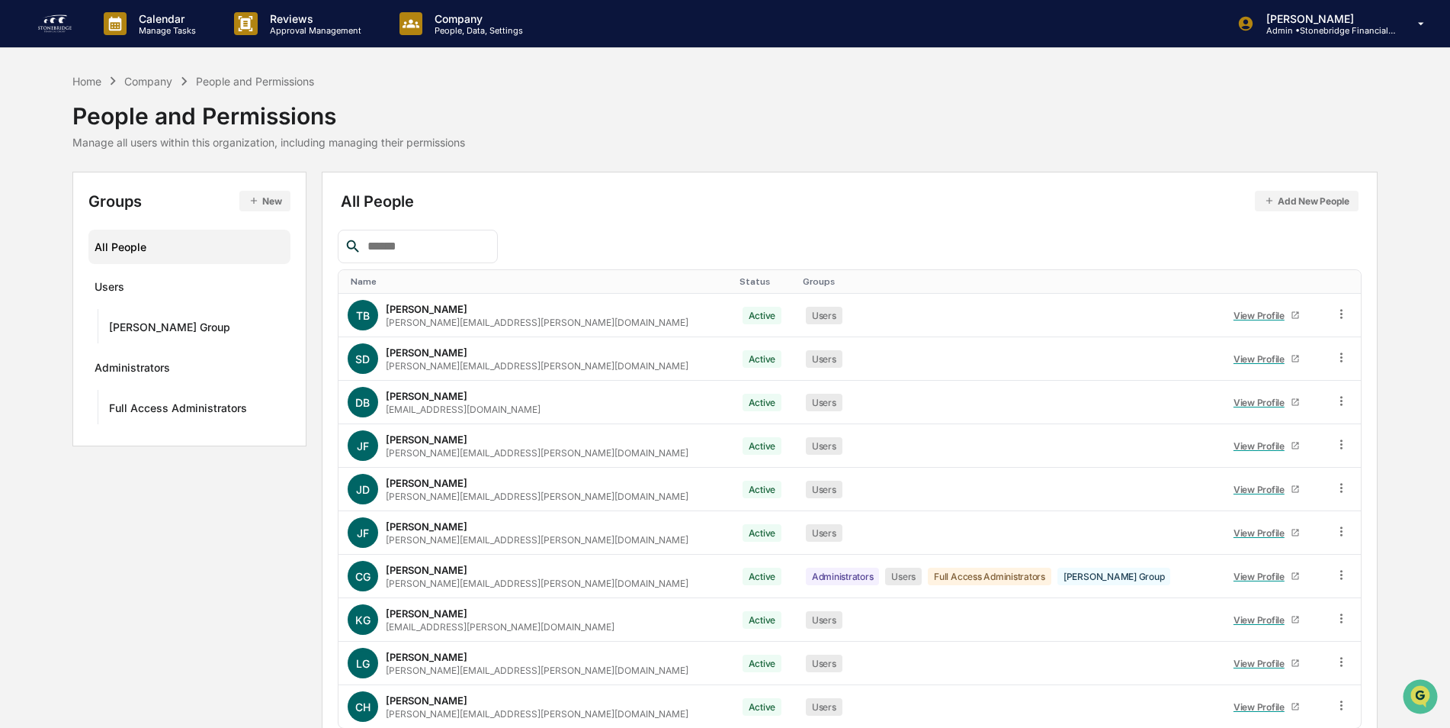
click at [51, 28] on img at bounding box center [55, 23] width 37 height 24
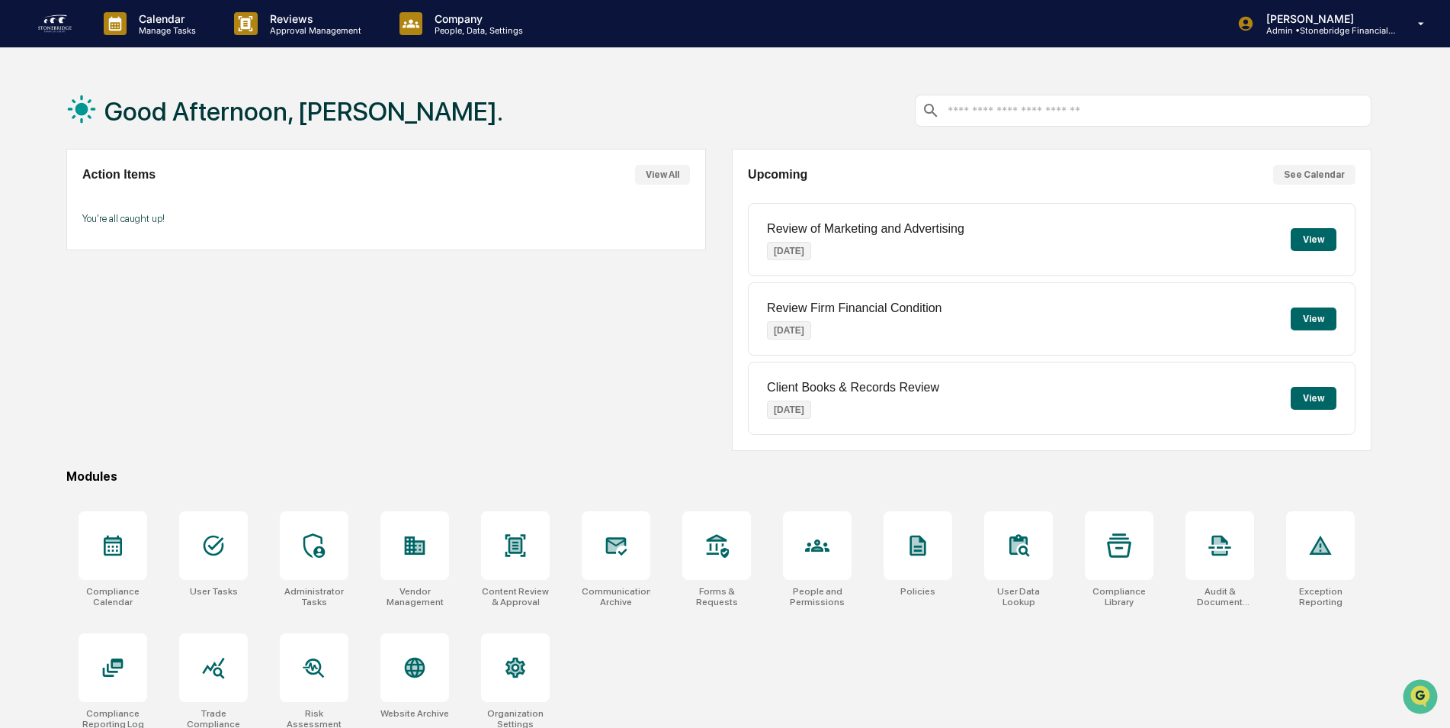
click at [460, 322] on div "Action Items View All You're all caught up!" at bounding box center [386, 300] width 640 height 302
click at [251, 352] on div "Action Items View All You're all caught up!" at bounding box center [386, 300] width 640 height 302
click at [114, 532] on div at bounding box center [113, 545] width 69 height 69
